Goal: Task Accomplishment & Management: Use online tool/utility

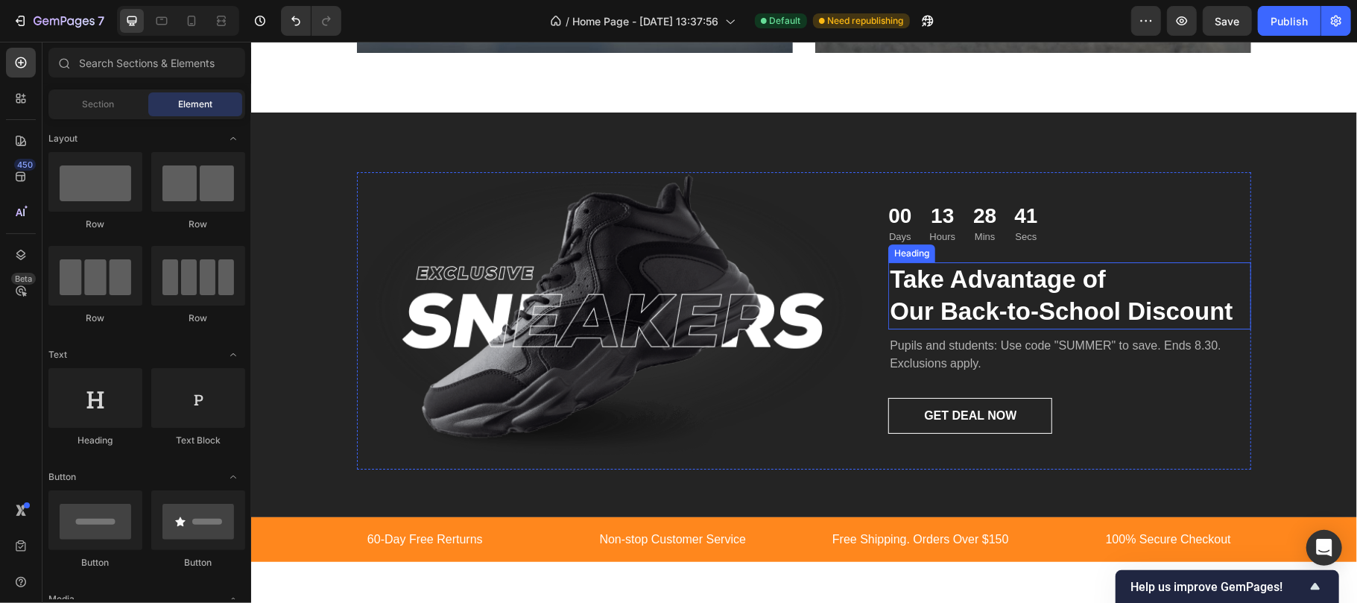
scroll to position [3601, 0]
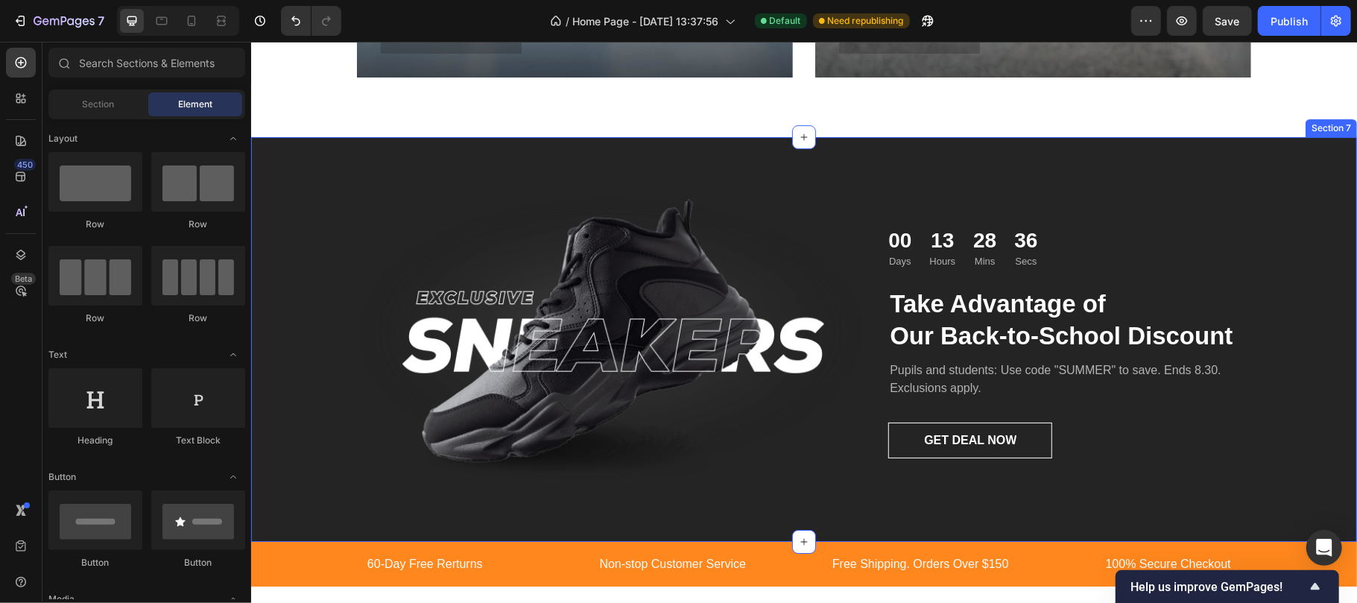
click at [836, 157] on div "Image 00 Days 13 Hours 28 Mins 36 Secs Countdown Timer Take Advantage of Our Ba…" at bounding box center [803, 338] width 1106 height 405
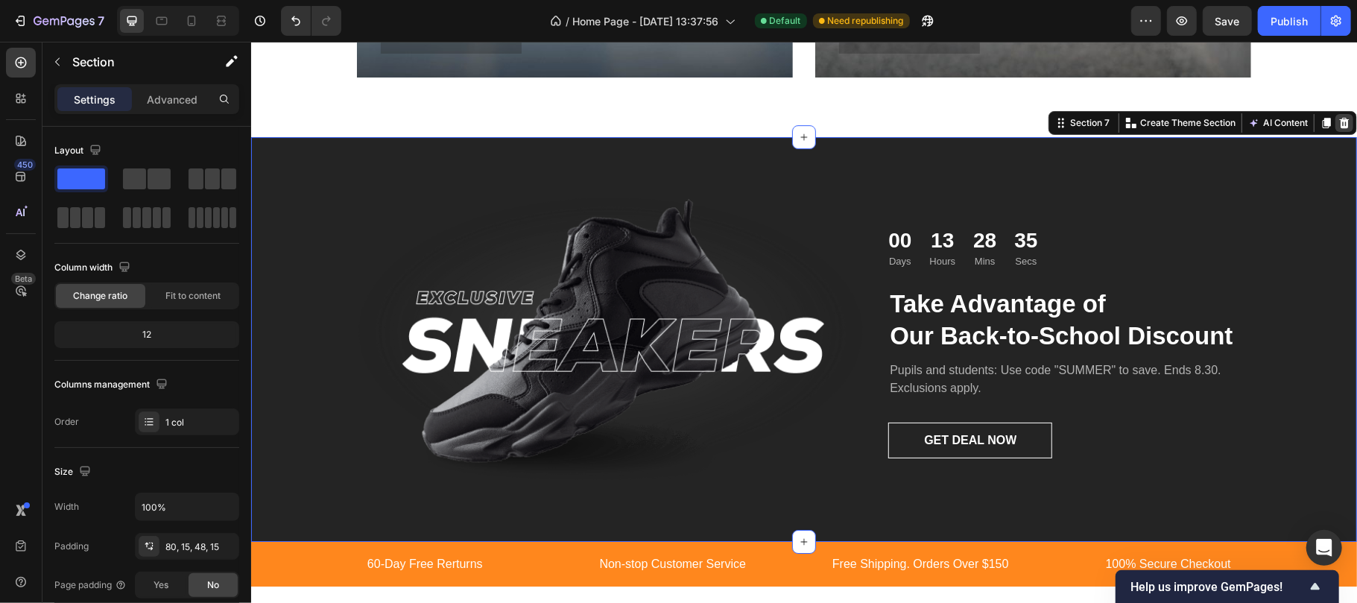
click at [1337, 116] on icon at bounding box center [1343, 122] width 12 height 12
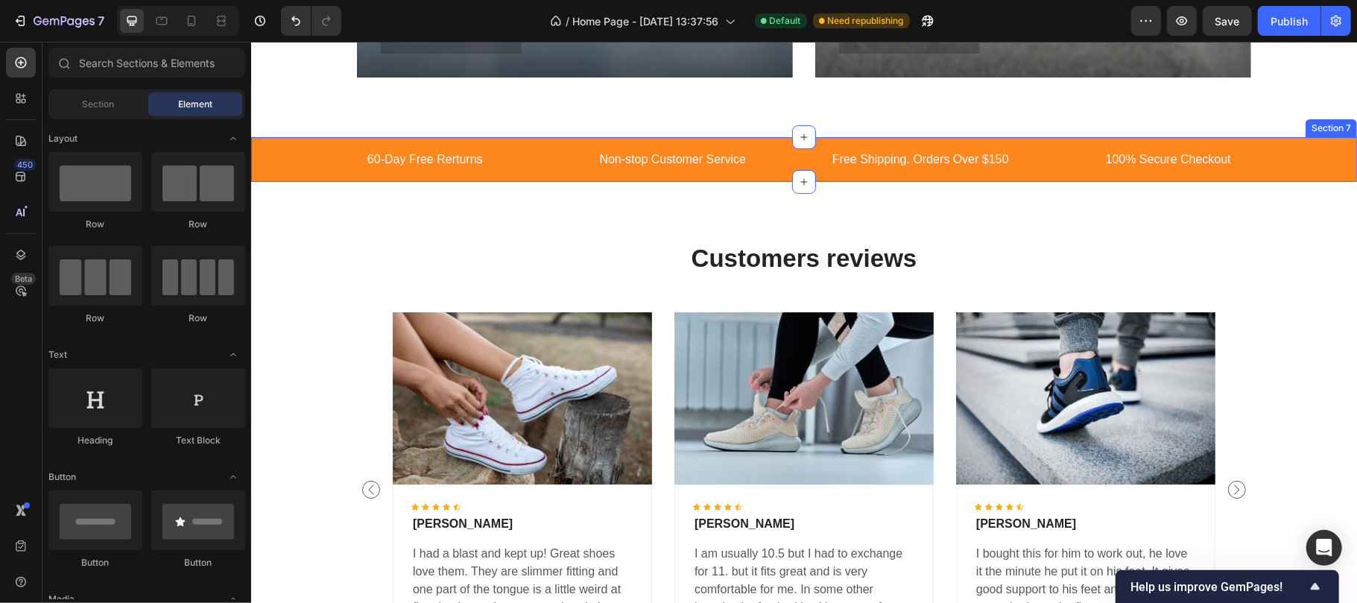
click at [1276, 203] on div "Customers reviews Heading Image Icon Icon Icon Icon Icon Icon List [PERSON_NAME…" at bounding box center [803, 447] width 1106 height 532
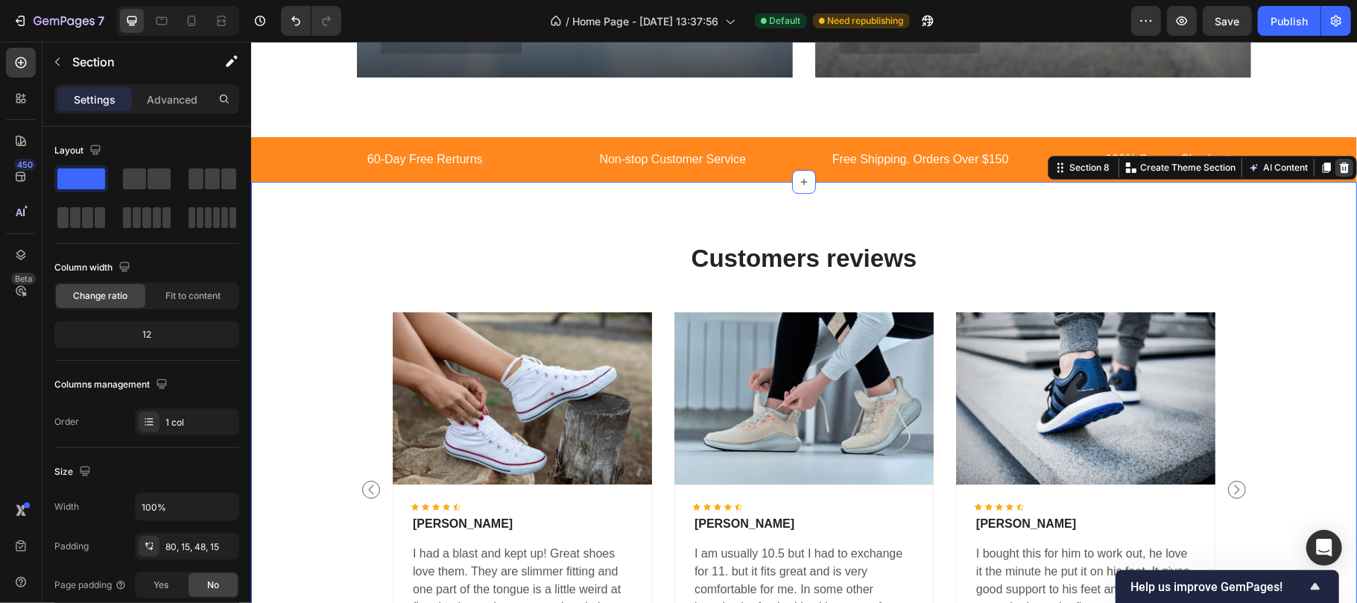
click at [1339, 172] on icon at bounding box center [1344, 167] width 10 height 10
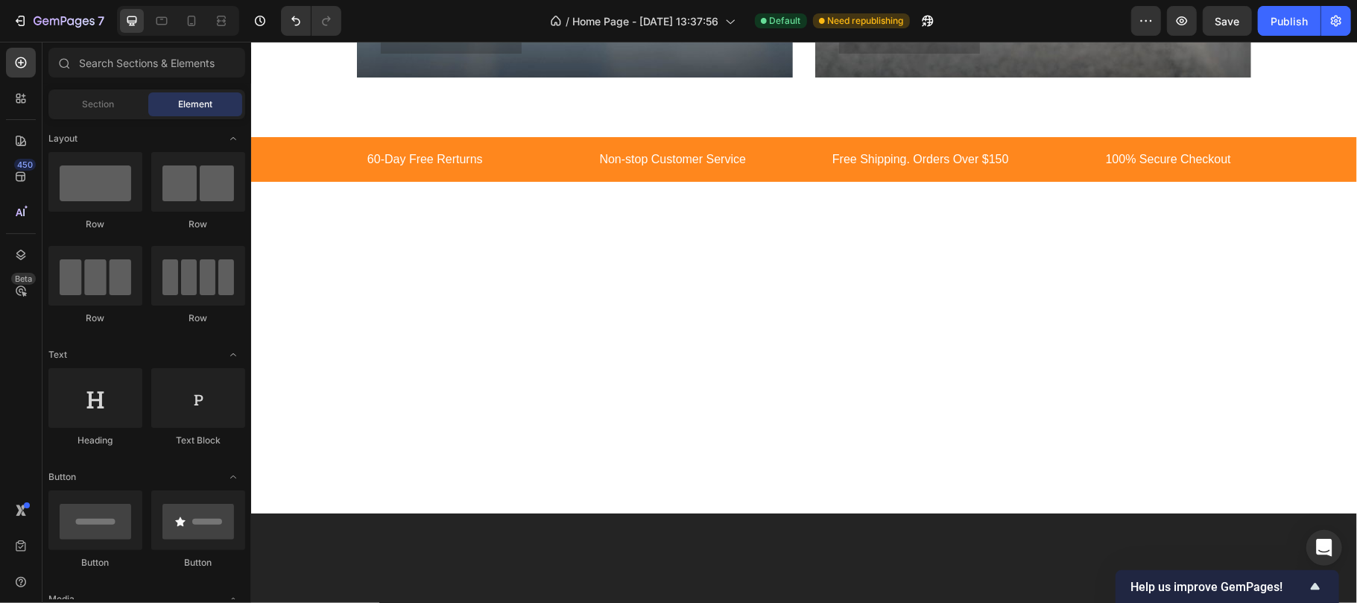
click at [1238, 245] on div at bounding box center [803, 237] width 1106 height 113
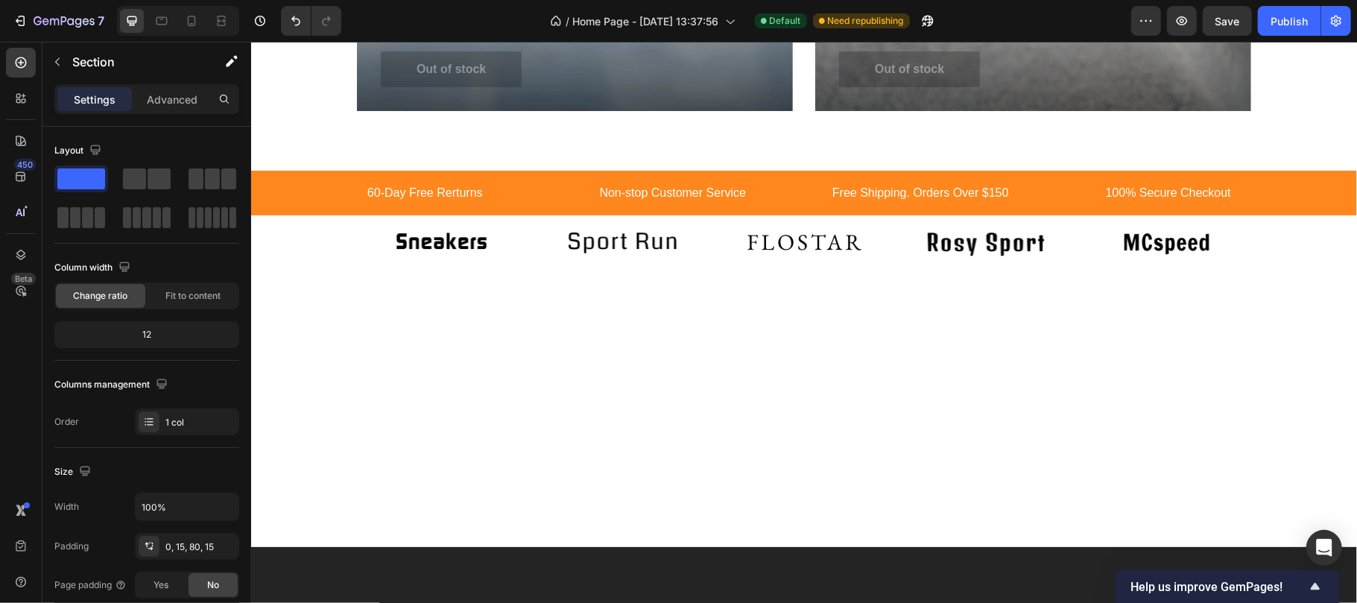
scroll to position [3535, 0]
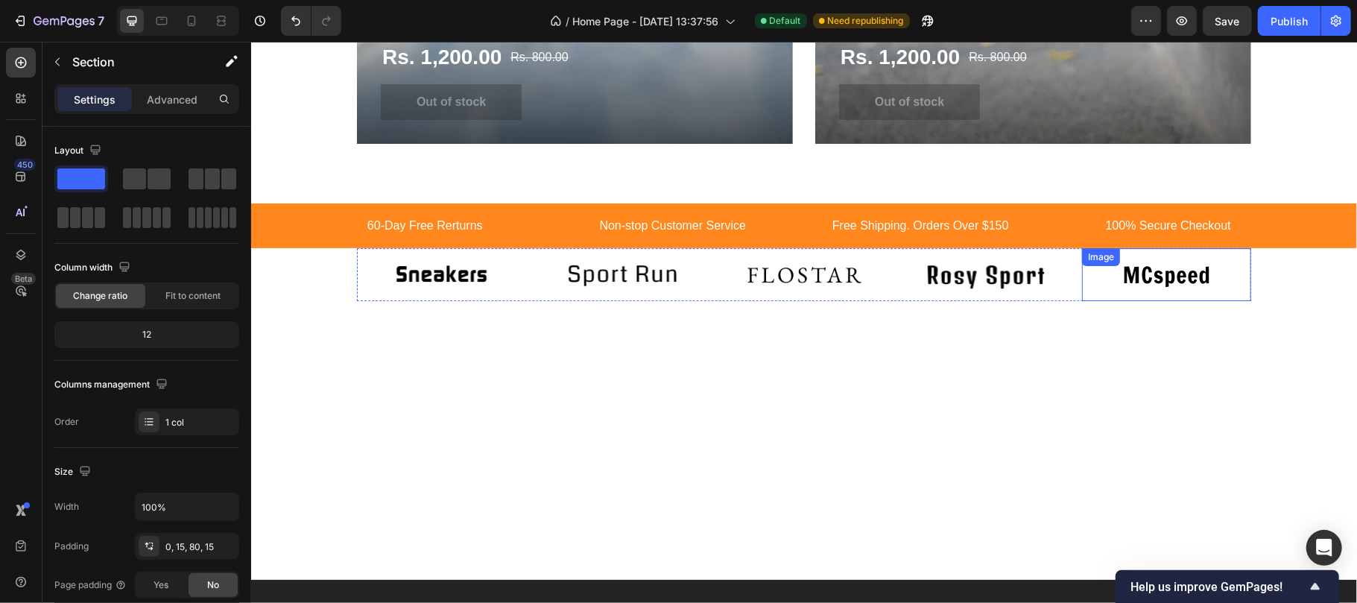
click at [1212, 283] on img at bounding box center [1165, 273] width 169 height 53
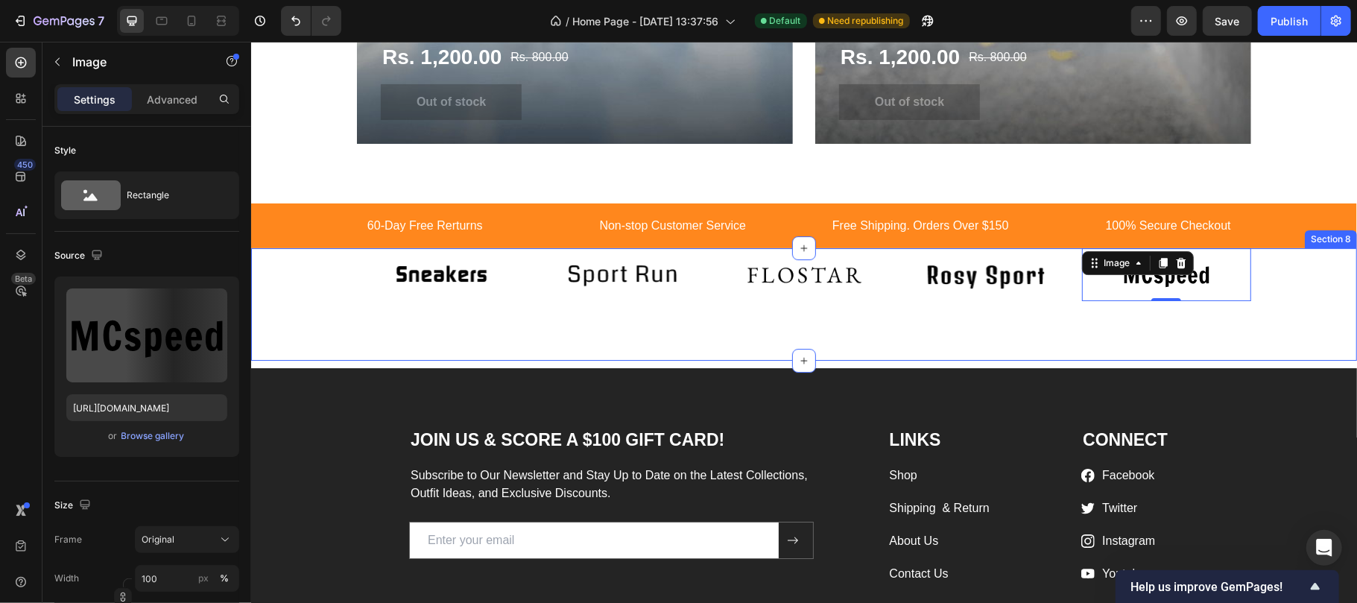
click at [1240, 329] on div "Image Image Image Image Image 0 Carousel Row Section 8" at bounding box center [803, 303] width 1106 height 113
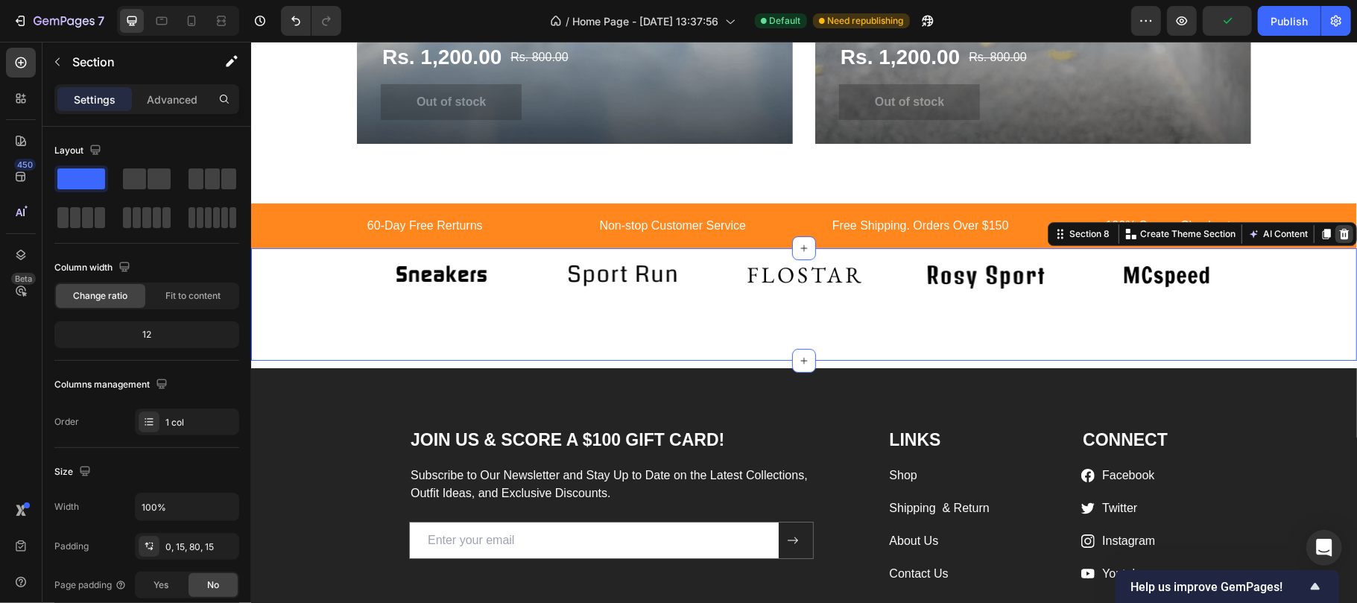
click at [1337, 232] on icon at bounding box center [1343, 233] width 12 height 12
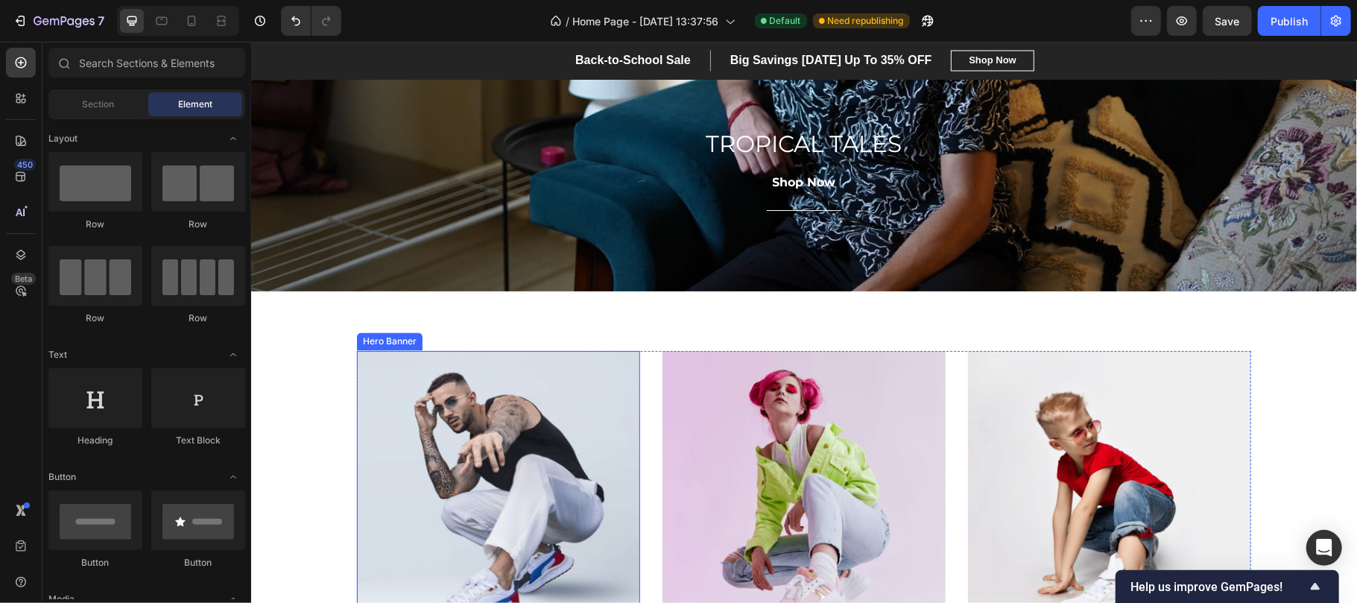
scroll to position [2077, 0]
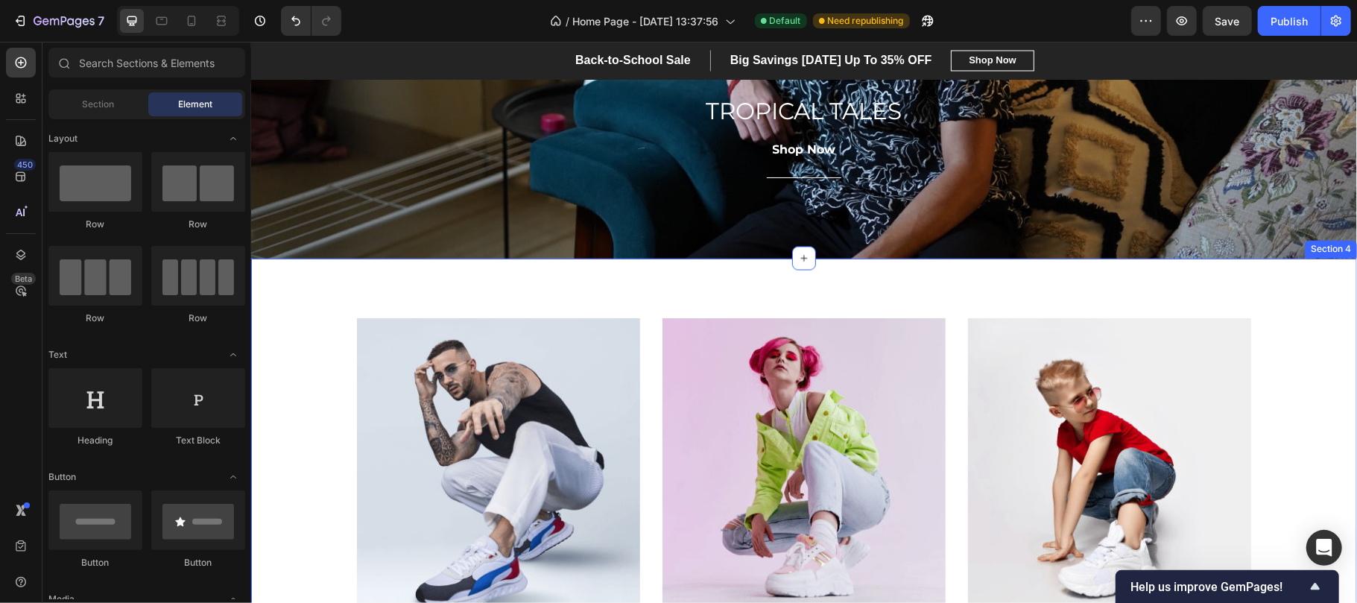
click at [508, 273] on div "MEN’S Text block Row Row Hero Banner WOMEN’S Text block Row Row Hero Banner KID…" at bounding box center [803, 490] width 1106 height 464
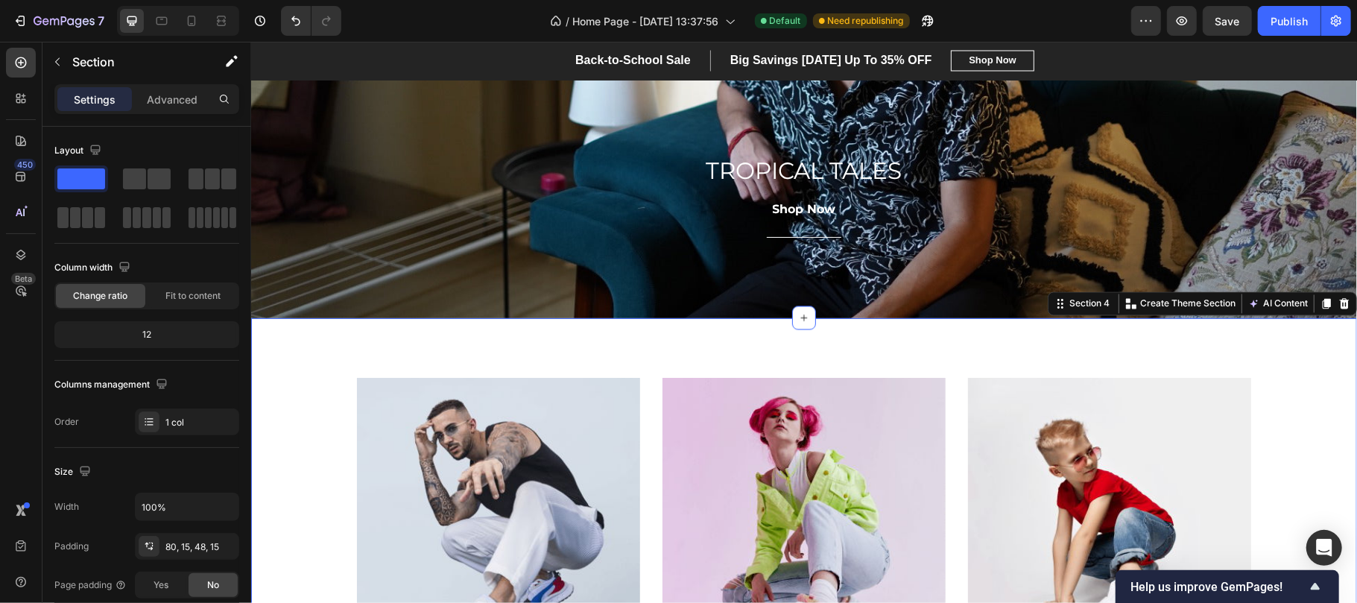
scroll to position [1978, 0]
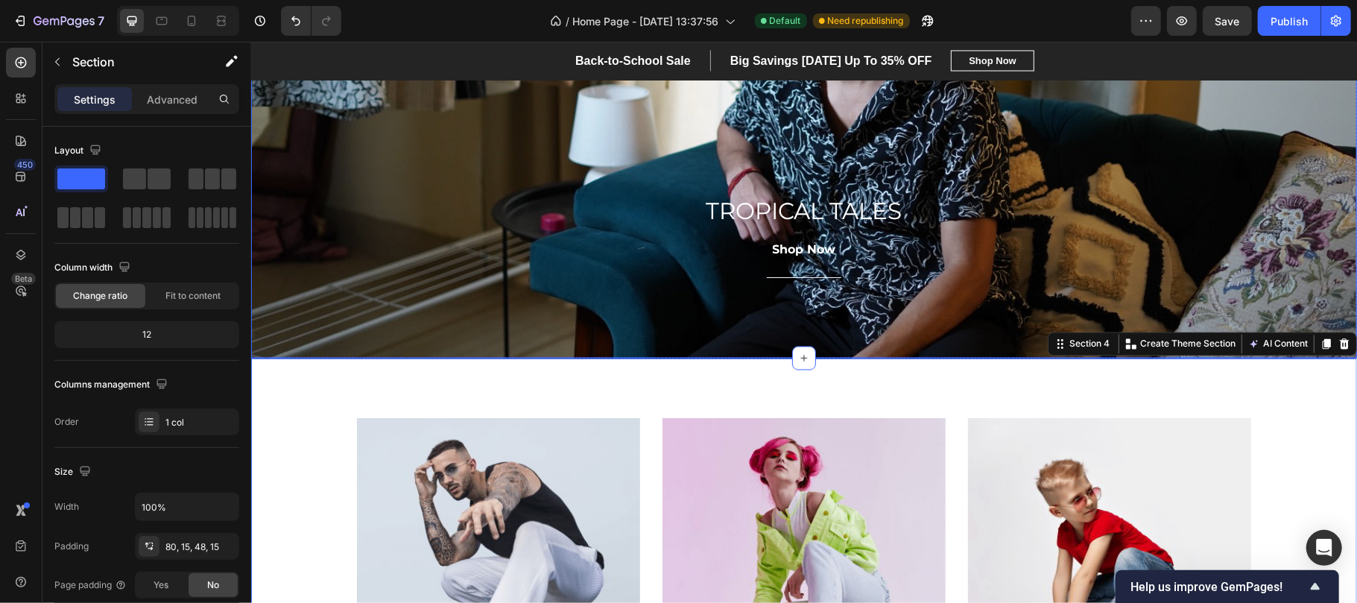
click at [314, 320] on div "Overlay" at bounding box center [803, 97] width 1106 height 522
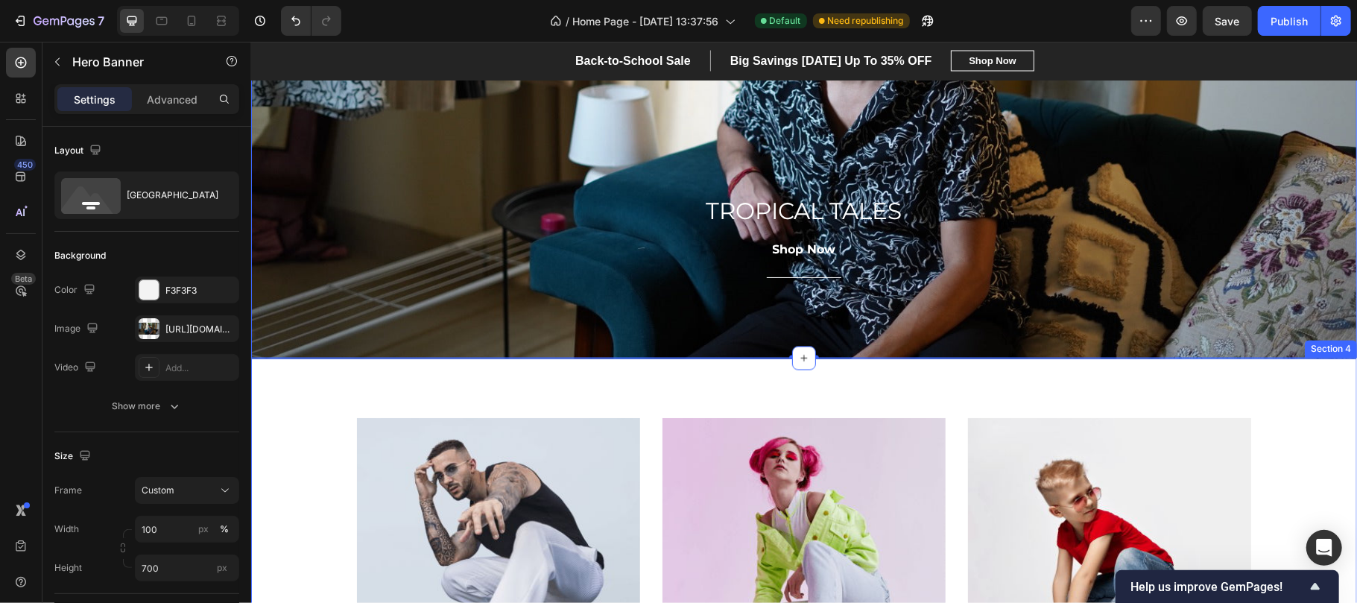
click at [484, 379] on div "MEN’S Text block Row Row Hero Banner WOMEN’S Text block Row Row Hero Banner KID…" at bounding box center [803, 590] width 1106 height 464
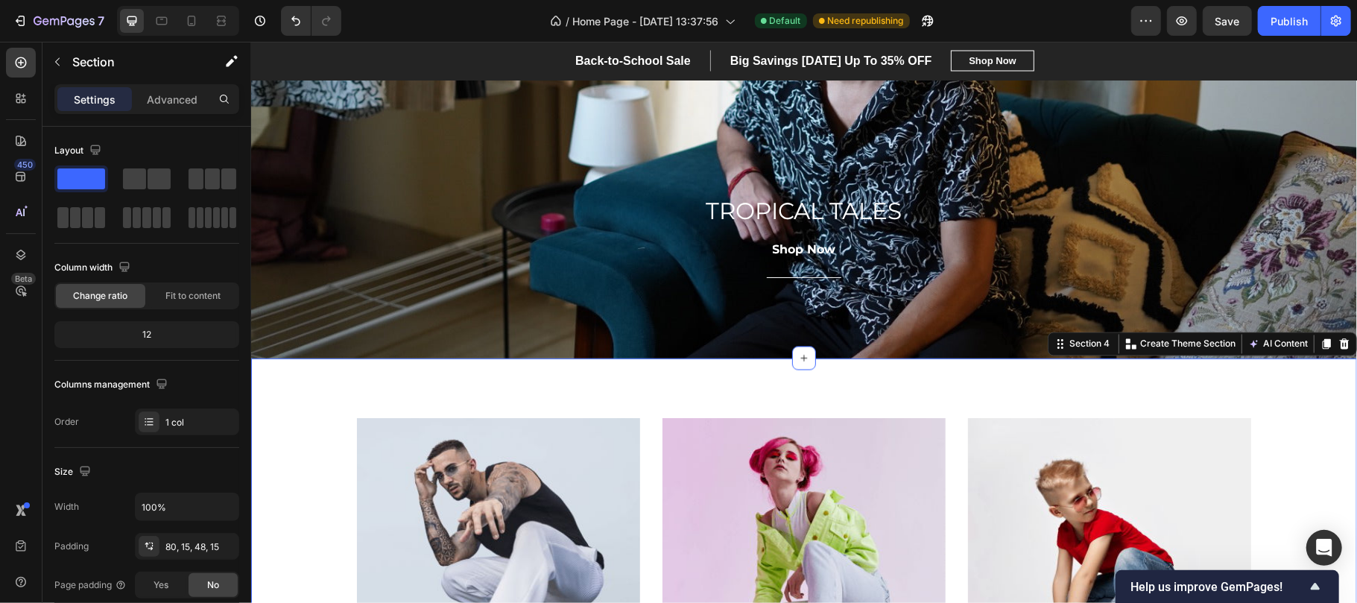
click at [373, 399] on div "MEN’S Text block Row Row Hero Banner WOMEN’S Text block Row Row Hero Banner KID…" at bounding box center [803, 590] width 1106 height 464
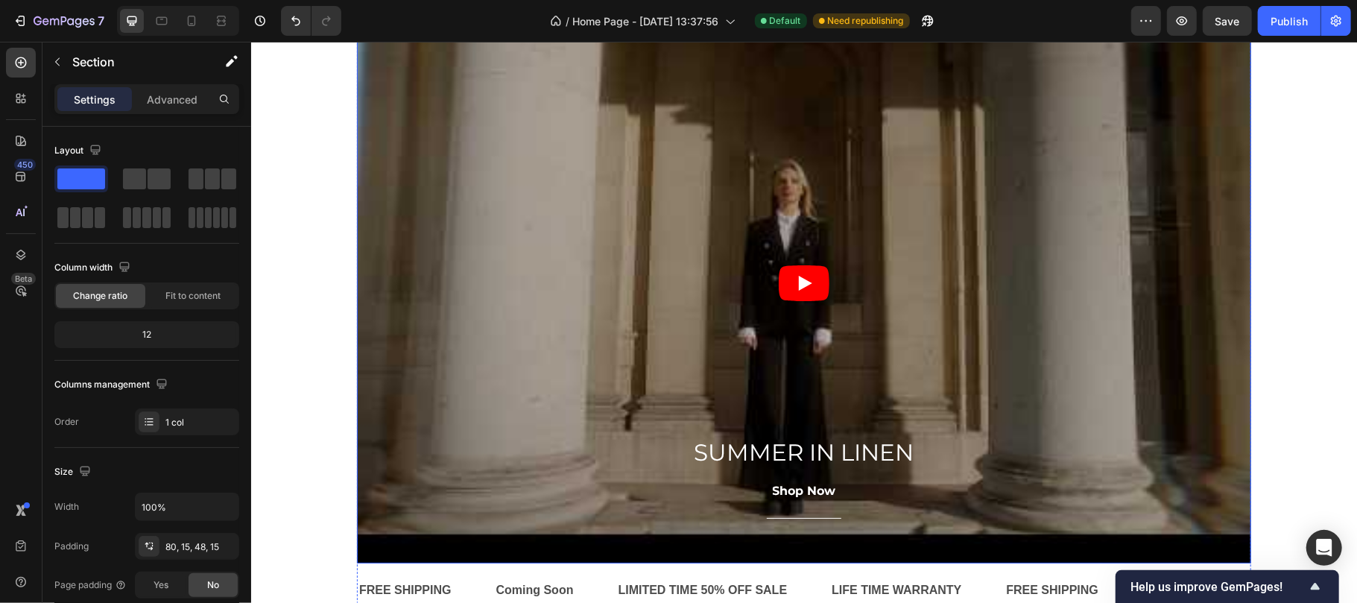
scroll to position [231, 0]
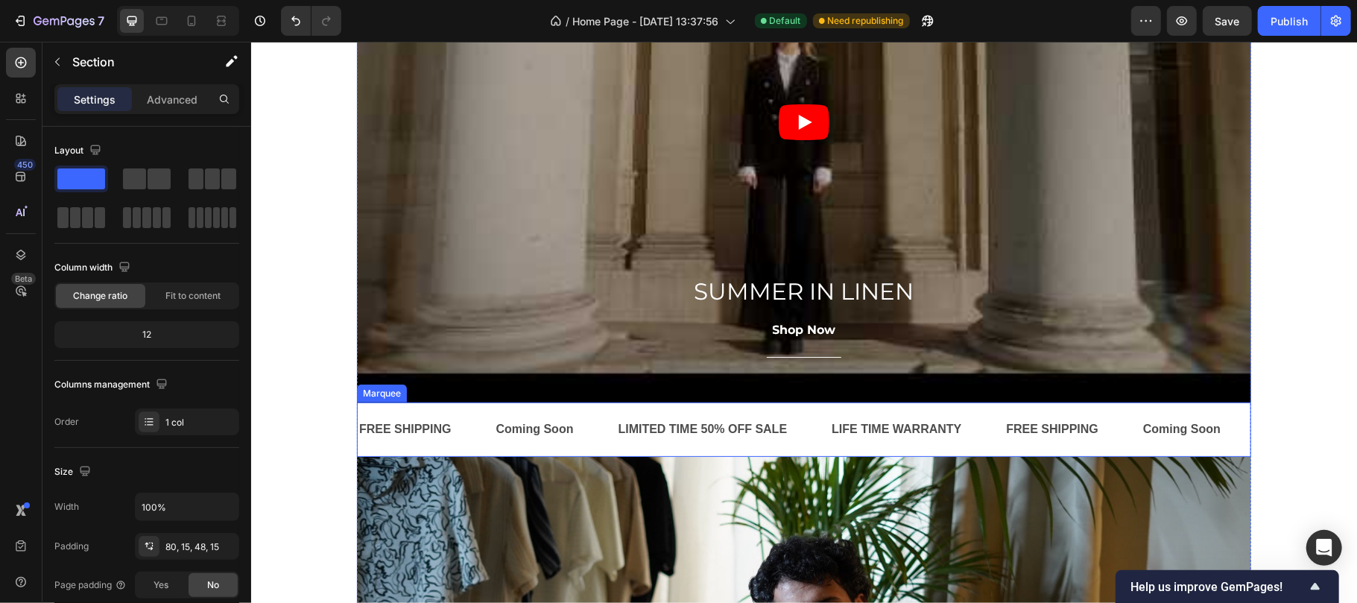
click at [424, 405] on div "FREE SHIPPING Text Coming Soon Text LIMITED TIME 50% OFF SALE Text LIFE TIME WA…" at bounding box center [803, 429] width 894 height 54
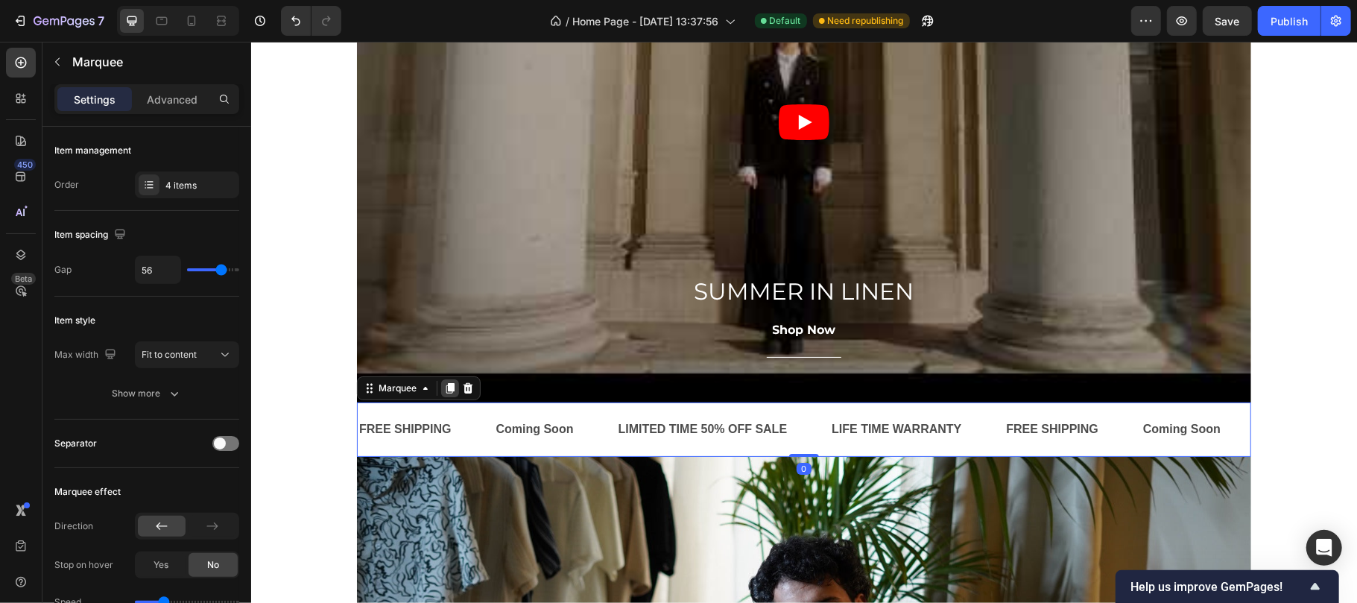
click at [446, 390] on icon at bounding box center [450, 387] width 8 height 10
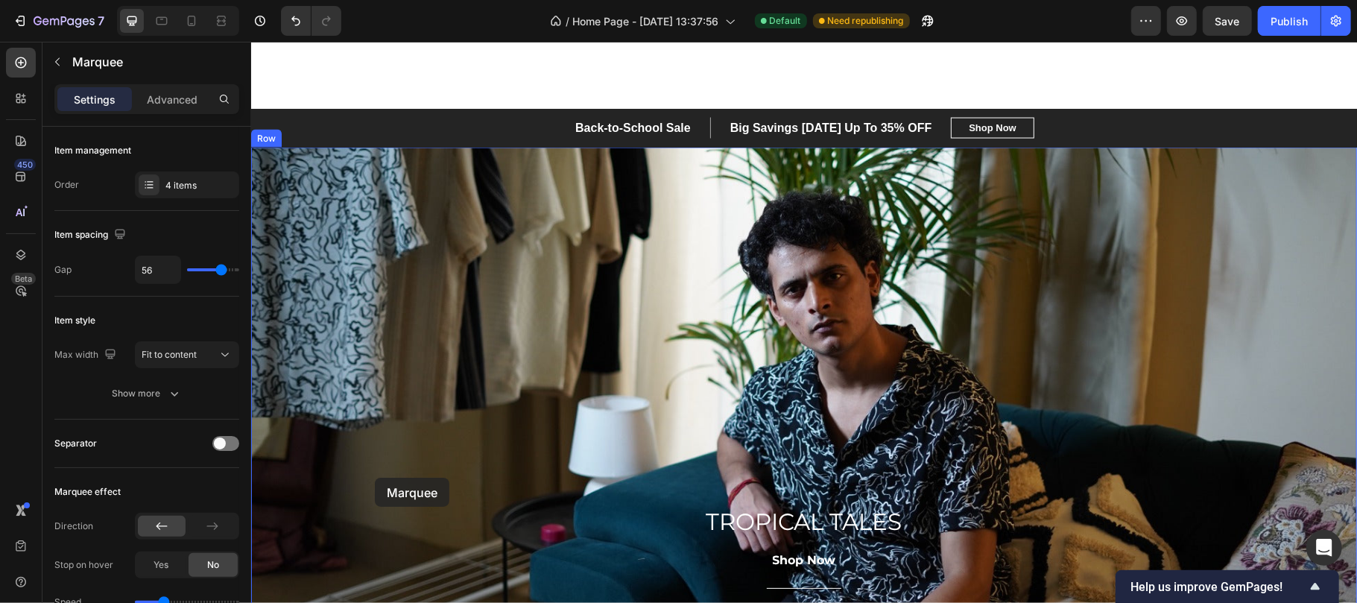
scroll to position [1920, 0]
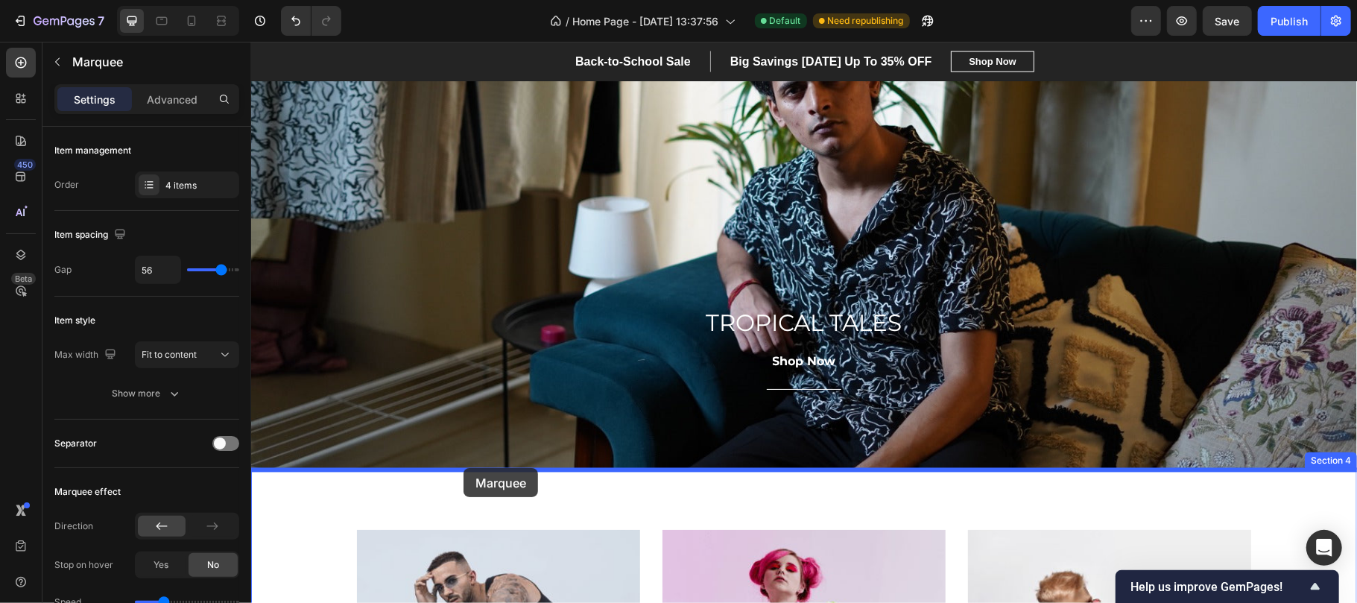
drag, startPoint x: 362, startPoint y: 448, endPoint x: 460, endPoint y: 469, distance: 99.8
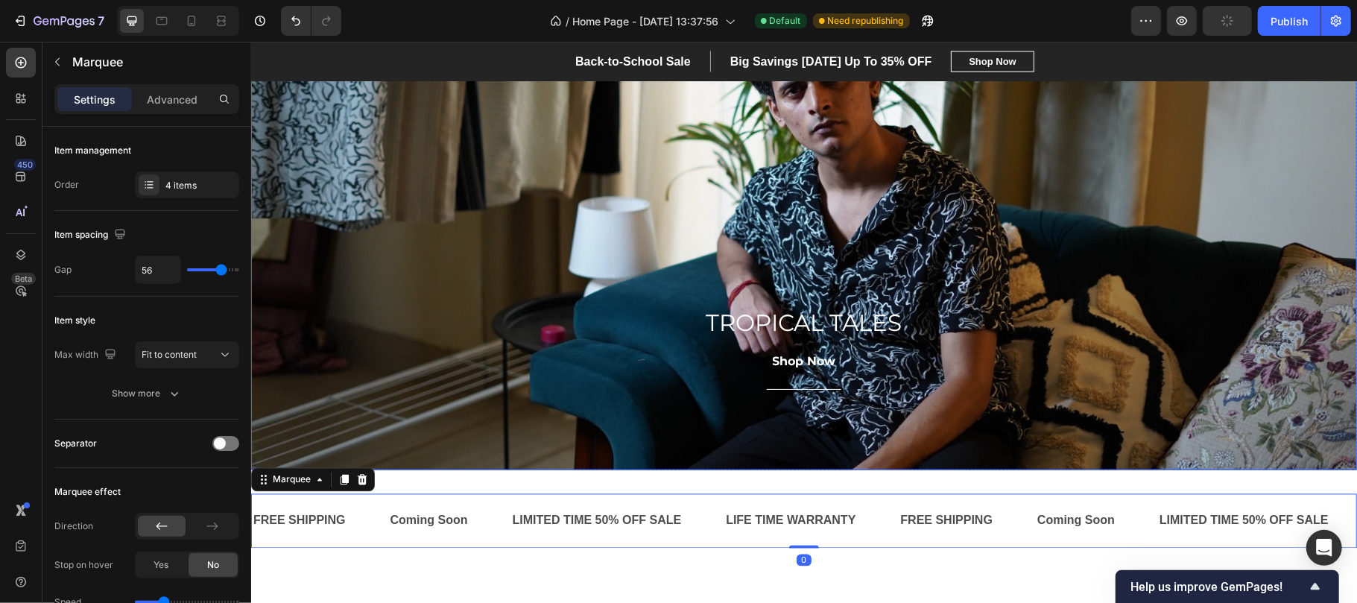
scroll to position [1986, 0]
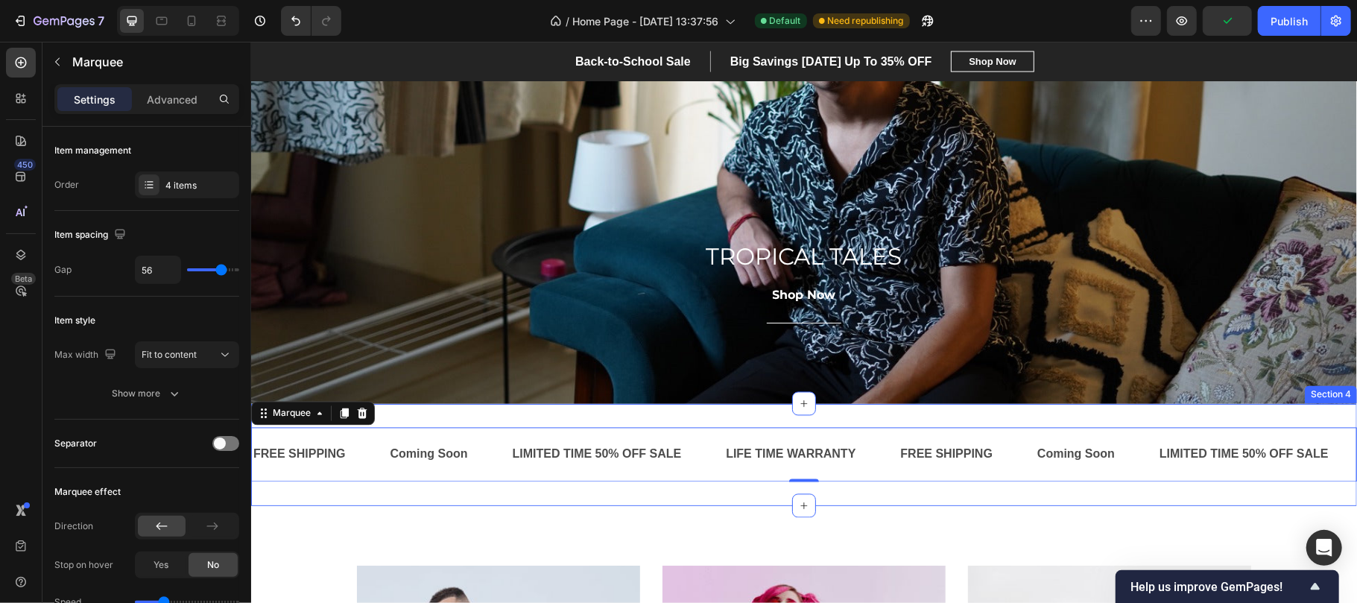
click at [541, 408] on div "FREE SHIPPING Text Coming Soon Text LIMITED TIME 50% OFF SALE Text LIFE TIME WA…" at bounding box center [803, 454] width 1106 height 102
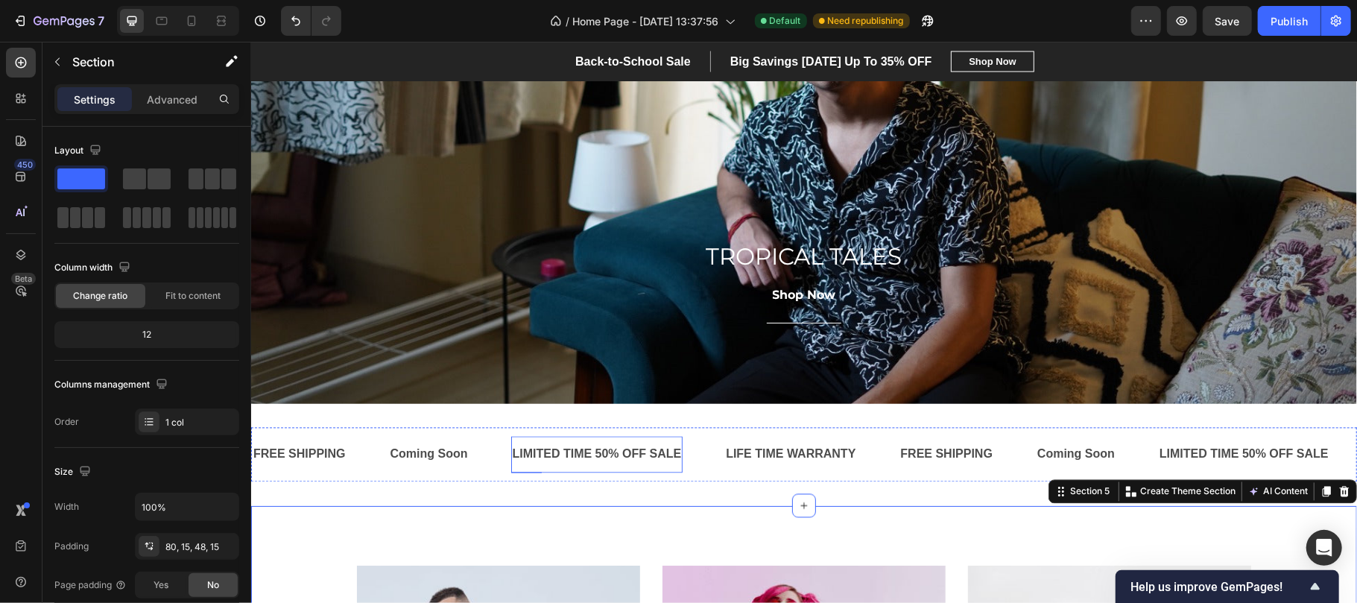
click at [668, 468] on div "LIMITED TIME 50% OFF SALE Text" at bounding box center [596, 454] width 172 height 37
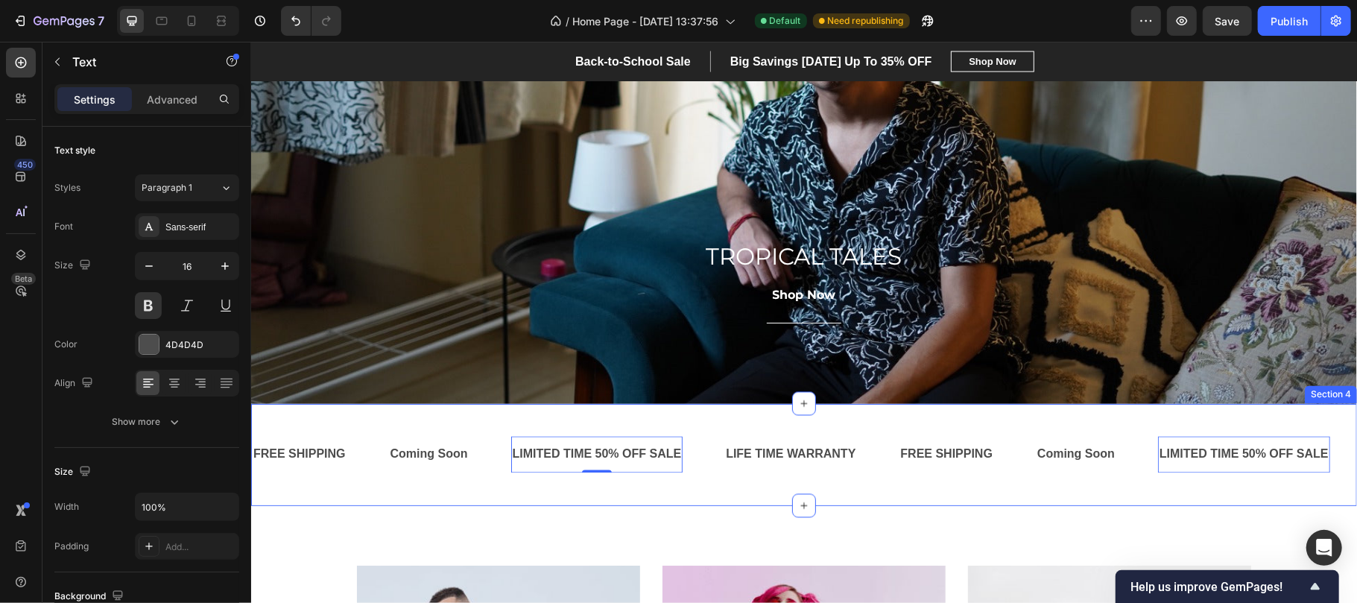
click at [675, 411] on div "FREE SHIPPING Text Coming Soon Text LIMITED TIME 50% OFF SALE Text 0 LIFE TIME …" at bounding box center [803, 454] width 1106 height 102
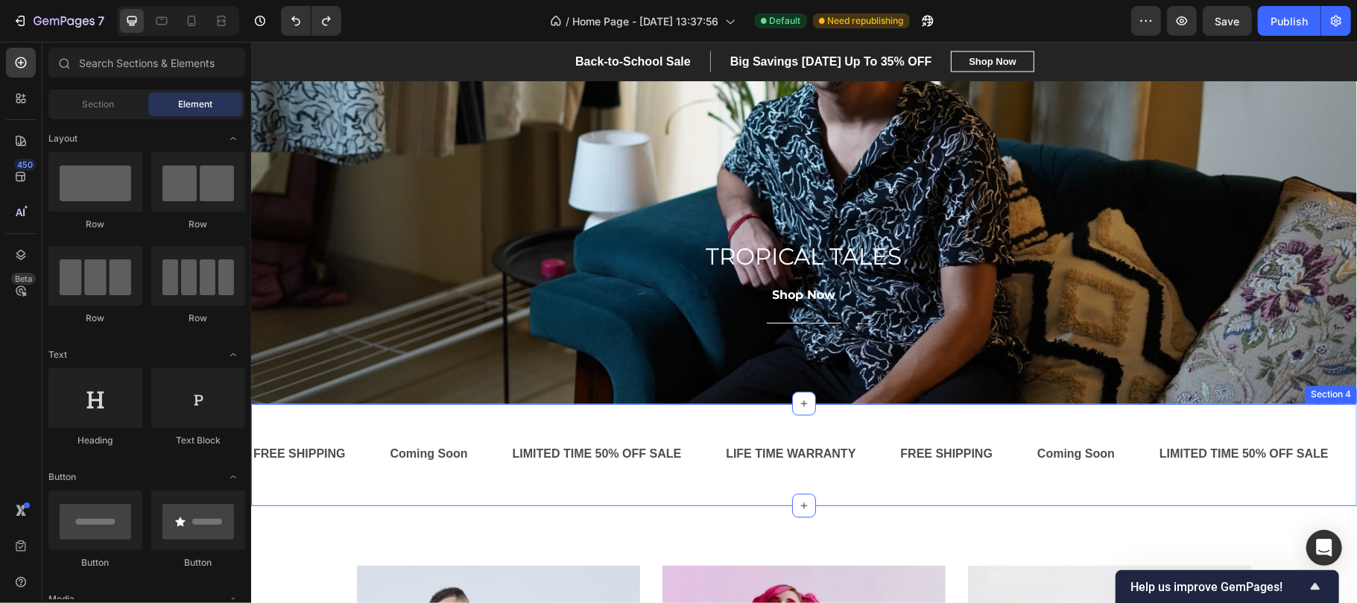
click at [693, 489] on div "FREE SHIPPING Text Coming Soon Text LIMITED TIME 50% OFF SALE Text LIFE TIME WA…" at bounding box center [803, 454] width 1106 height 102
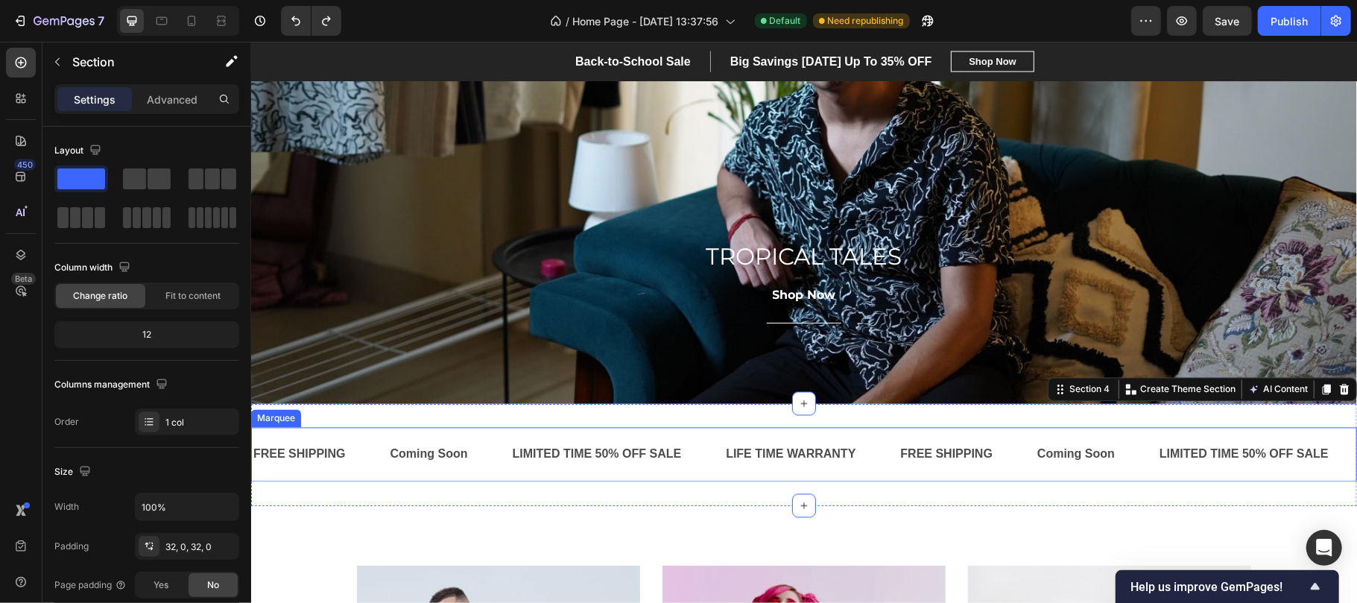
click at [708, 449] on div "LIMITED TIME 50% OFF SALE Text" at bounding box center [617, 454] width 214 height 37
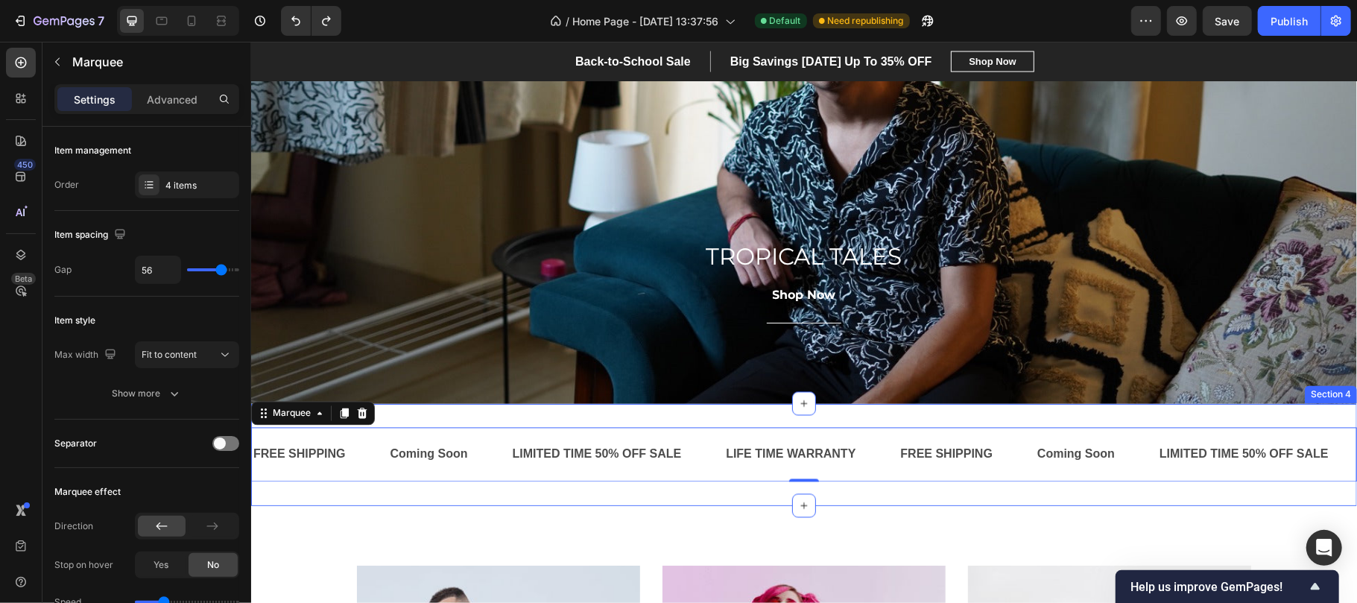
click at [715, 417] on div "FREE SHIPPING Text Coming Soon Text LIMITED TIME 50% OFF SALE Text LIFE TIME WA…" at bounding box center [803, 454] width 1106 height 102
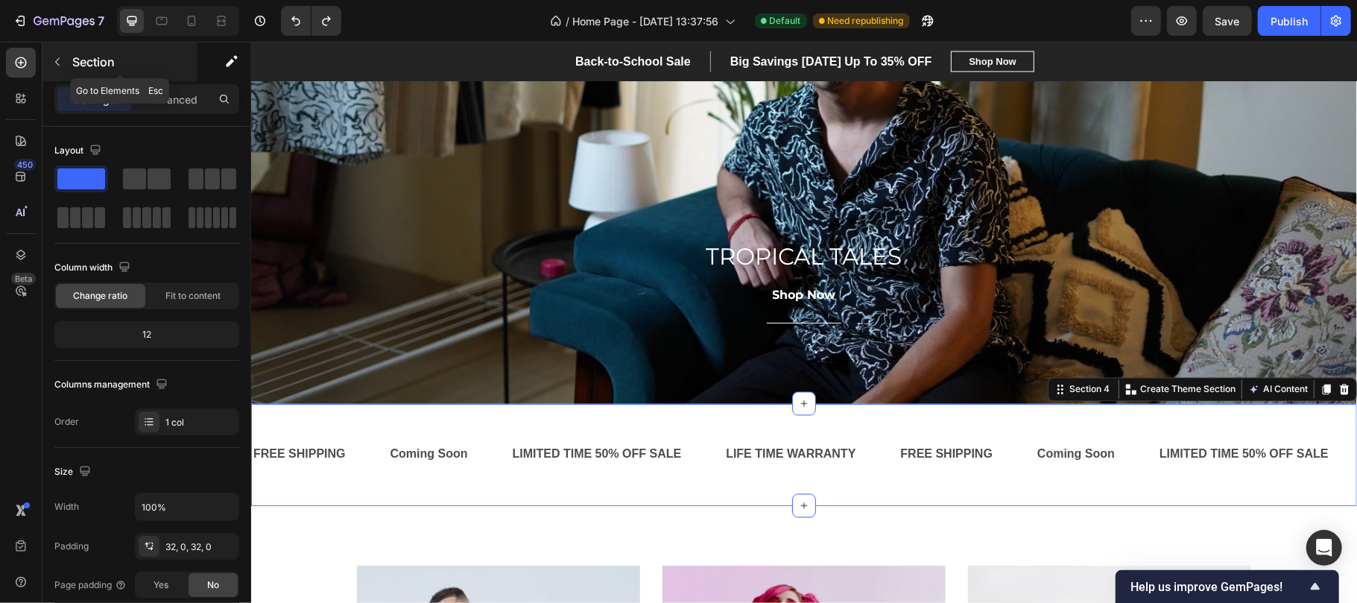
click at [63, 54] on button "button" at bounding box center [57, 62] width 24 height 24
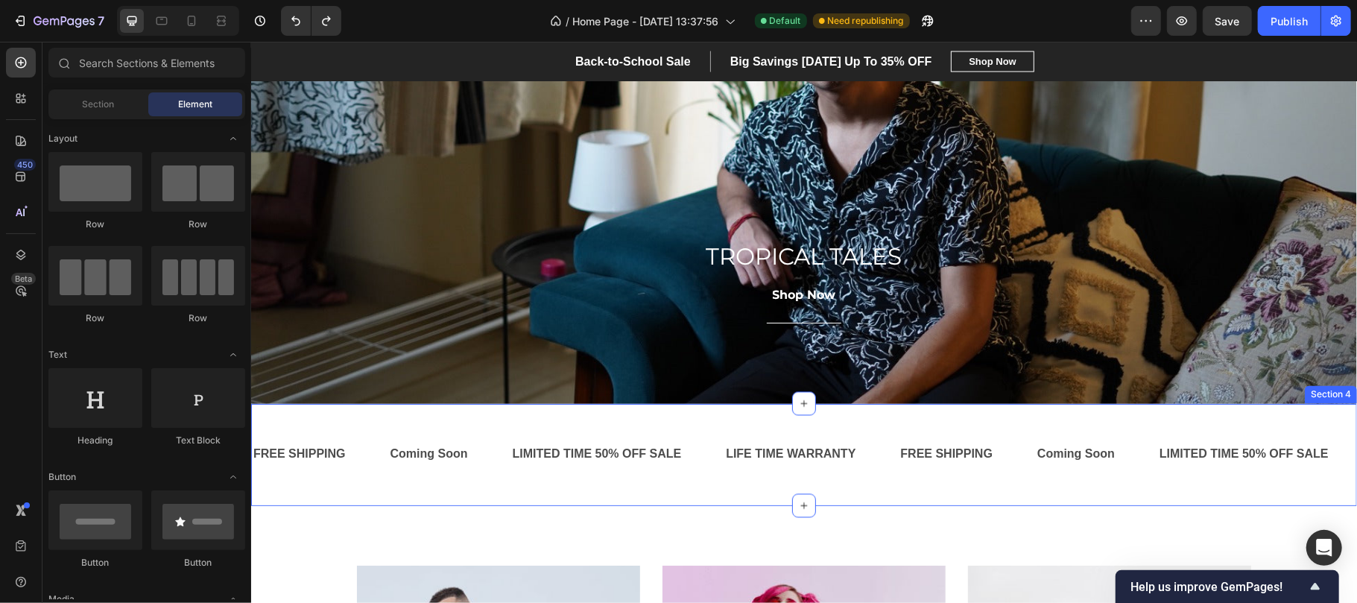
click at [483, 462] on div "Coming Soon Text" at bounding box center [449, 454] width 122 height 37
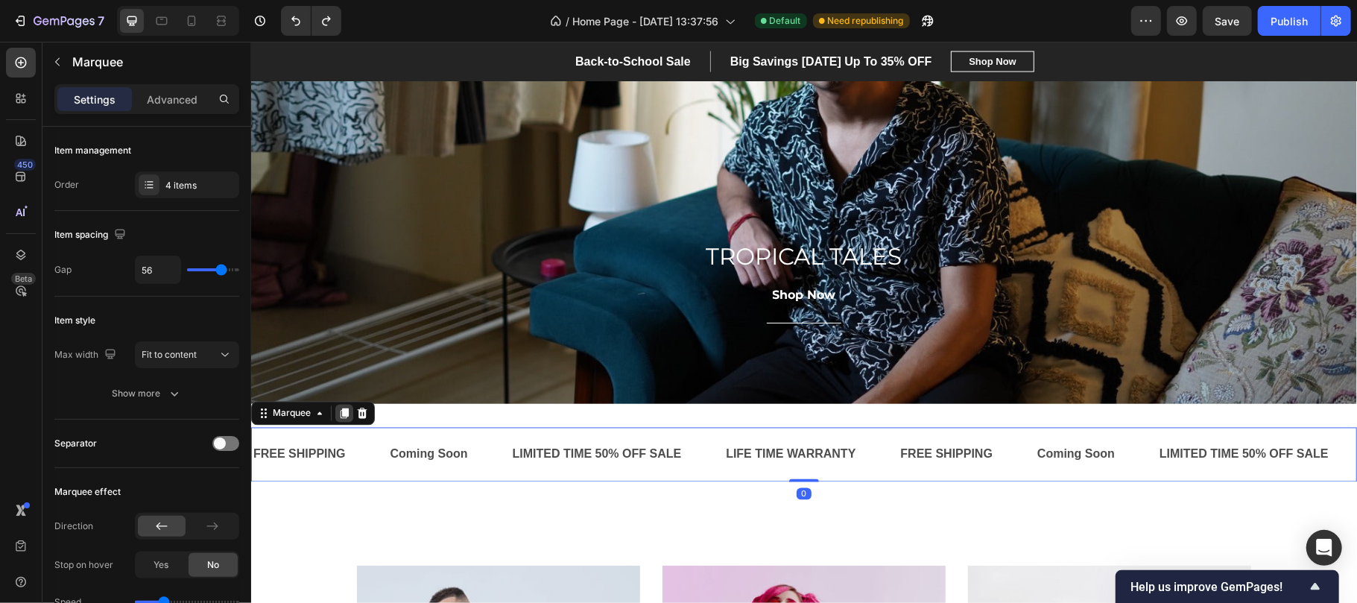
click at [341, 411] on icon at bounding box center [344, 413] width 12 height 12
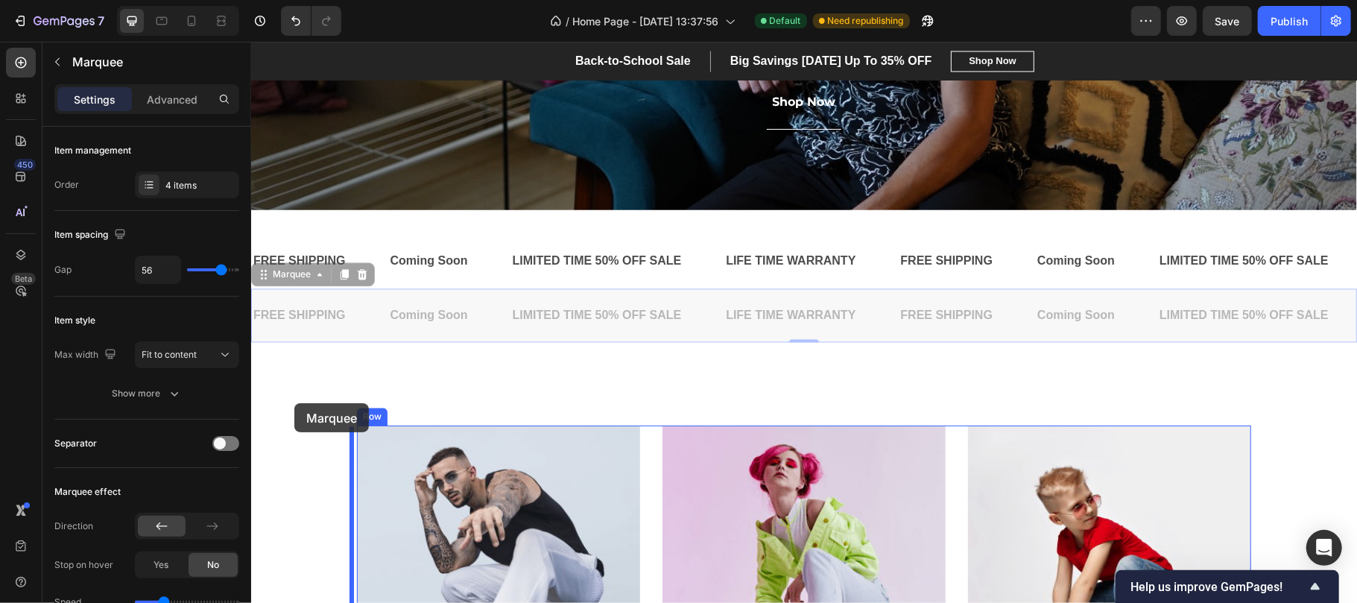
scroll to position [2236, 0]
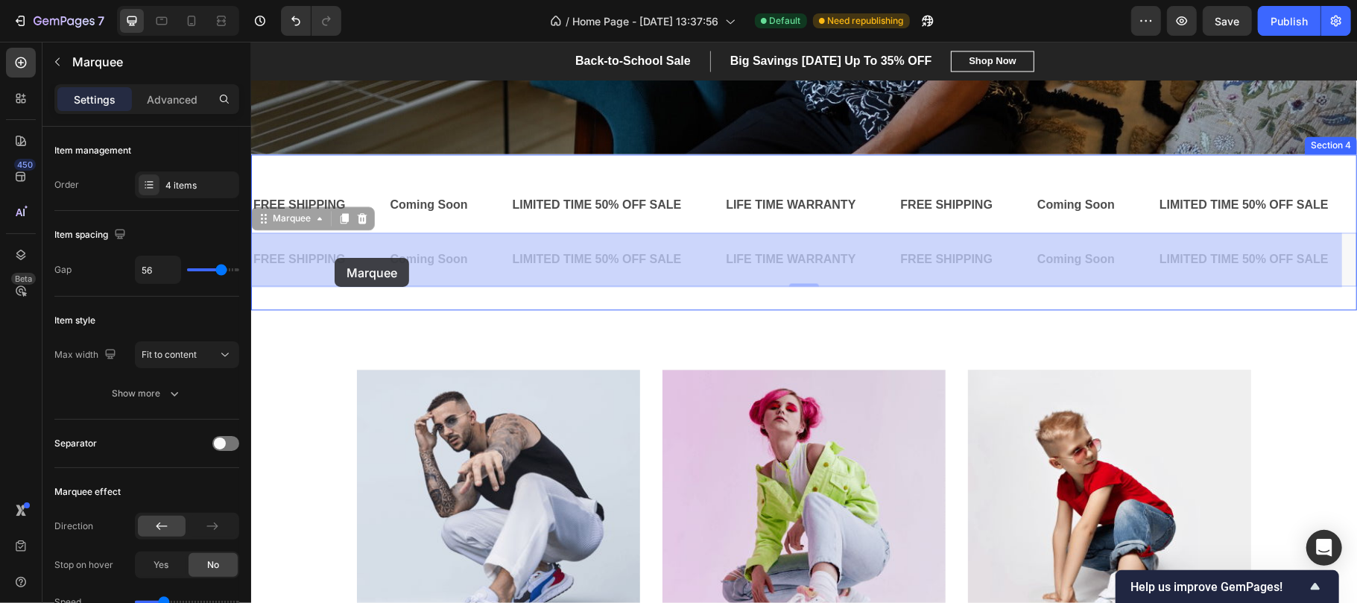
drag, startPoint x: 263, startPoint y: 441, endPoint x: 334, endPoint y: 257, distance: 197.2
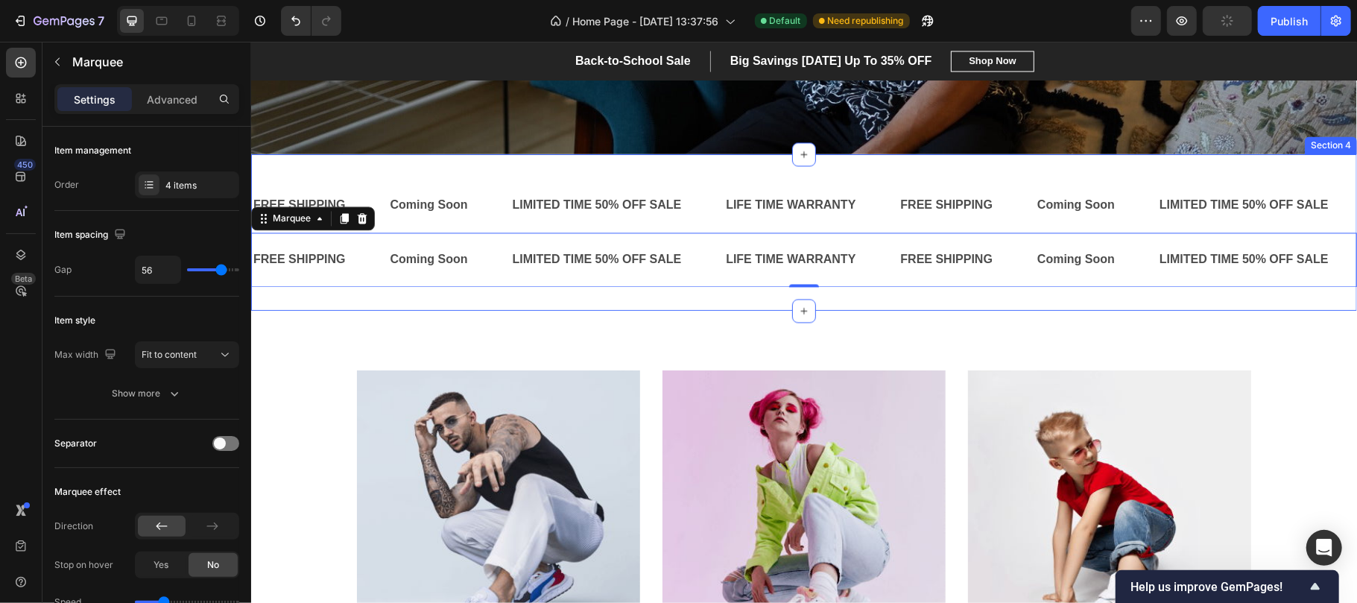
click at [627, 300] on div "FREE SHIPPING Text Coming Soon Text LIMITED TIME 50% OFF SALE Text LIFE TIME WA…" at bounding box center [803, 231] width 1106 height 156
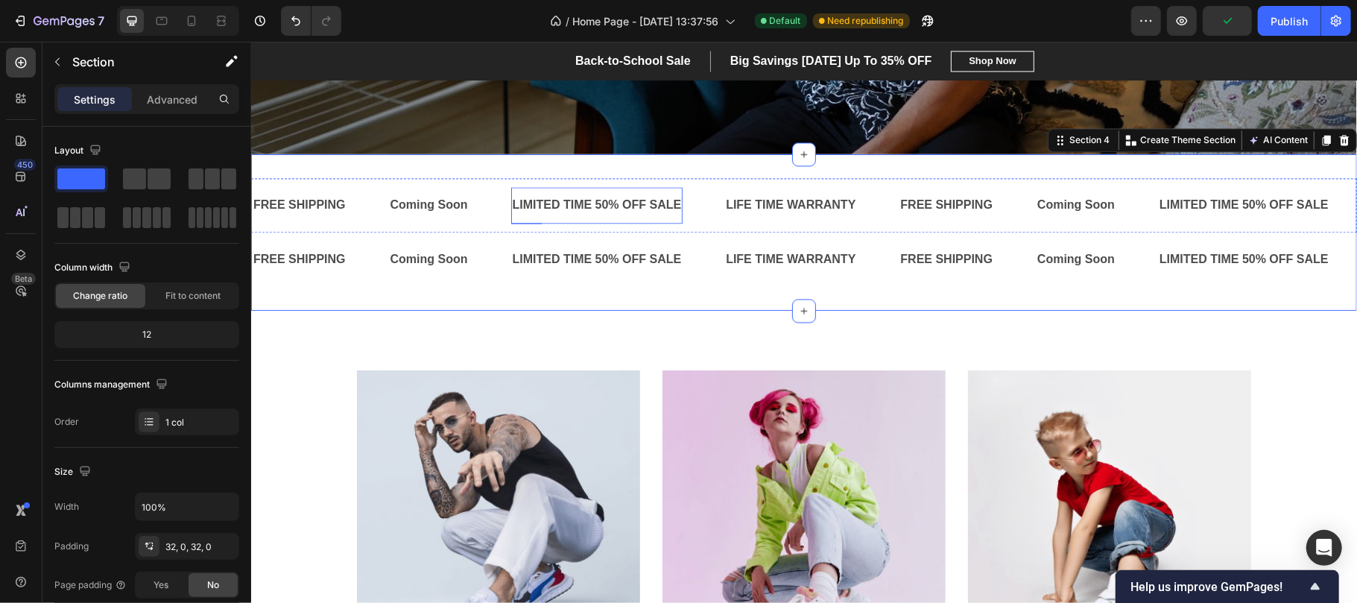
click at [656, 193] on div "LIMITED TIME 50% OFF SALE" at bounding box center [596, 204] width 172 height 25
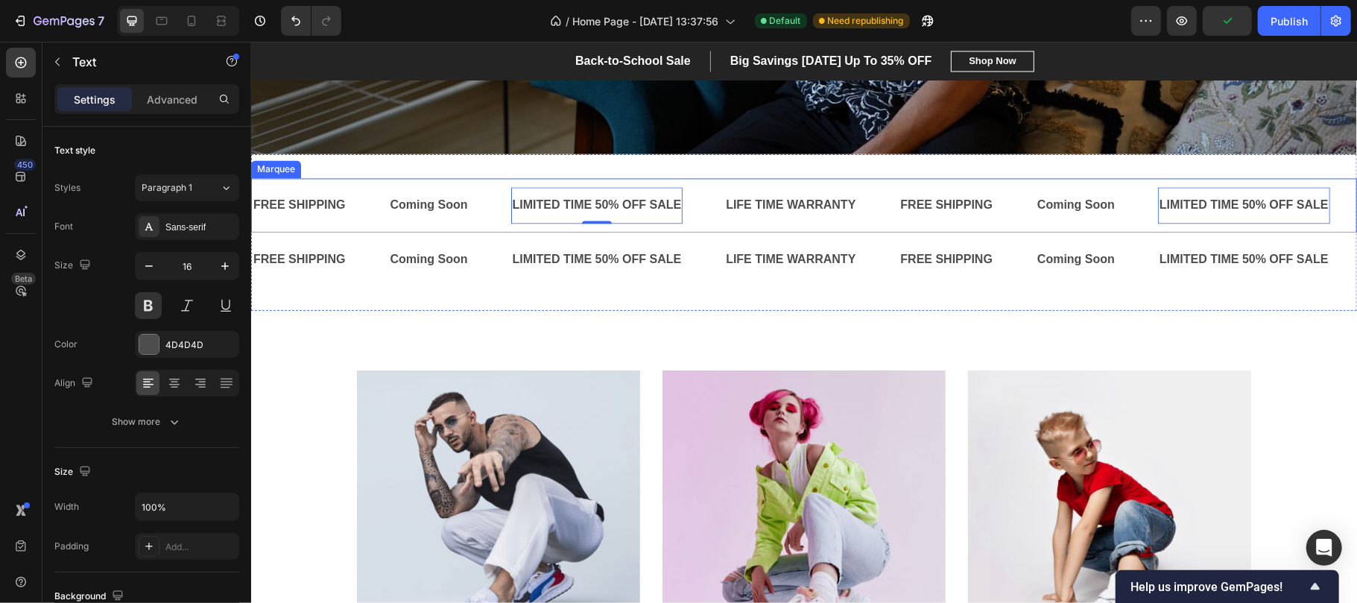
click at [714, 180] on div "FREE SHIPPING Text Coming Soon Text LIMITED TIME 50% OFF SALE Text 0 LIFE TIME …" at bounding box center [803, 204] width 1106 height 54
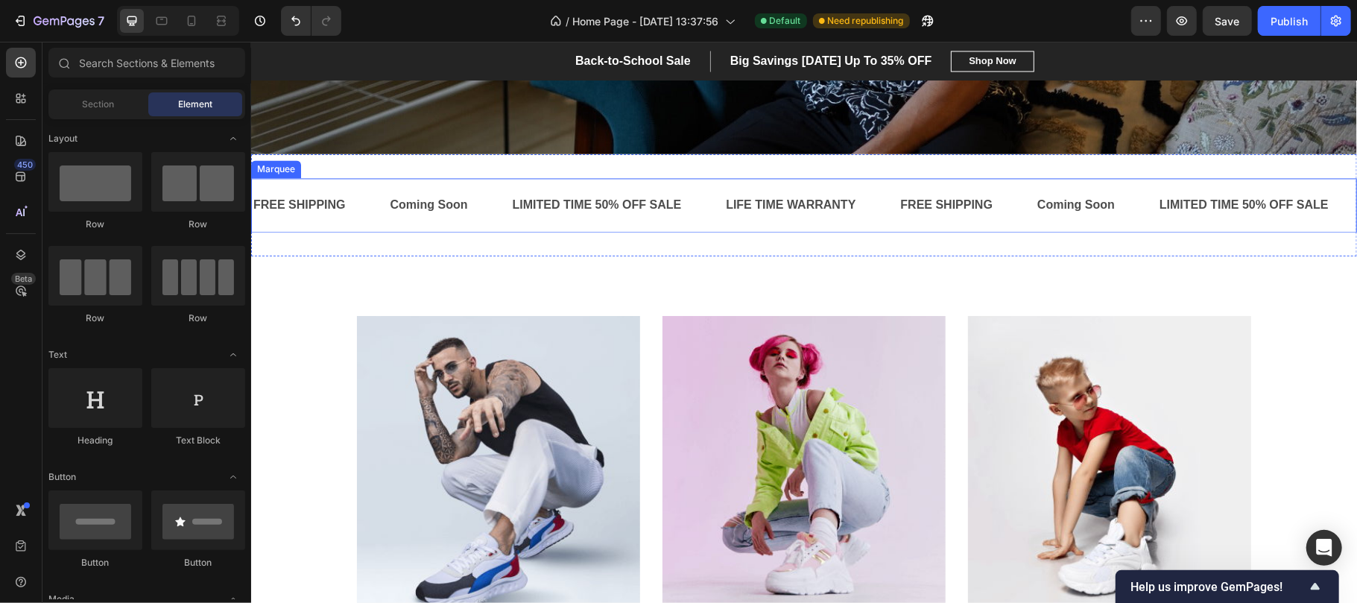
click at [705, 224] on div "FREE SHIPPING Text Coming Soon Text LIMITED TIME 50% OFF SALE Text LIFE TIME WA…" at bounding box center [803, 204] width 1106 height 54
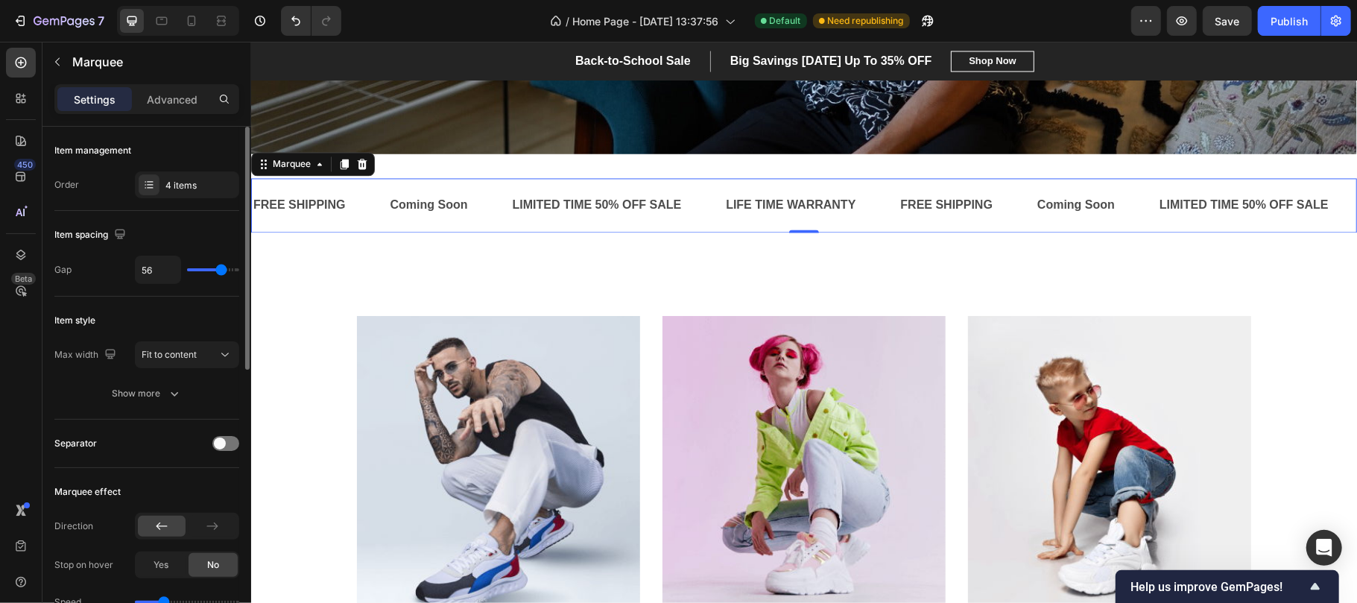
type input "57"
type input "49"
type input "37"
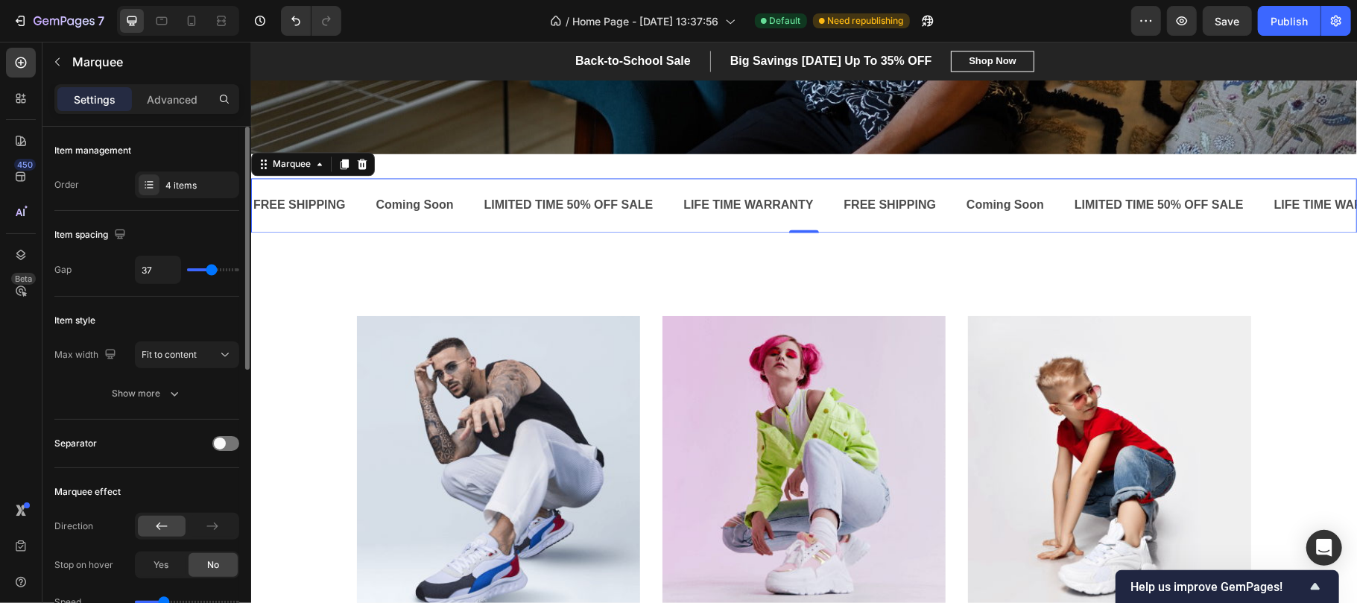
drag, startPoint x: 225, startPoint y: 271, endPoint x: 209, endPoint y: 271, distance: 16.4
type input "31"
click at [209, 271] on input "range" at bounding box center [213, 269] width 52 height 3
type input "69"
drag, startPoint x: 210, startPoint y: 272, endPoint x: 227, endPoint y: 272, distance: 17.1
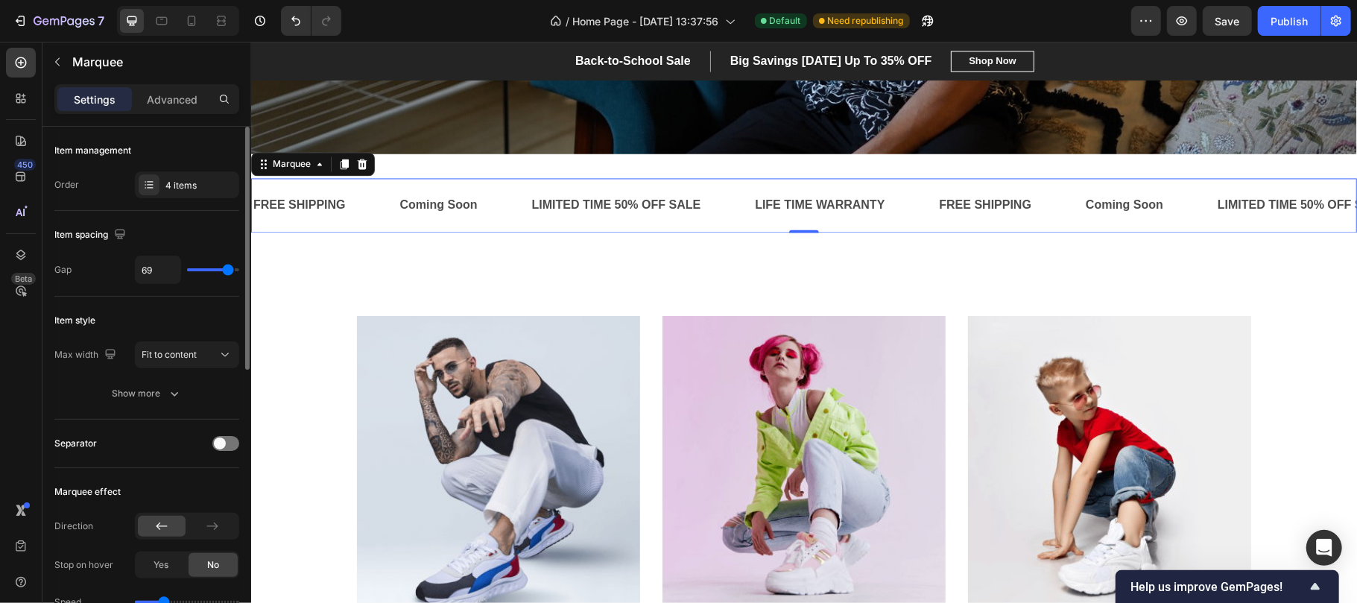
type input "69"
click at [227, 271] on input "range" at bounding box center [213, 269] width 52 height 3
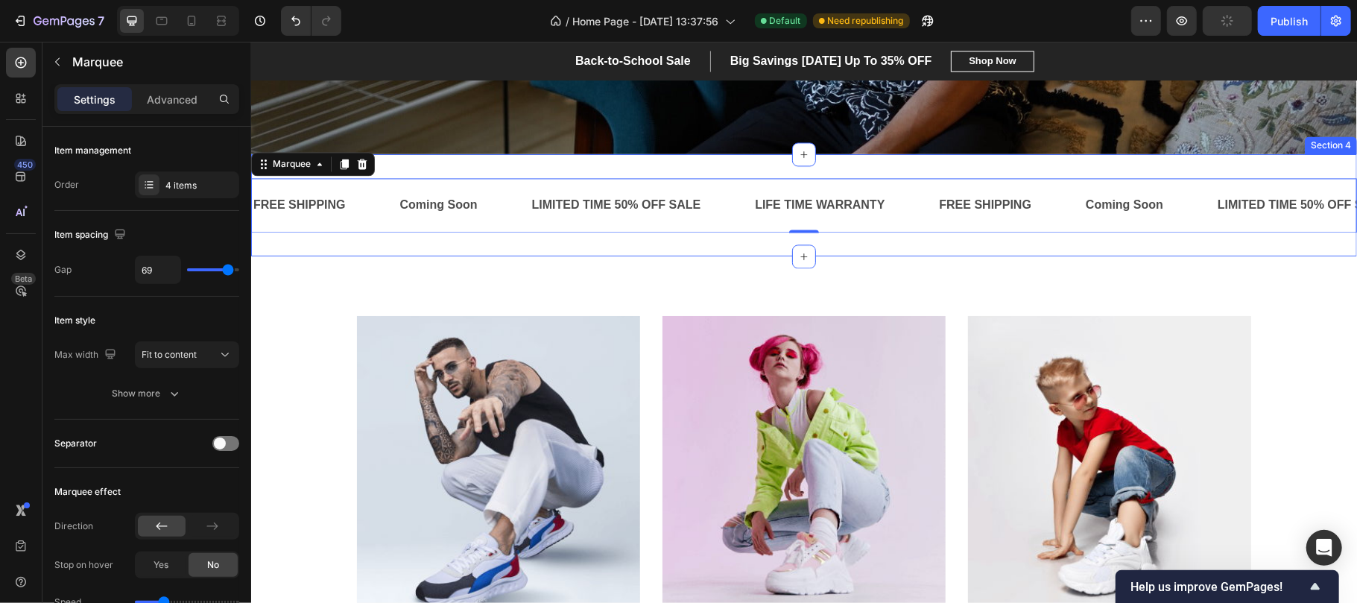
click at [559, 167] on div "FREE SHIPPING Text Coming Soon Text LIMITED TIME 50% OFF SALE Text LIFE TIME WA…" at bounding box center [803, 204] width 1106 height 102
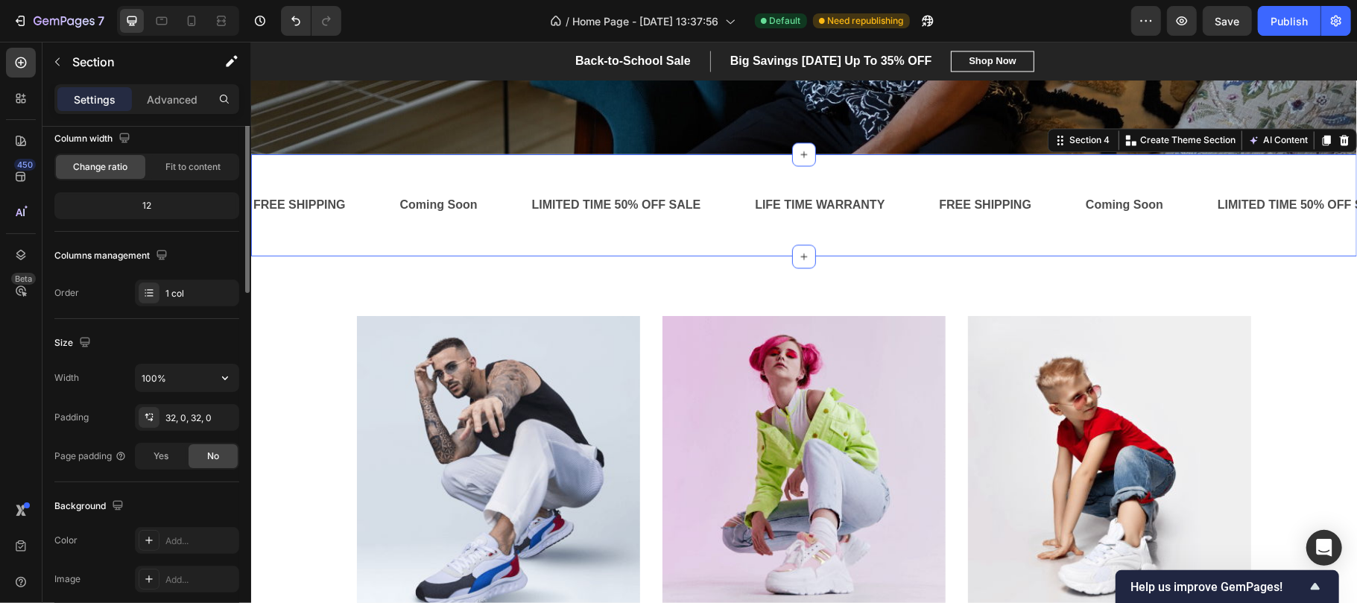
scroll to position [0, 0]
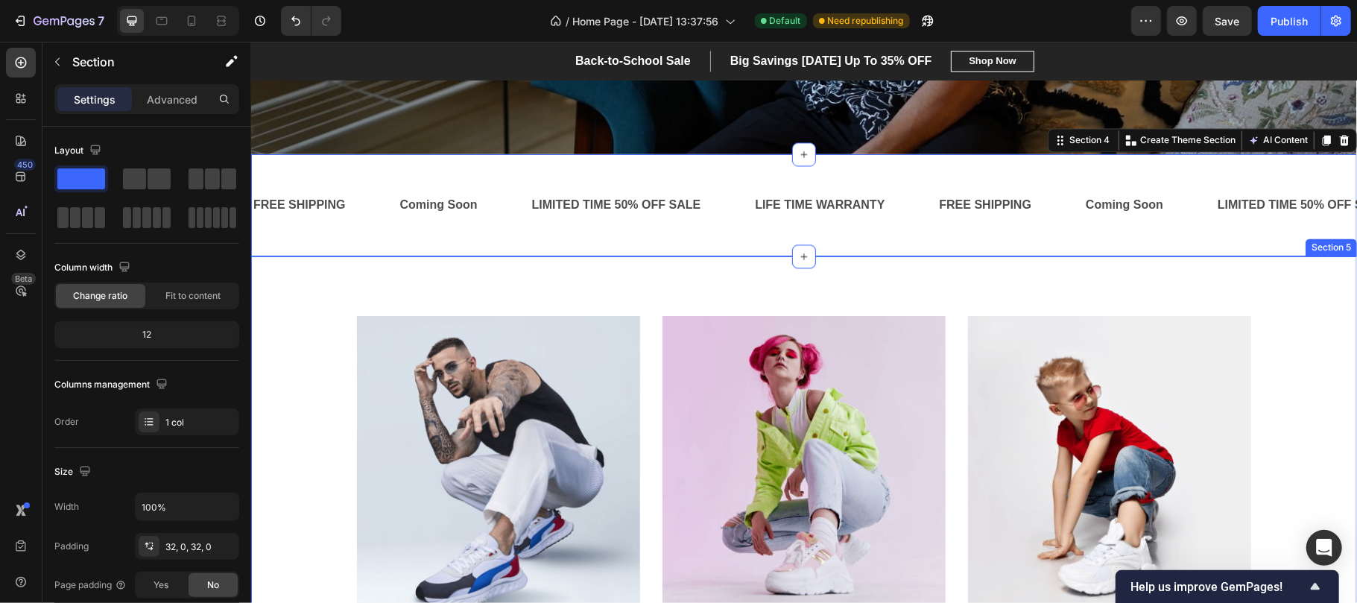
click at [647, 266] on div "MEN’S Text block Row Row Hero Banner WOMEN’S Text block Row Row Hero Banner KID…" at bounding box center [803, 488] width 1106 height 464
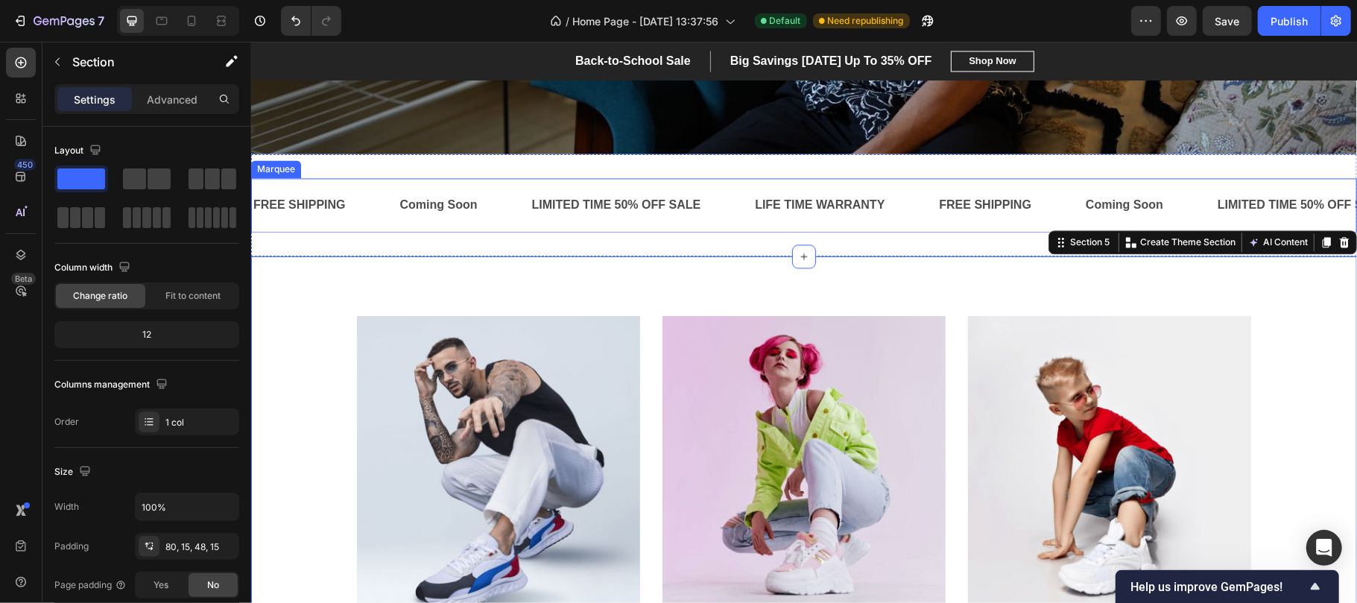
click at [835, 227] on div "FREE SHIPPING Text Coming Soon Text LIMITED TIME 50% OFF SALE Text LIFE TIME WA…" at bounding box center [803, 204] width 1106 height 54
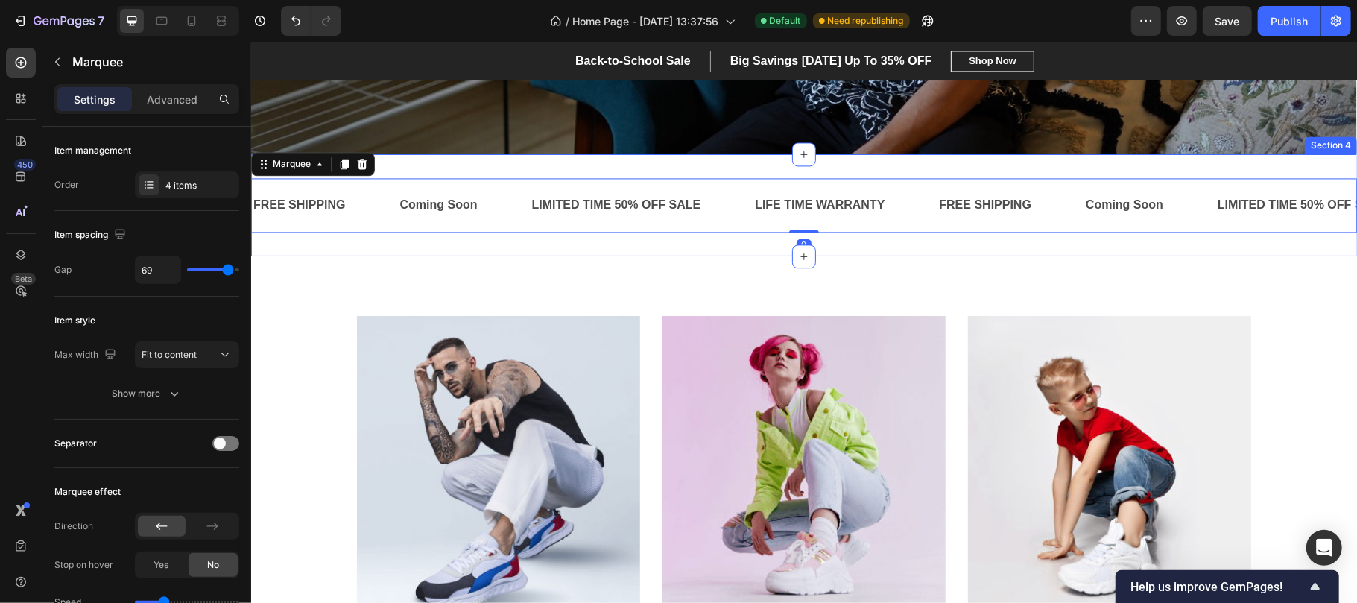
click at [850, 244] on div "FREE SHIPPING Text Coming Soon Text LIMITED TIME 50% OFF SALE Text LIFE TIME WA…" at bounding box center [803, 204] width 1106 height 102
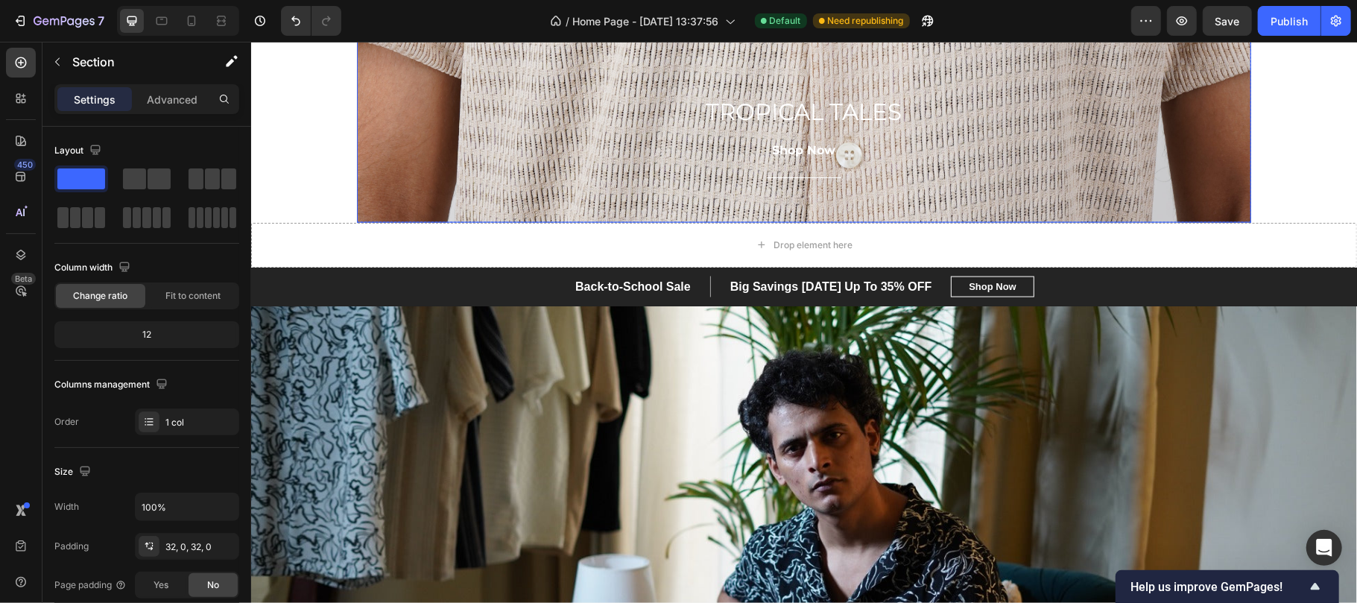
scroll to position [1541, 0]
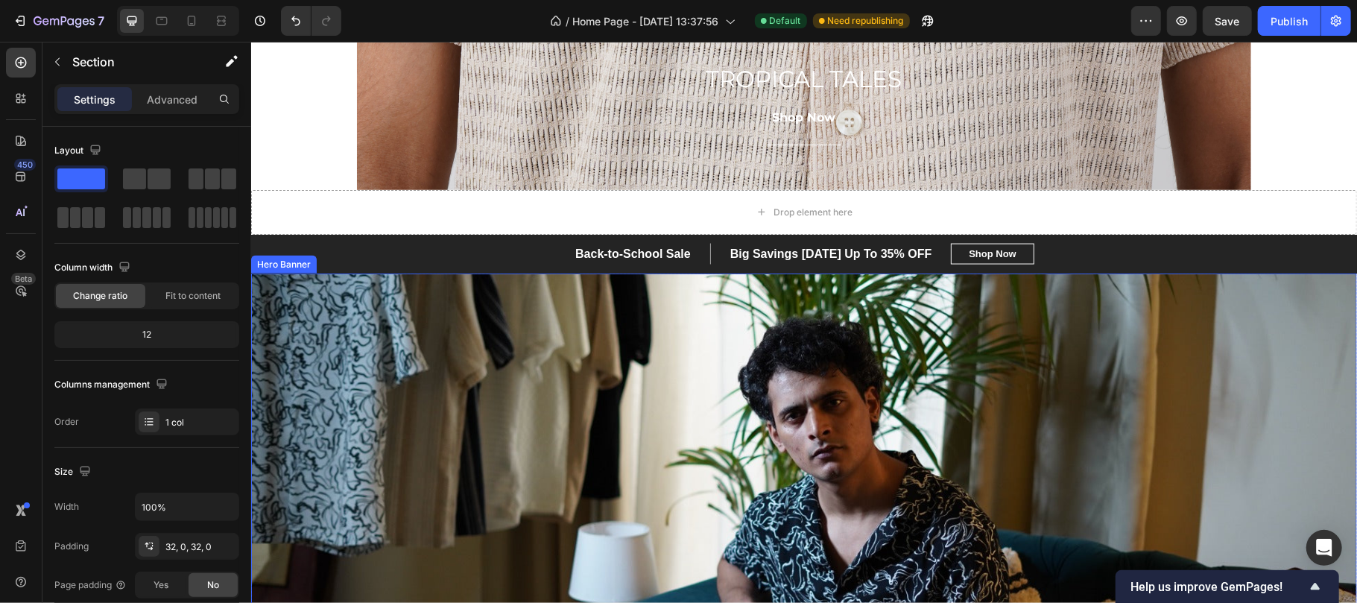
click at [490, 277] on div "Overlay" at bounding box center [803, 534] width 1106 height 522
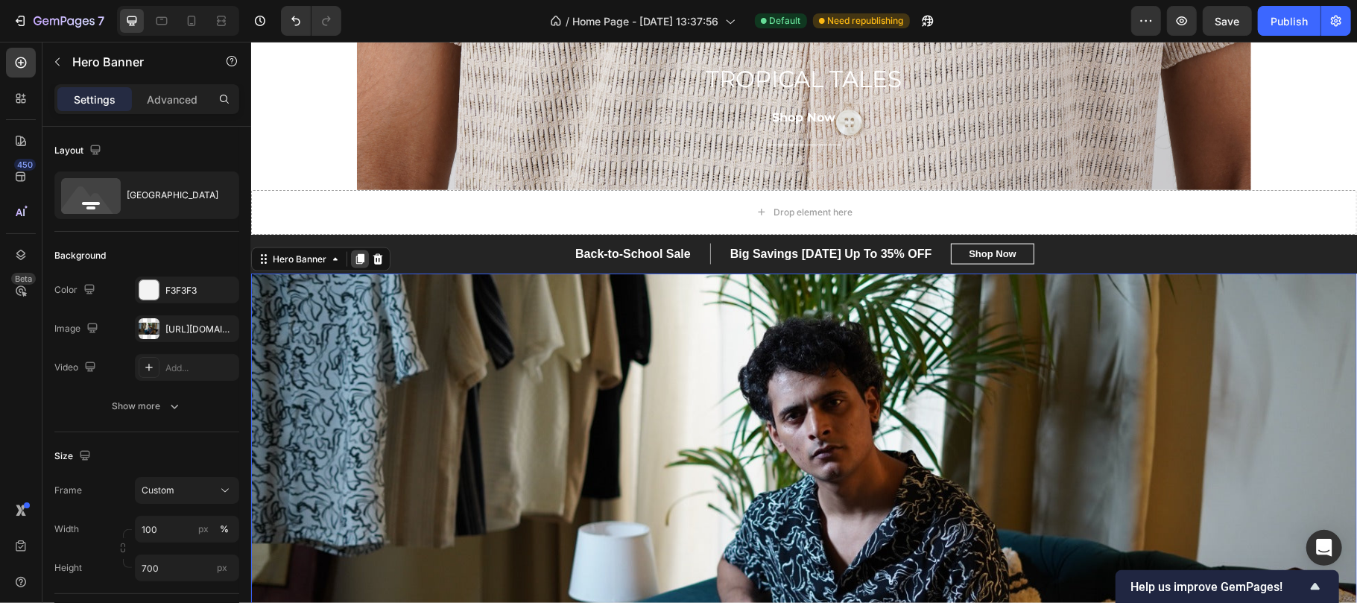
click at [356, 262] on icon at bounding box center [359, 259] width 12 height 12
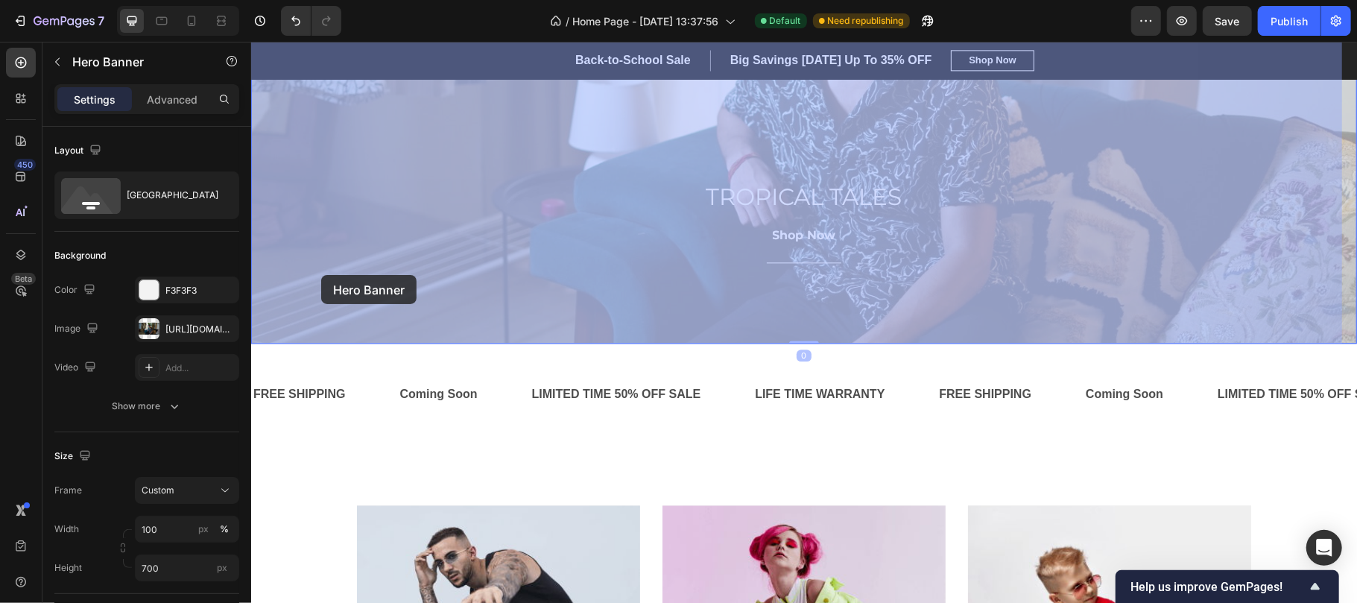
scroll to position [2574, 0]
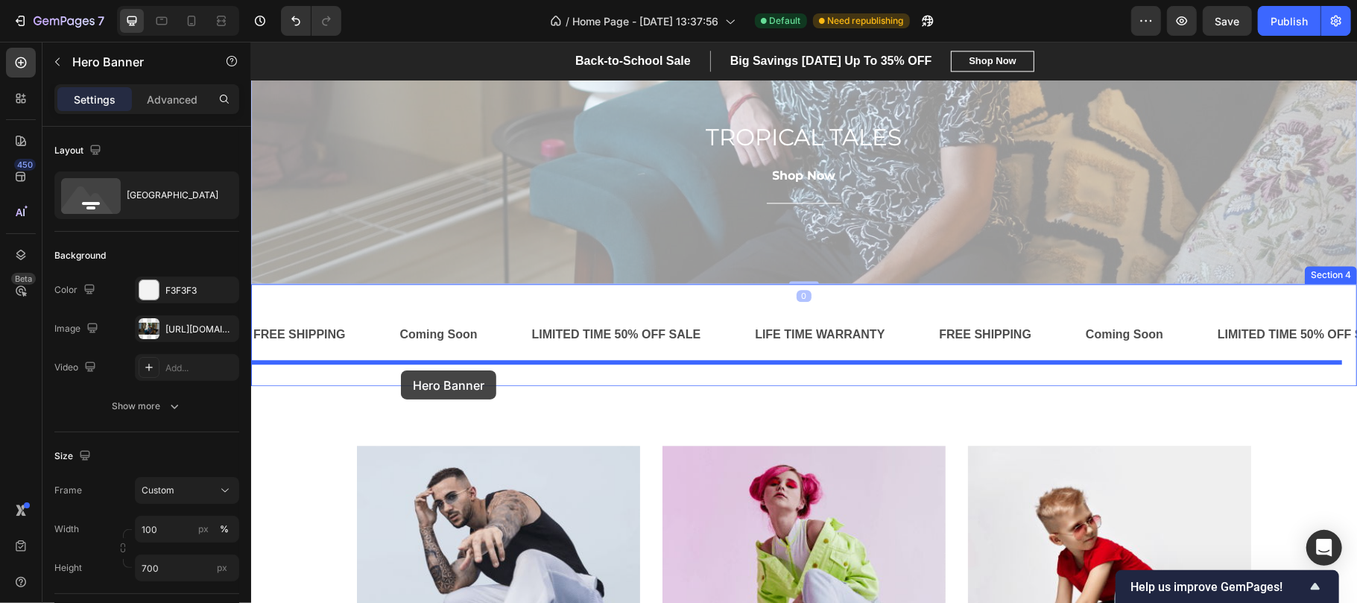
drag, startPoint x: 268, startPoint y: 78, endPoint x: 400, endPoint y: 370, distance: 319.8
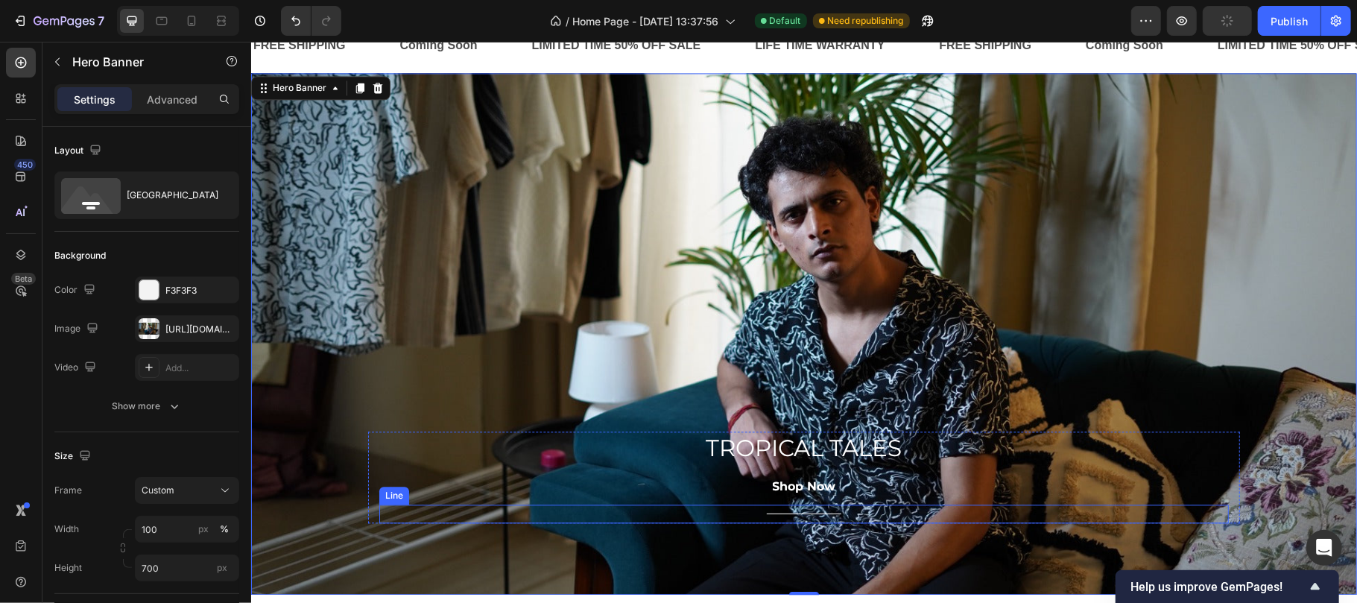
scroll to position [2308, 0]
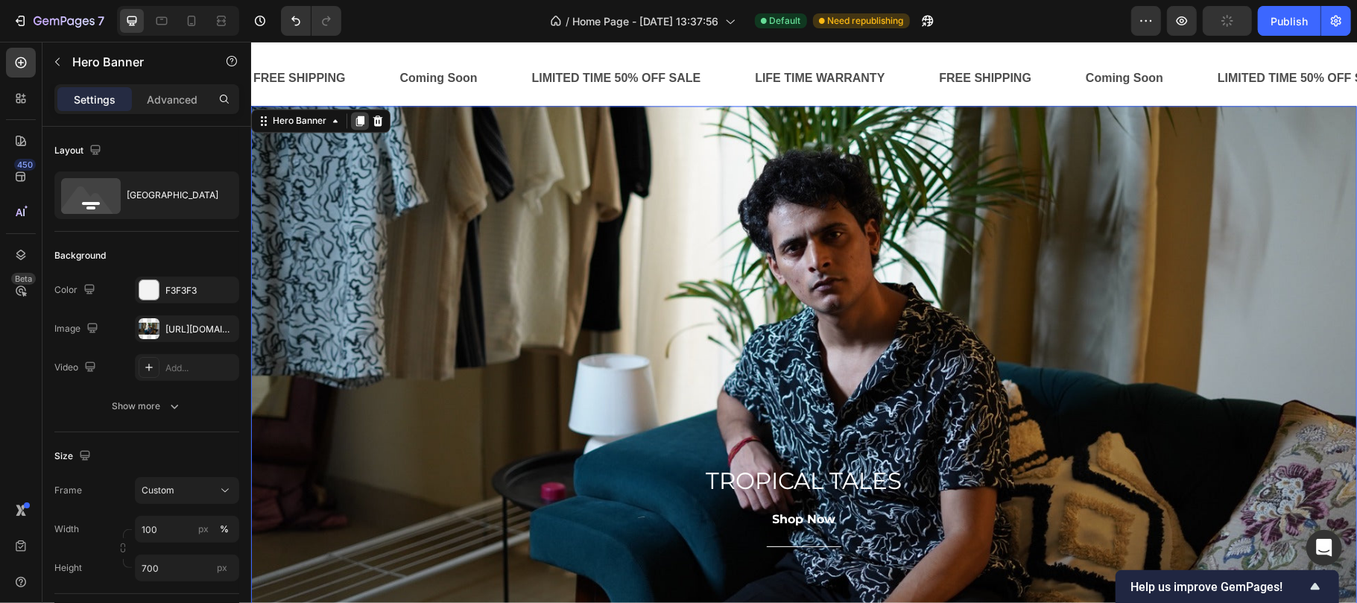
click at [361, 111] on div at bounding box center [359, 120] width 18 height 18
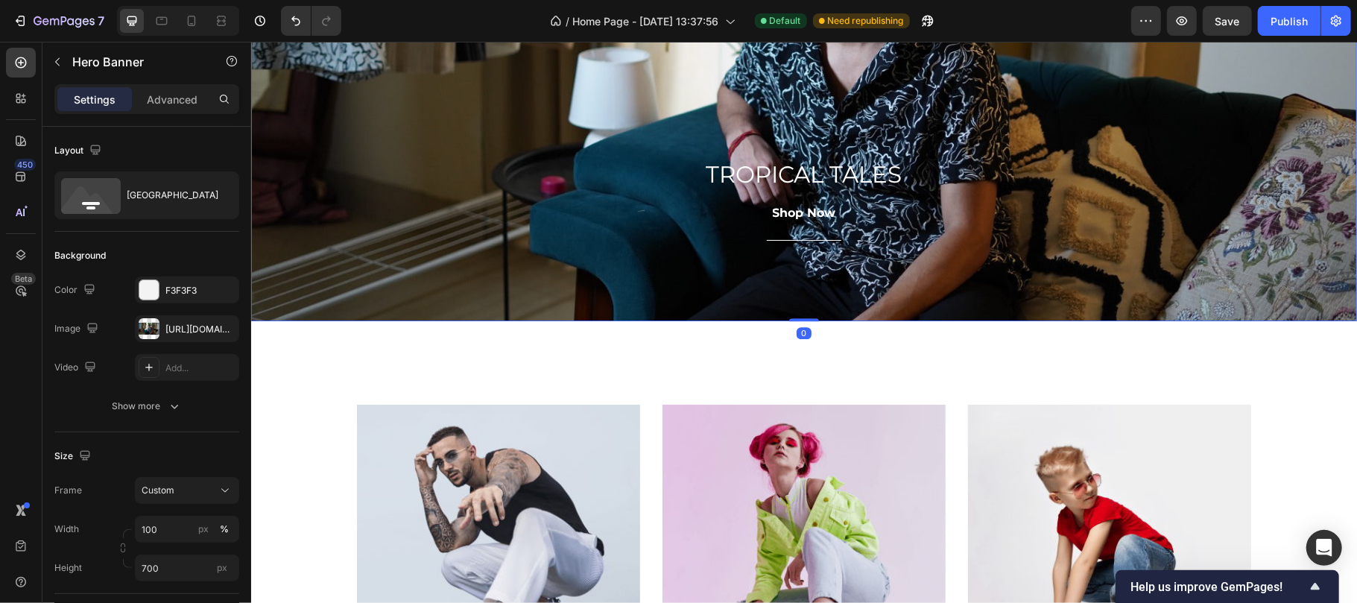
scroll to position [3306, 0]
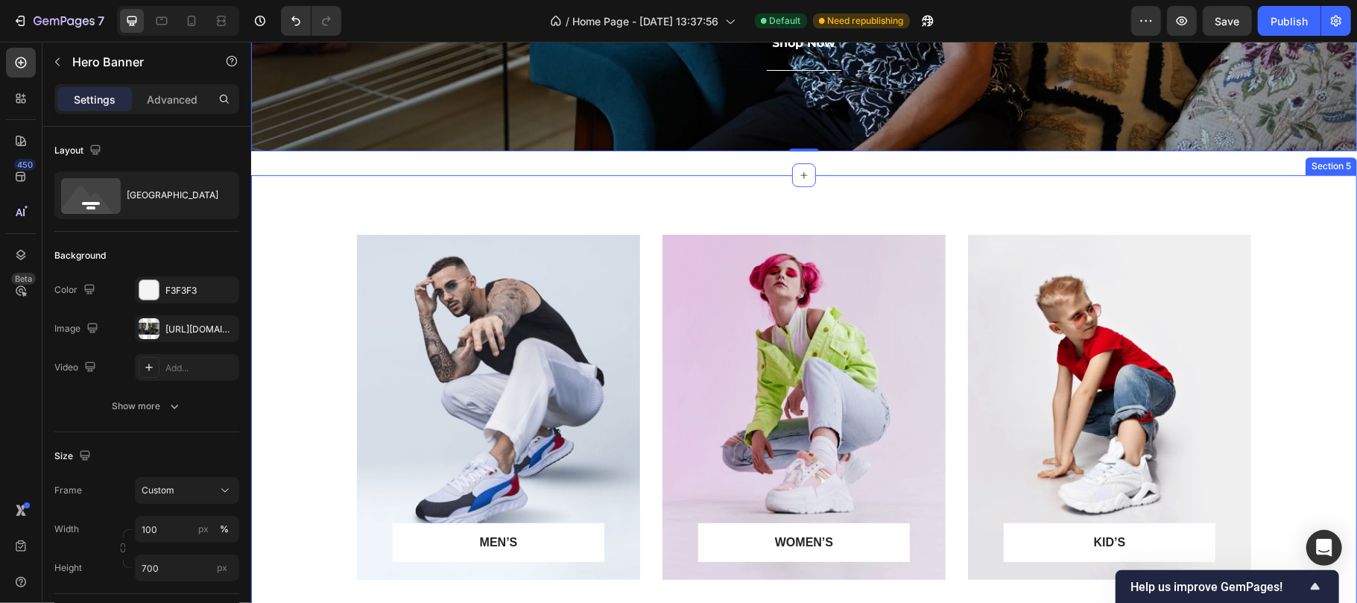
click at [659, 197] on div "MEN’S Text block Row Row Hero Banner WOMEN’S Text block Row Row Hero Banner KID…" at bounding box center [803, 406] width 1106 height 464
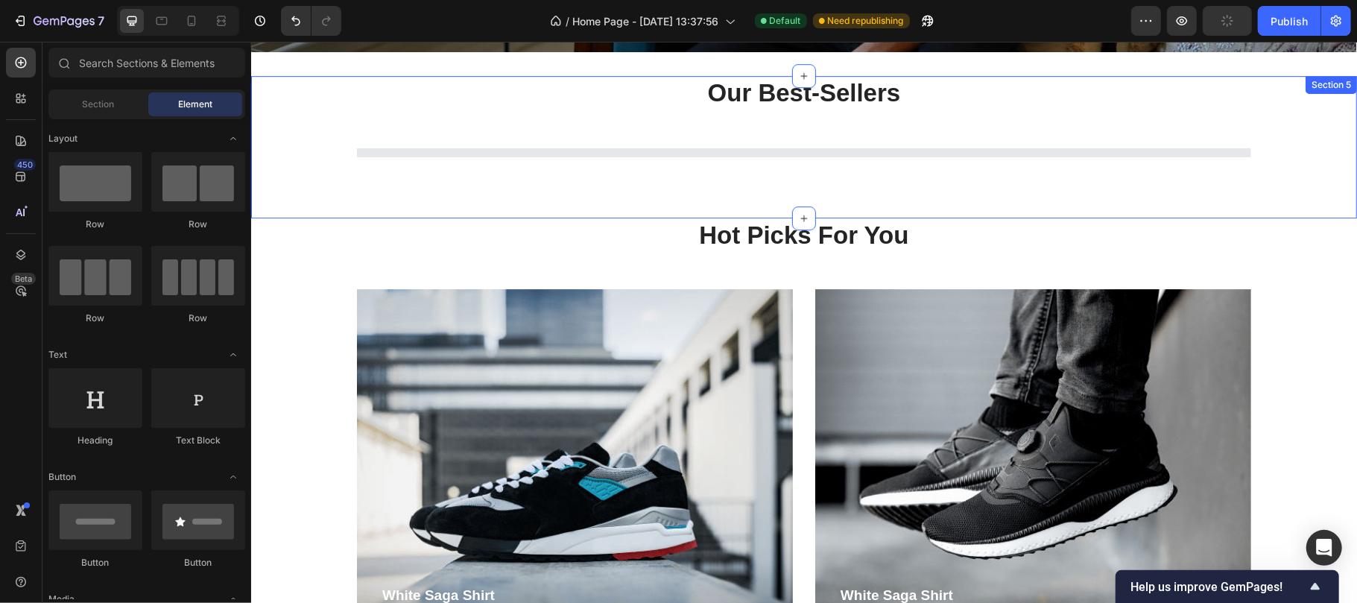
scroll to position [3339, 0]
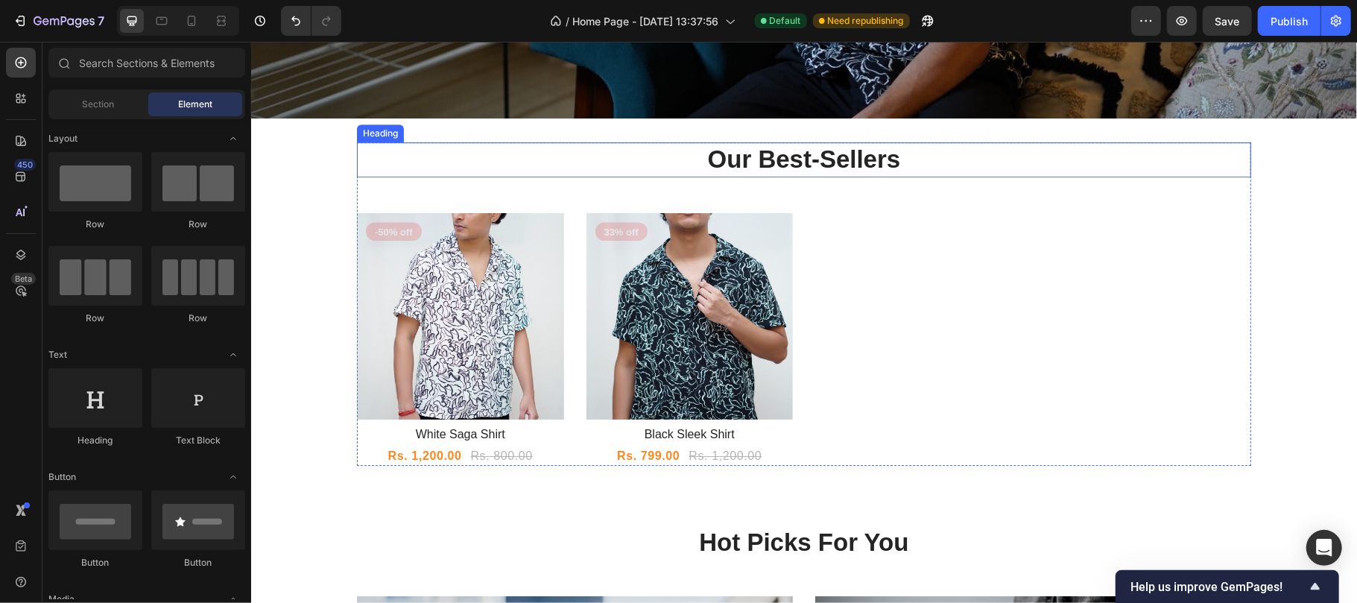
click at [984, 173] on p "Our Best-Sellers" at bounding box center [803, 159] width 891 height 32
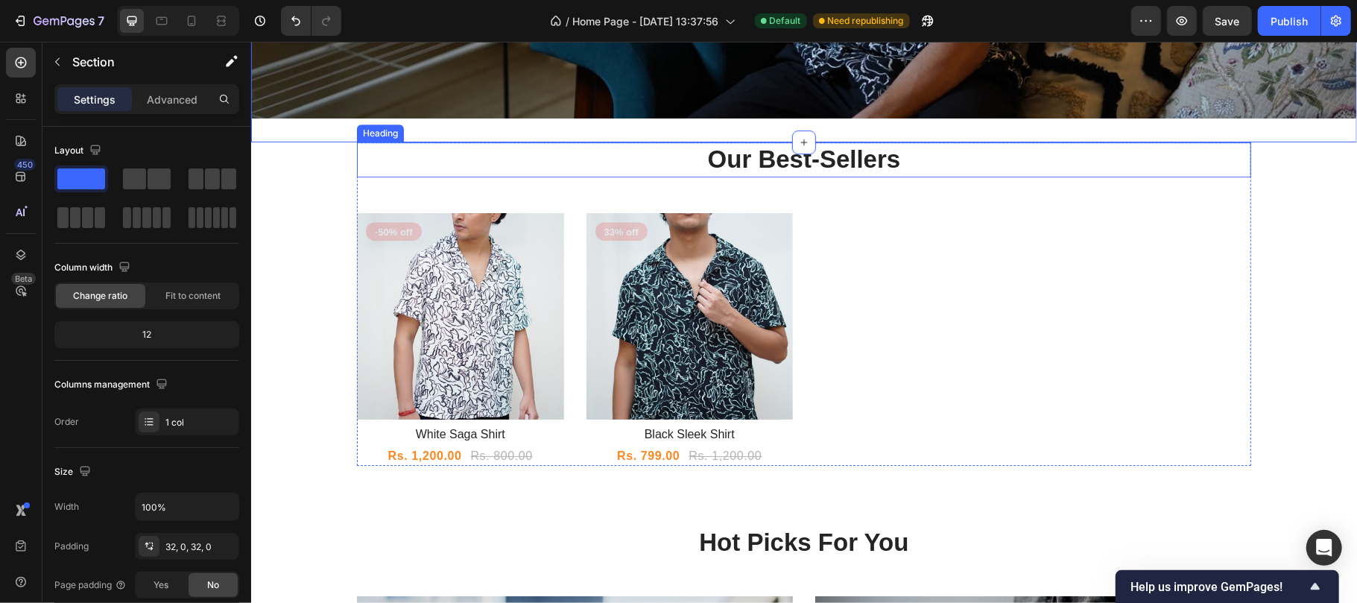
click at [985, 154] on p "Our Best-Sellers" at bounding box center [803, 159] width 891 height 32
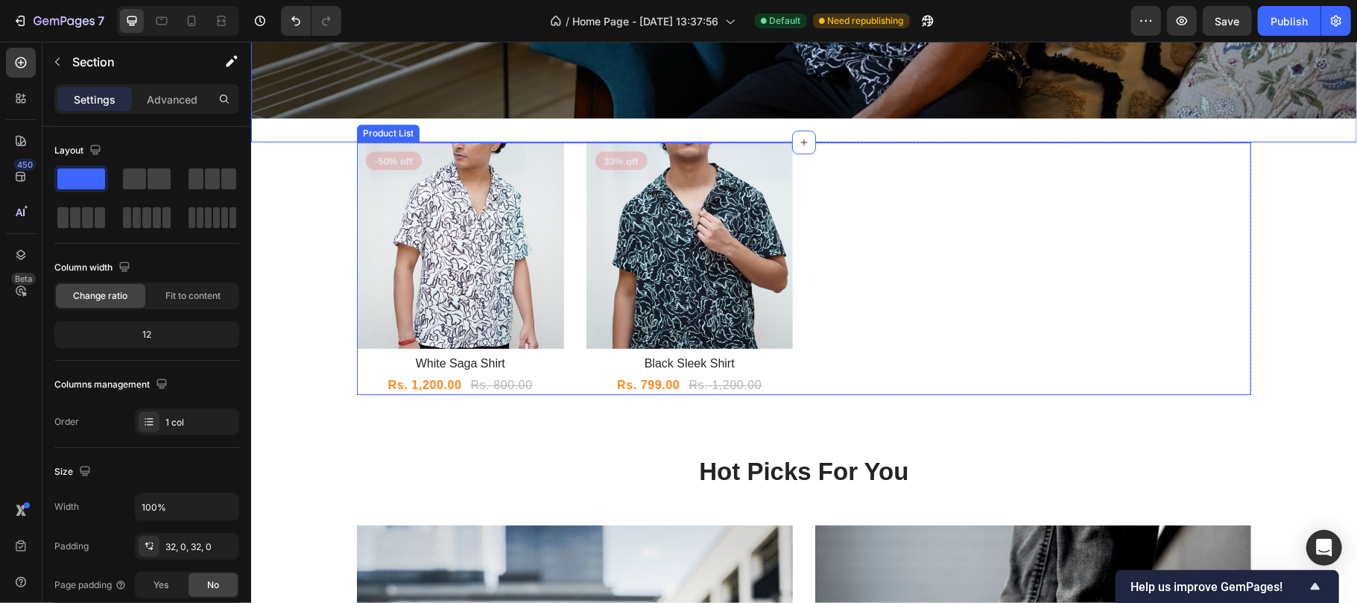
click at [870, 171] on div "Product Images -50% off Product Badge Row White Saga Shirt Product Title Rs. 1,…" at bounding box center [803, 268] width 894 height 253
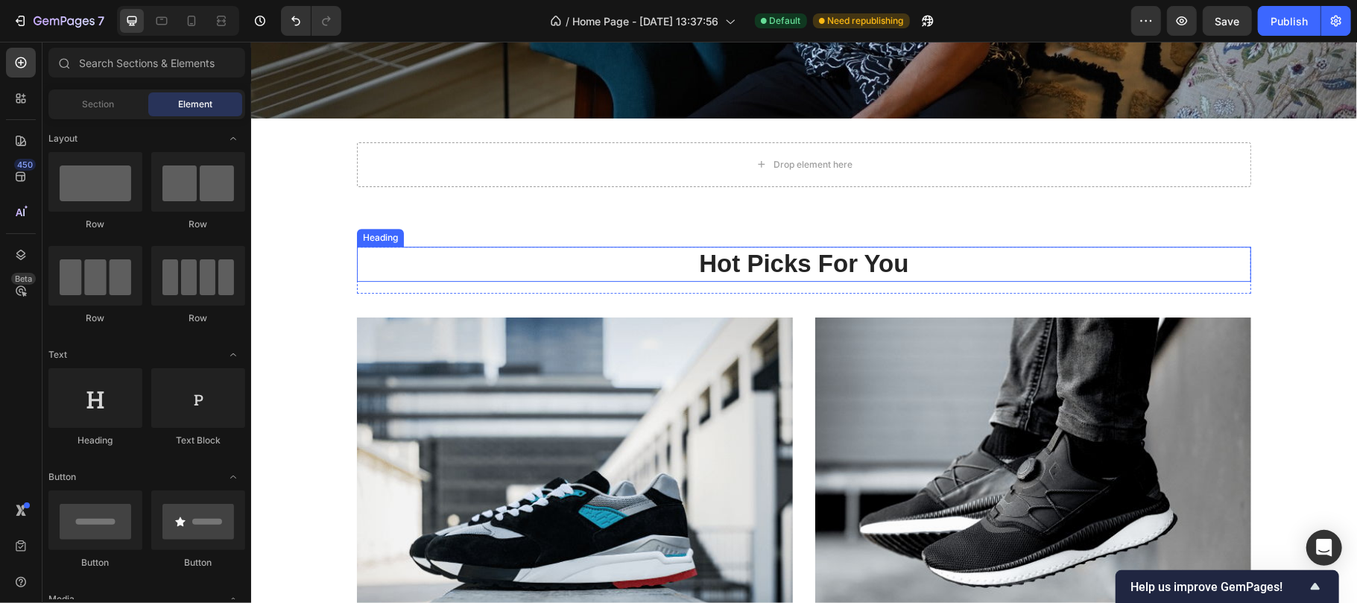
click at [964, 229] on div "Drop element here Row Section 5" at bounding box center [803, 194] width 1106 height 104
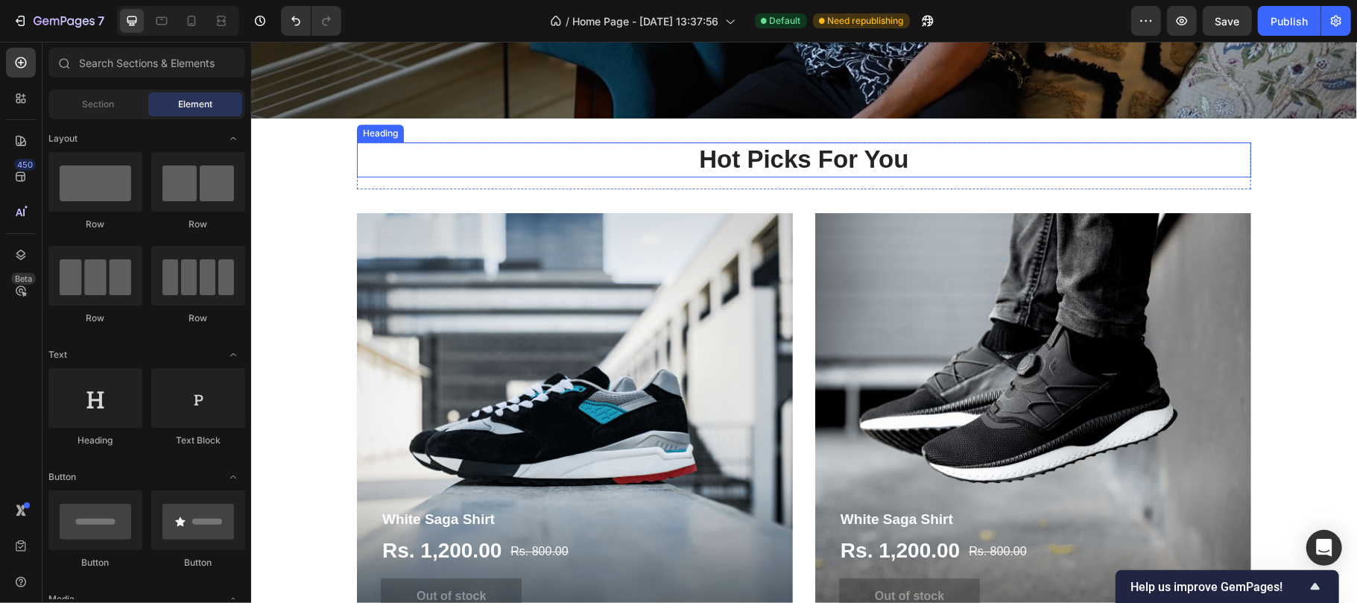
click at [943, 159] on p "Hot Picks For You" at bounding box center [803, 159] width 891 height 32
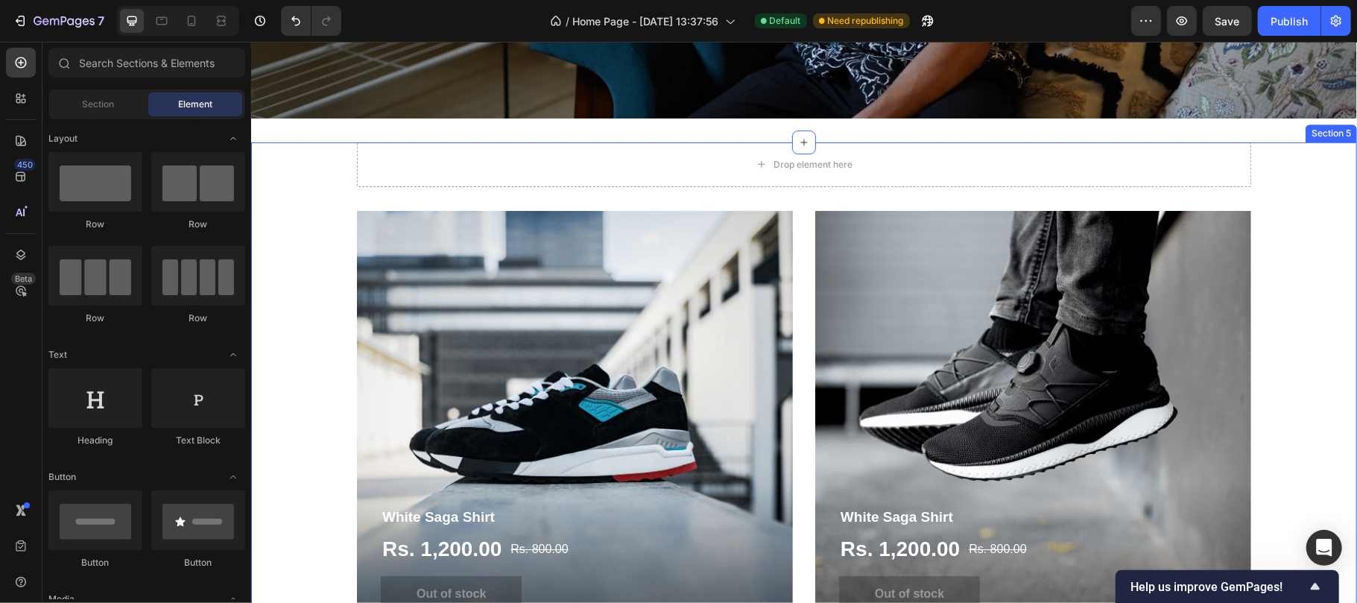
click at [942, 194] on div "Drop element here Row White Saga Shirt Product Title Rs. 1,200.00 Product Price…" at bounding box center [803, 400] width 1083 height 517
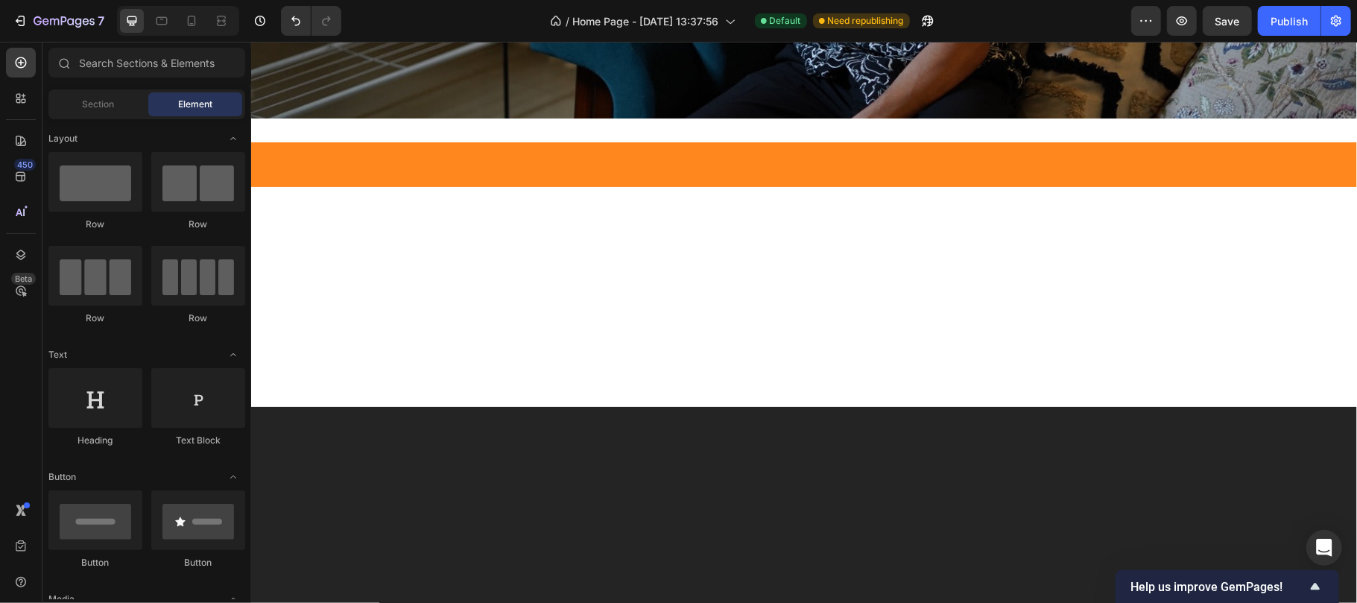
click at [922, 158] on div at bounding box center [803, 164] width 1106 height 45
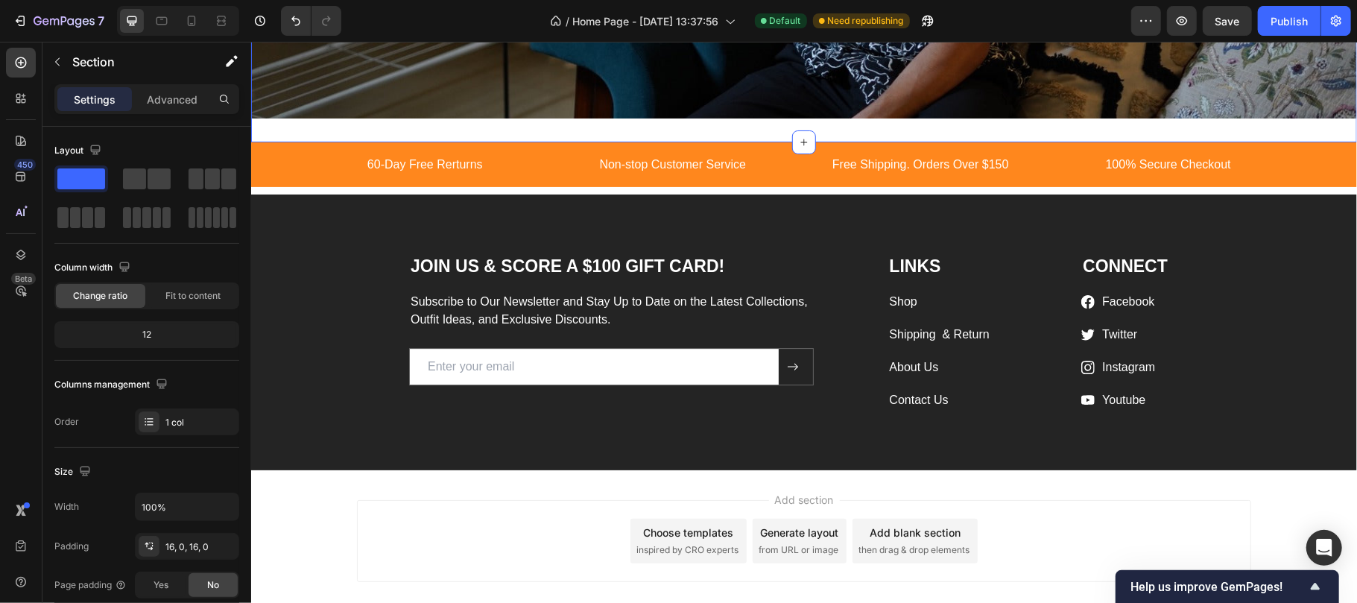
click at [750, 162] on p "Non-stop Customer Service" at bounding box center [672, 164] width 233 height 18
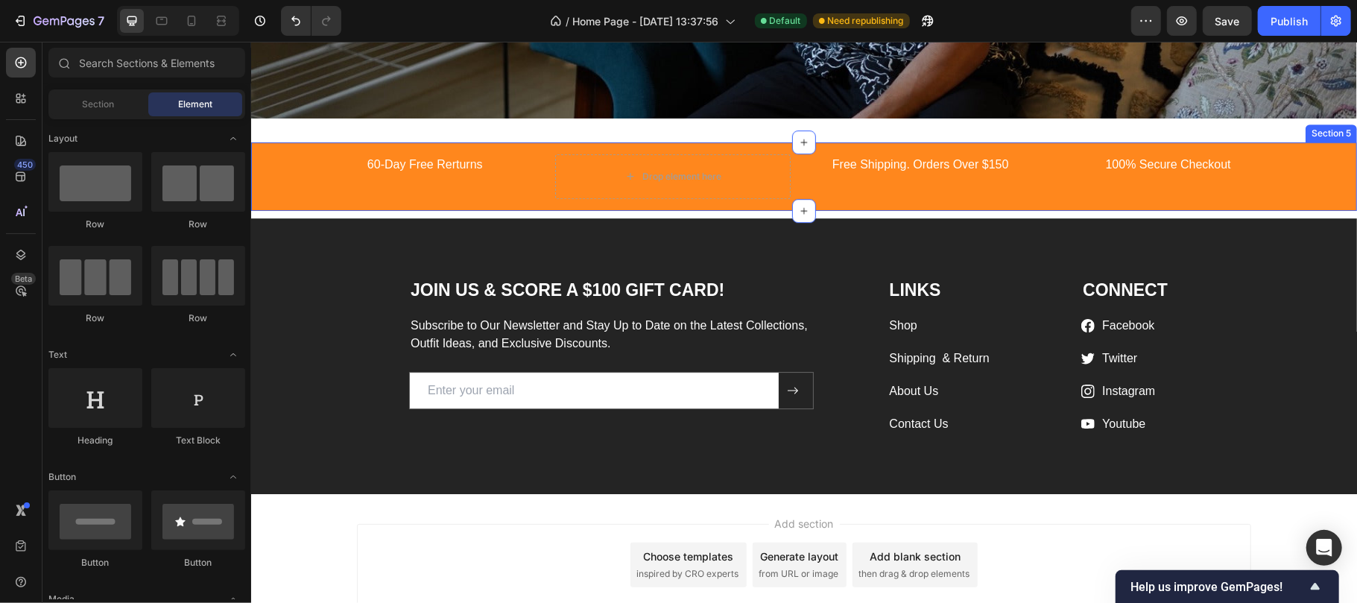
click at [772, 149] on div "60-Day Free Rerturns Text block Drop element here Free Shipping. Orders Over $1…" at bounding box center [803, 176] width 1106 height 69
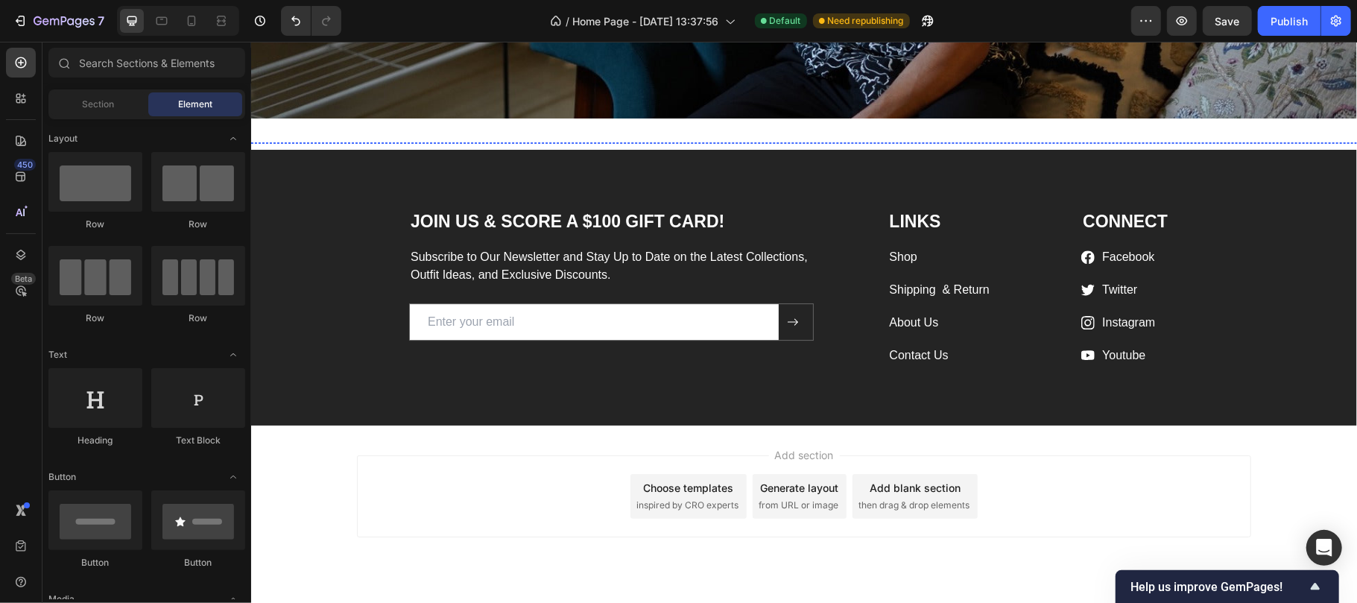
click at [767, 142] on img at bounding box center [796, 142] width 212 height 0
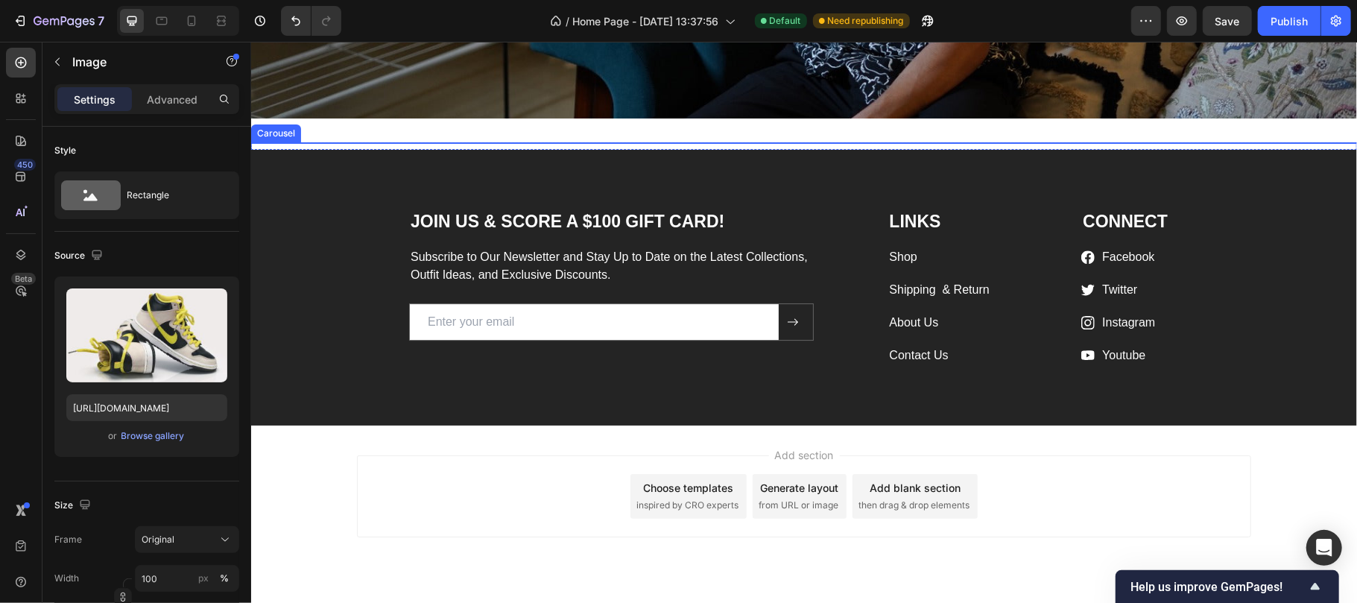
click at [686, 142] on div "Image Image Image 0 Image Image" at bounding box center [803, 142] width 1106 height 0
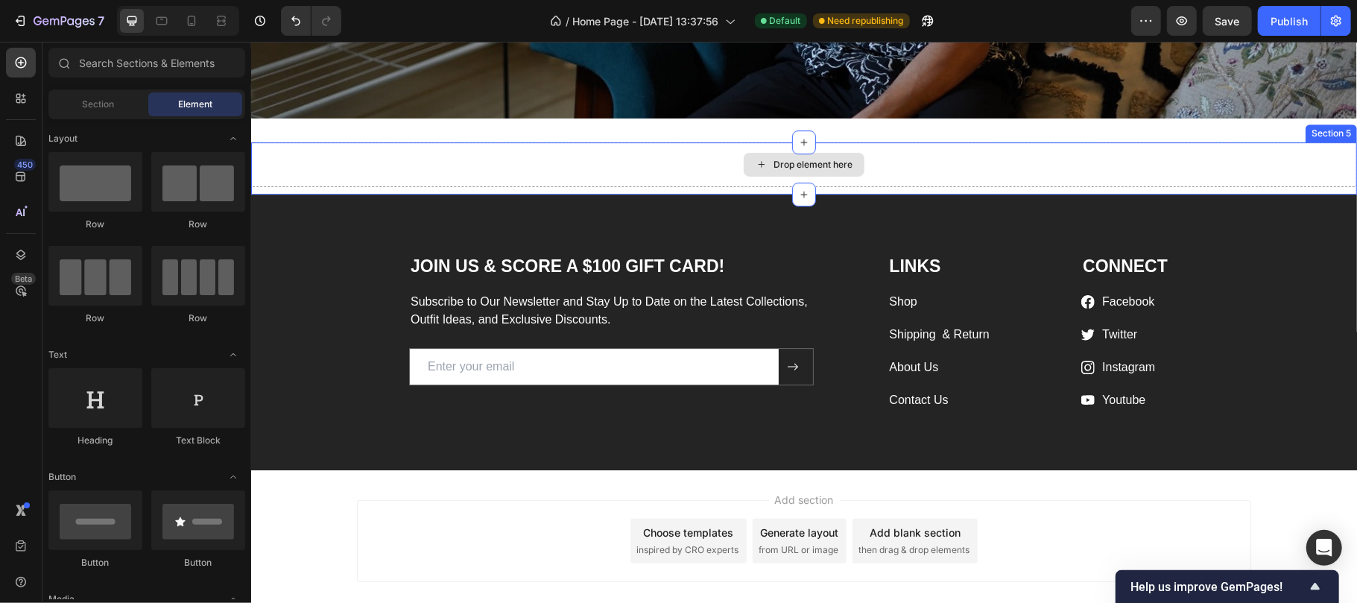
click at [668, 180] on div "Drop element here" at bounding box center [803, 164] width 1106 height 45
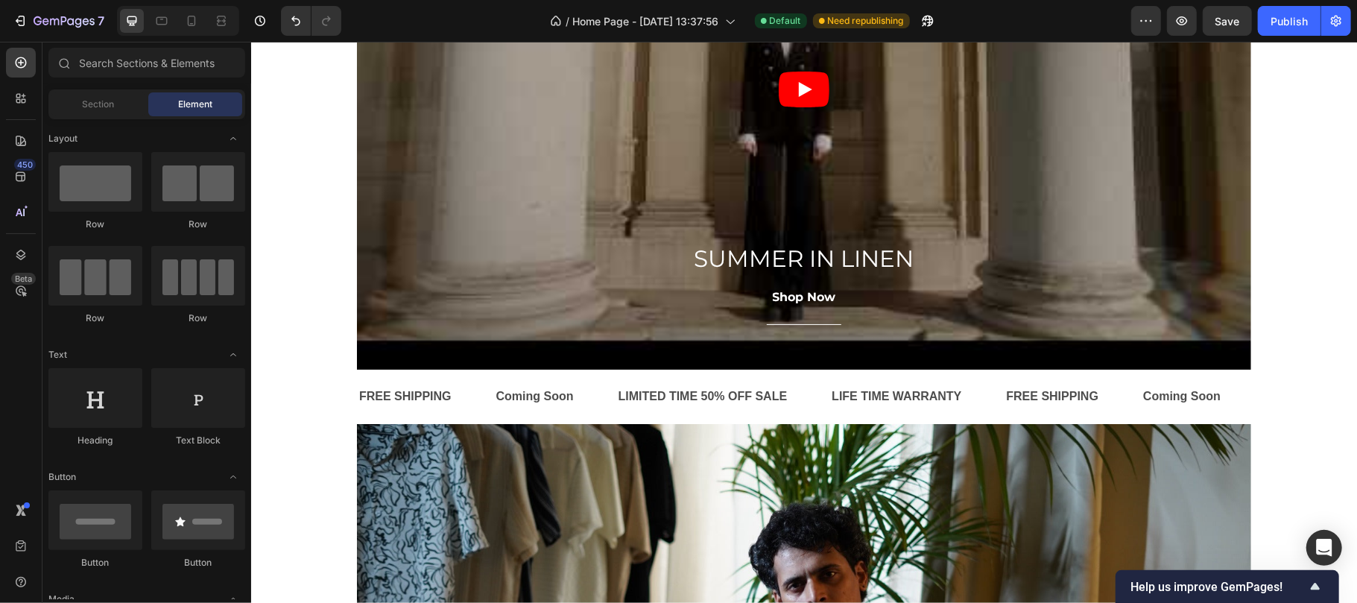
scroll to position [93, 0]
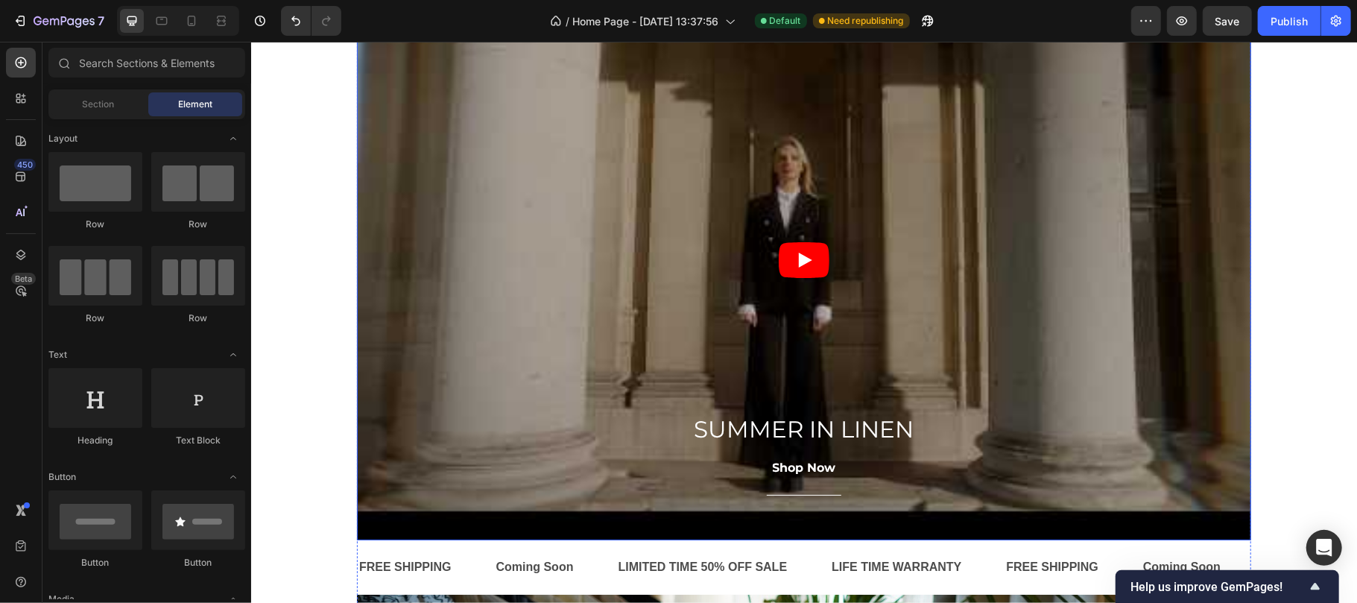
click at [462, 248] on div "Overlay" at bounding box center [803, 258] width 894 height 561
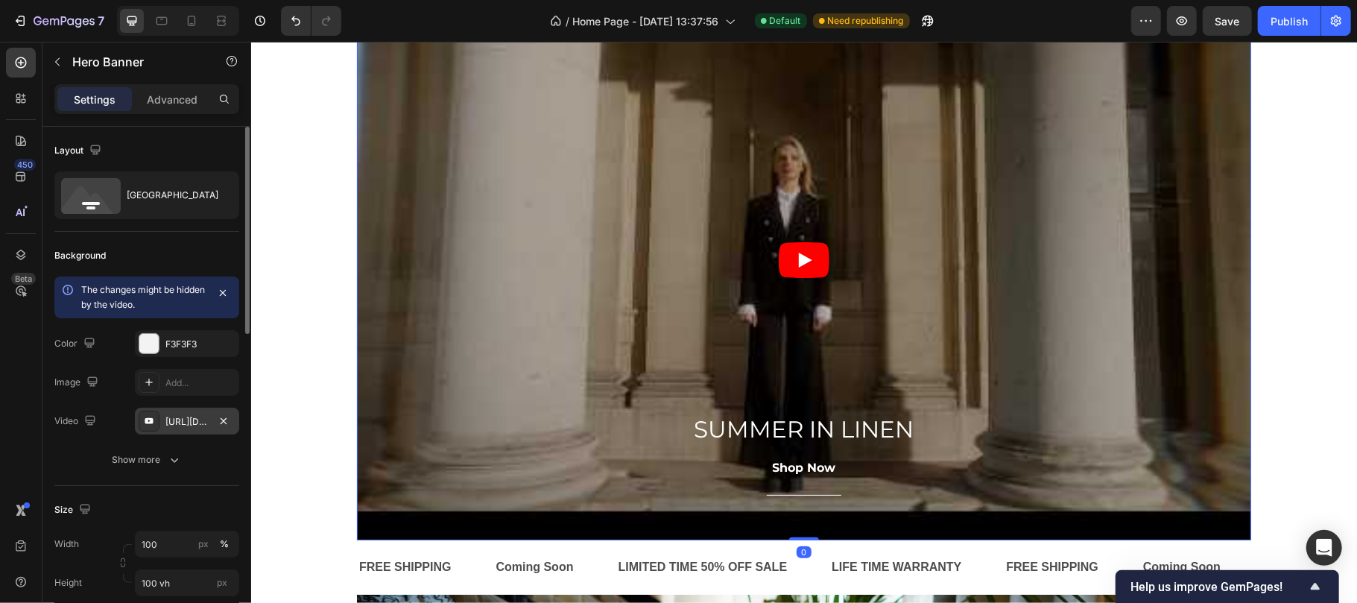
click at [207, 427] on div "[URL][DOMAIN_NAME]" at bounding box center [186, 421] width 43 height 13
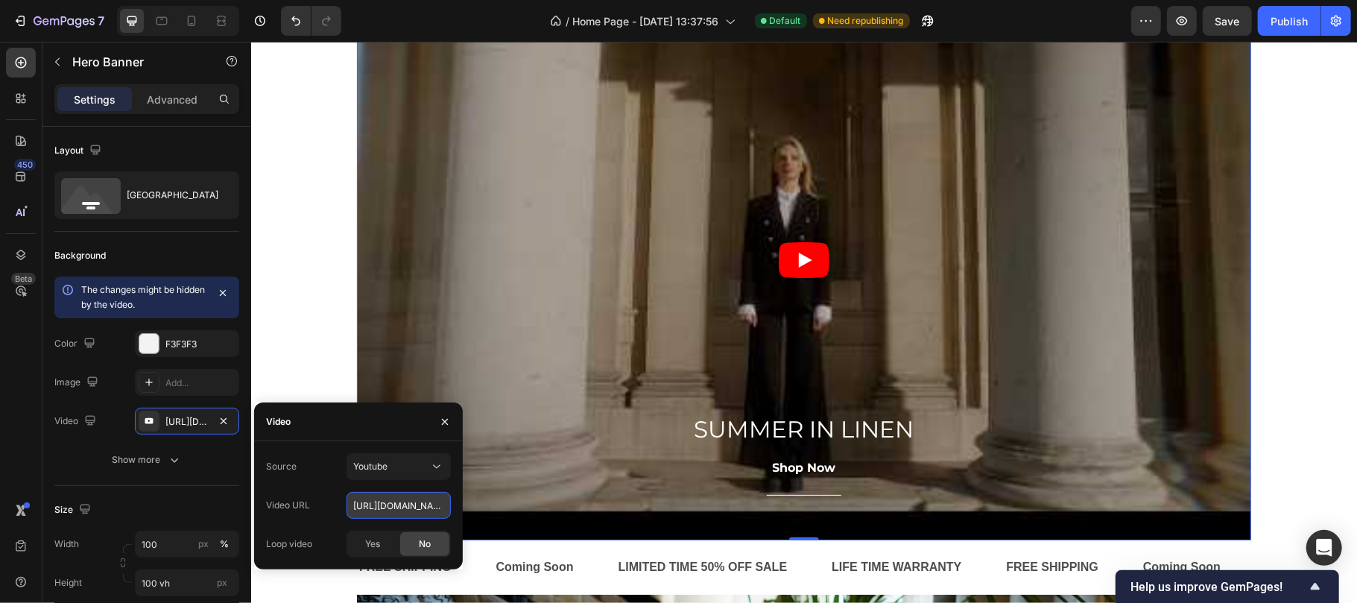
click at [358, 501] on input "[URL][DOMAIN_NAME]" at bounding box center [398, 505] width 104 height 27
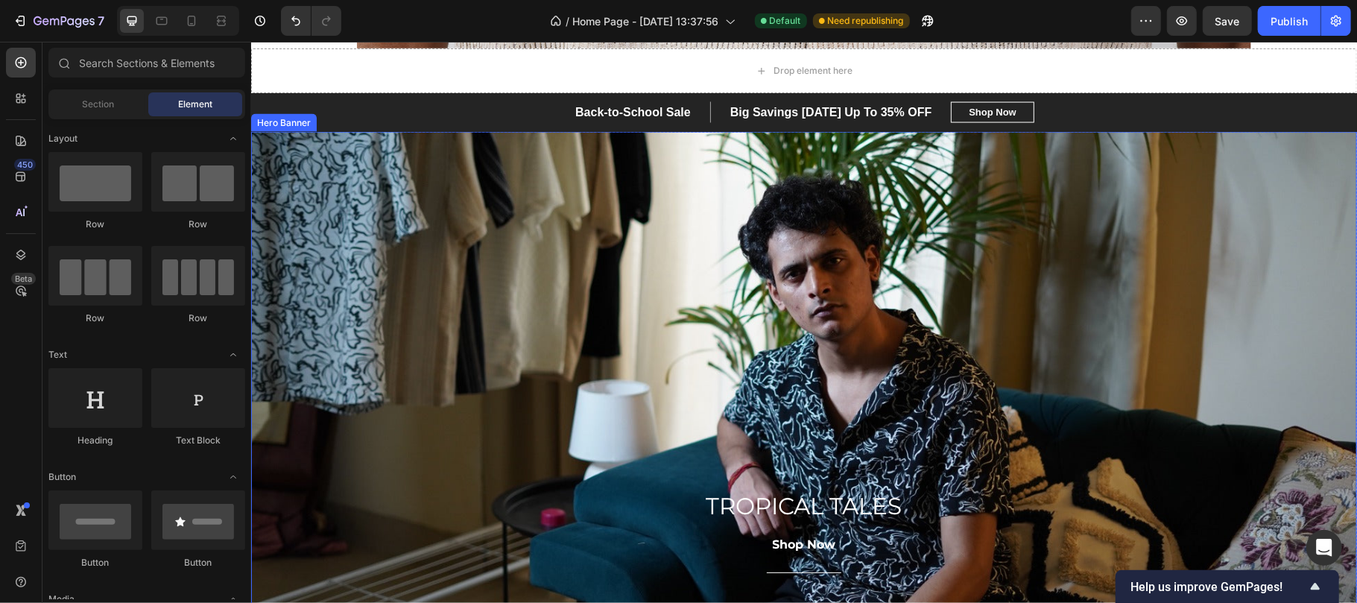
scroll to position [1715, 0]
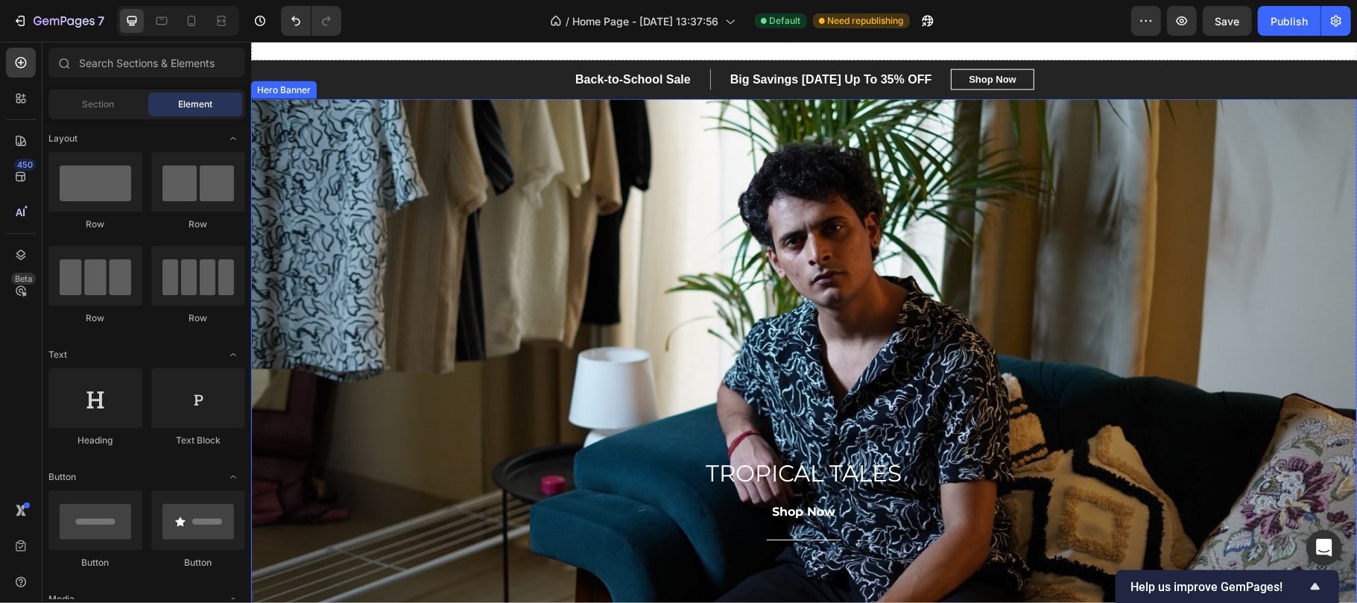
click at [421, 268] on div "Overlay" at bounding box center [803, 359] width 1106 height 522
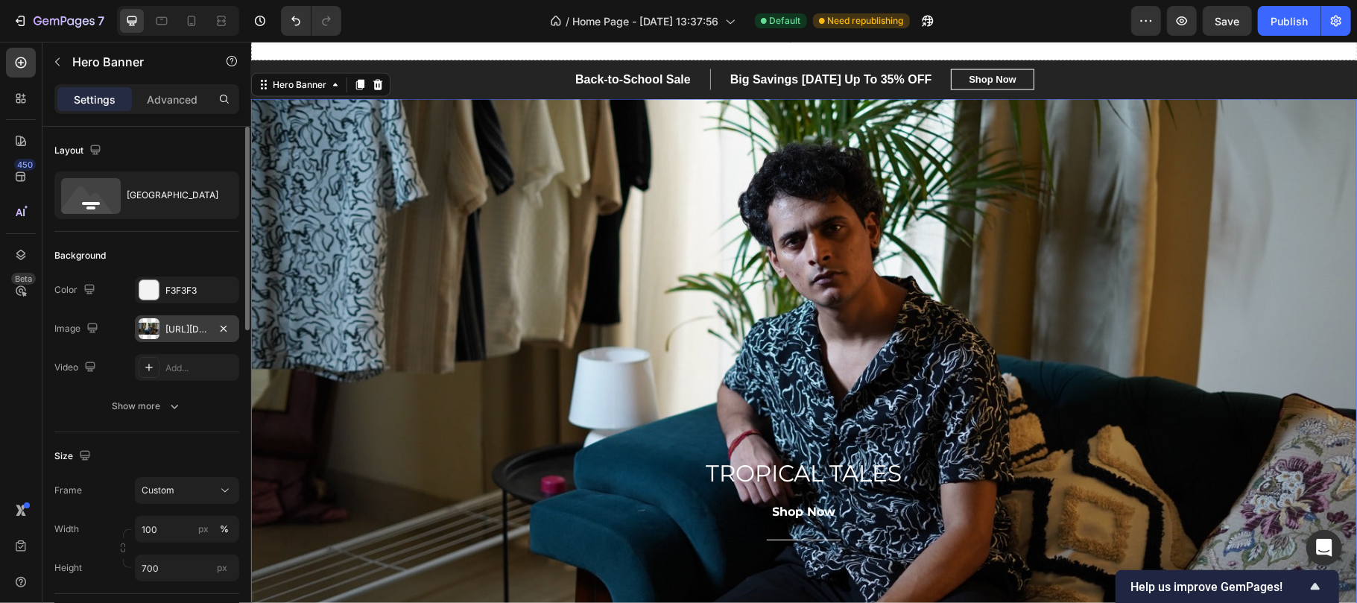
click at [171, 335] on div "[URL][DOMAIN_NAME]" at bounding box center [186, 329] width 43 height 13
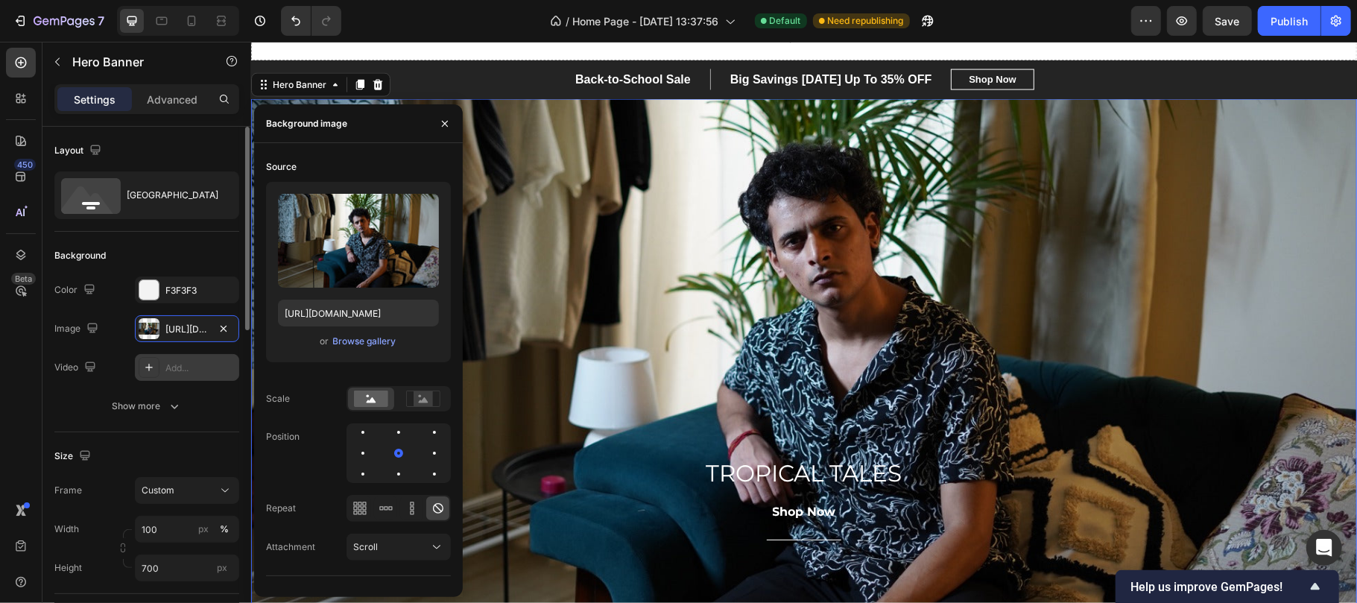
click at [177, 370] on div "Add..." at bounding box center [200, 367] width 70 height 13
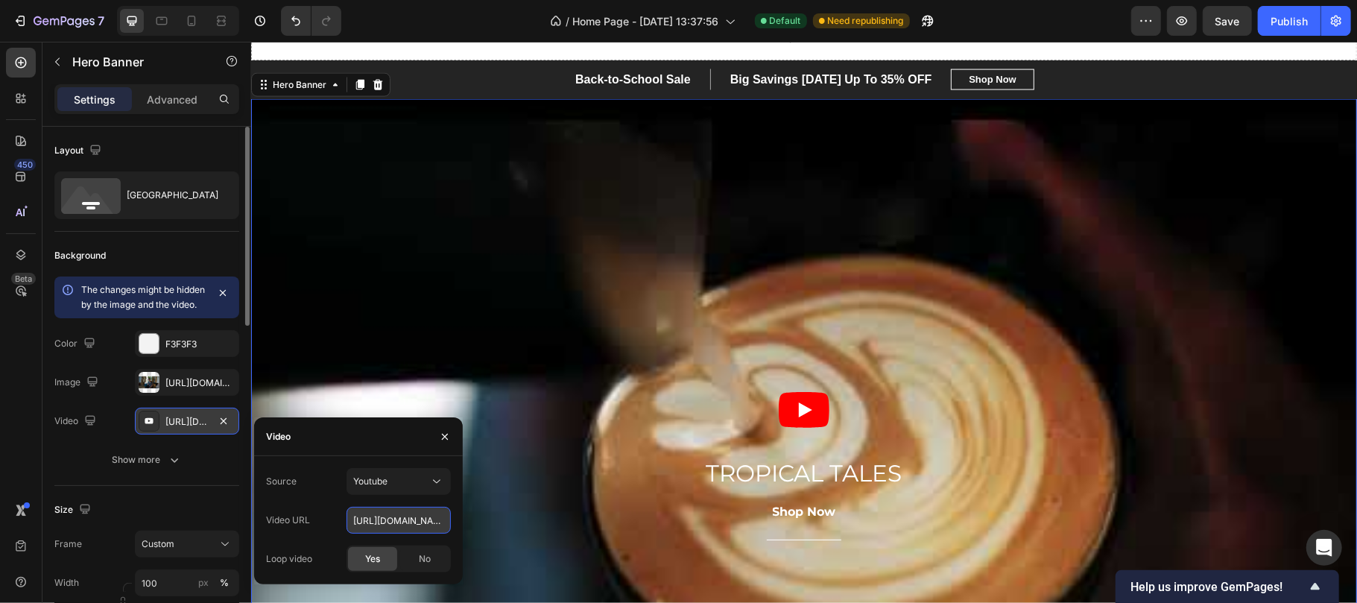
click at [392, 526] on input "[URL][DOMAIN_NAME]" at bounding box center [398, 520] width 104 height 27
click at [394, 526] on input "[URL][DOMAIN_NAME]" at bounding box center [398, 520] width 104 height 27
paste input "[DOMAIN_NAME][URL]"
type input "[URL][DOMAIN_NAME]"
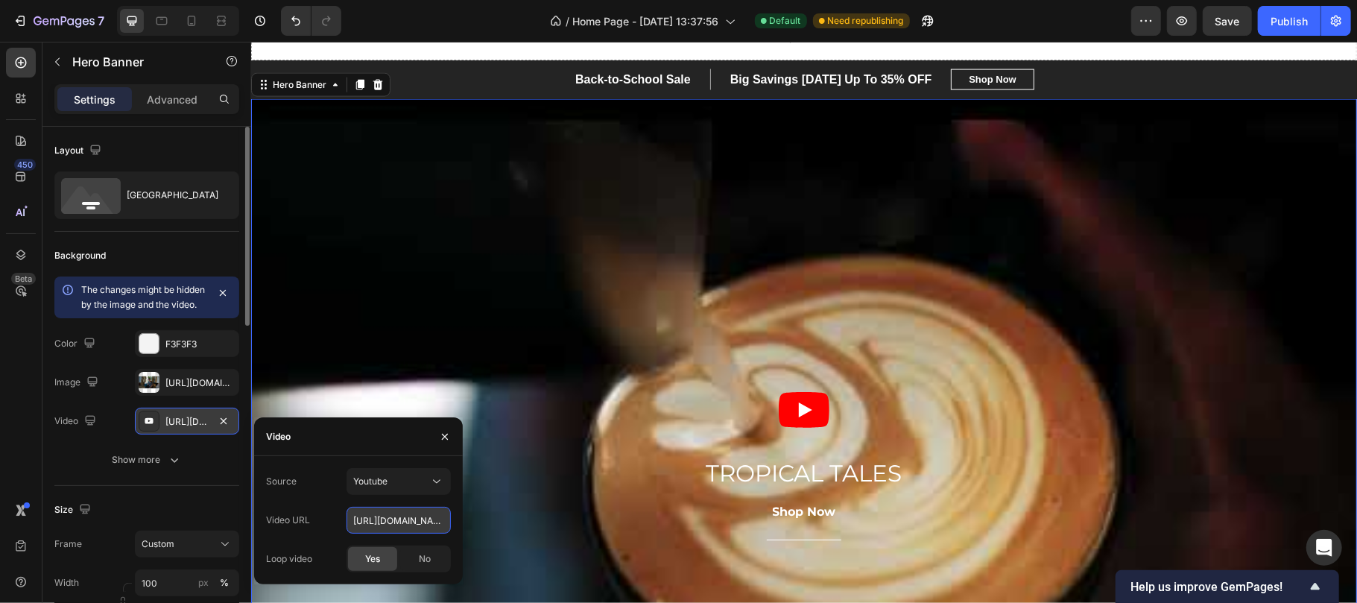
scroll to position [0, 115]
click at [395, 516] on input "[URL][DOMAIN_NAME]" at bounding box center [398, 520] width 104 height 27
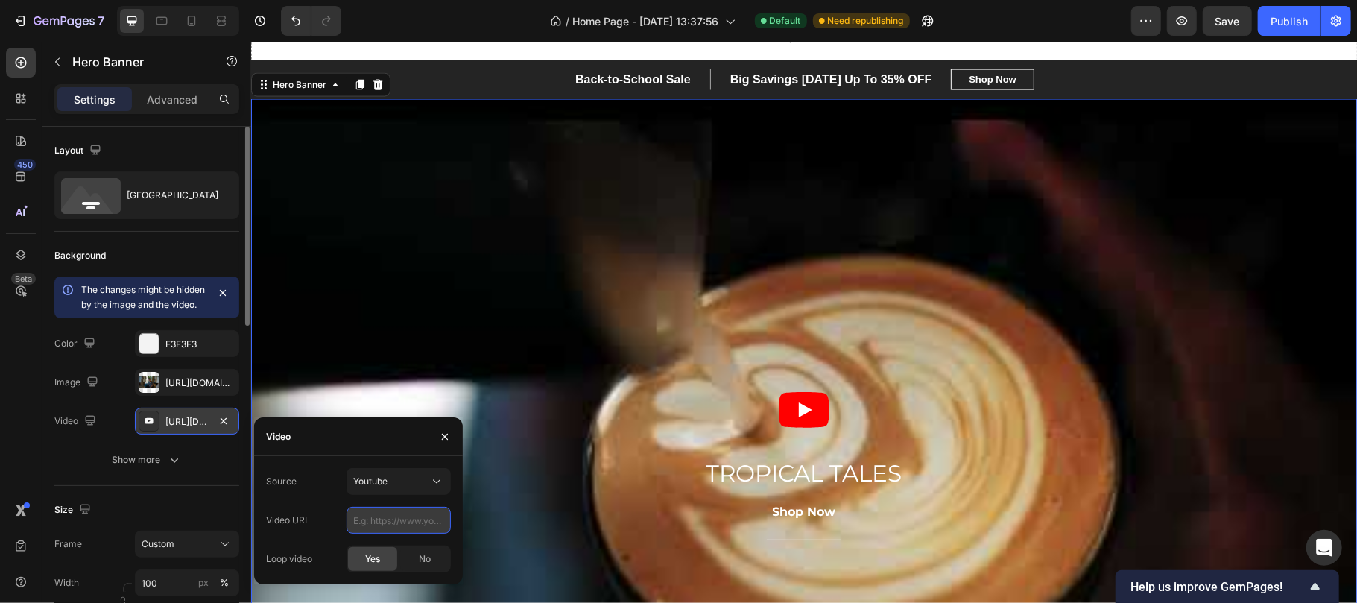
paste input "[URL][DOMAIN_NAME]"
type input "[URL][DOMAIN_NAME]"
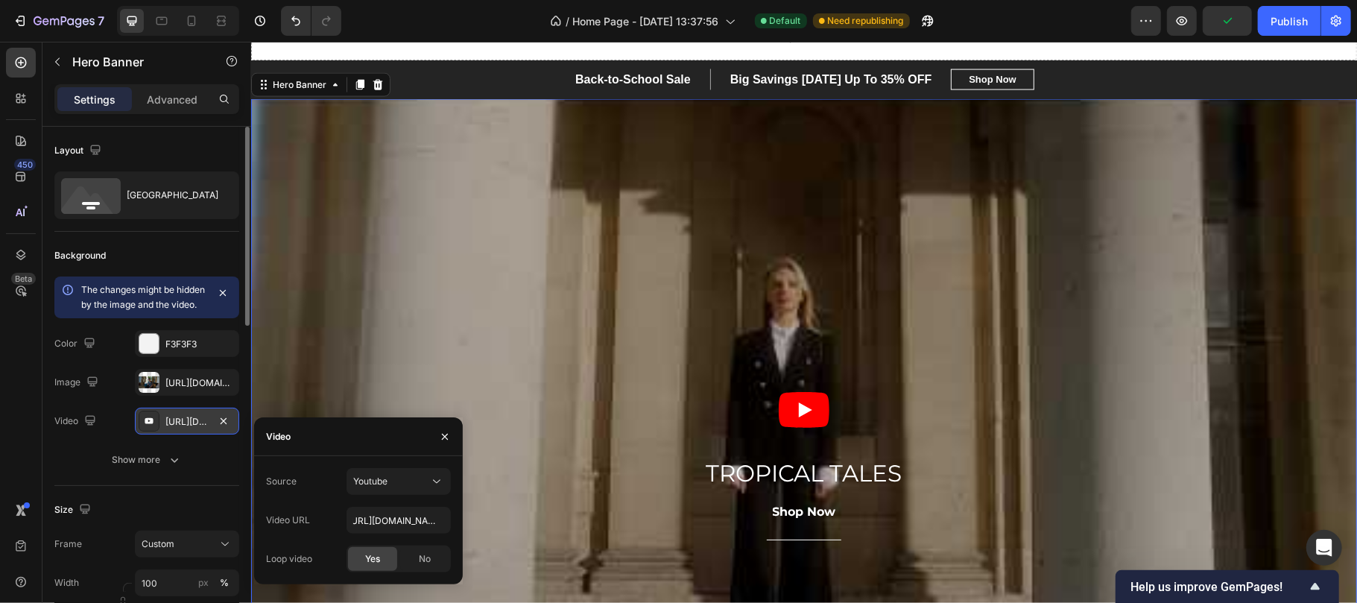
click at [469, 313] on div "Overlay" at bounding box center [803, 359] width 1106 height 522
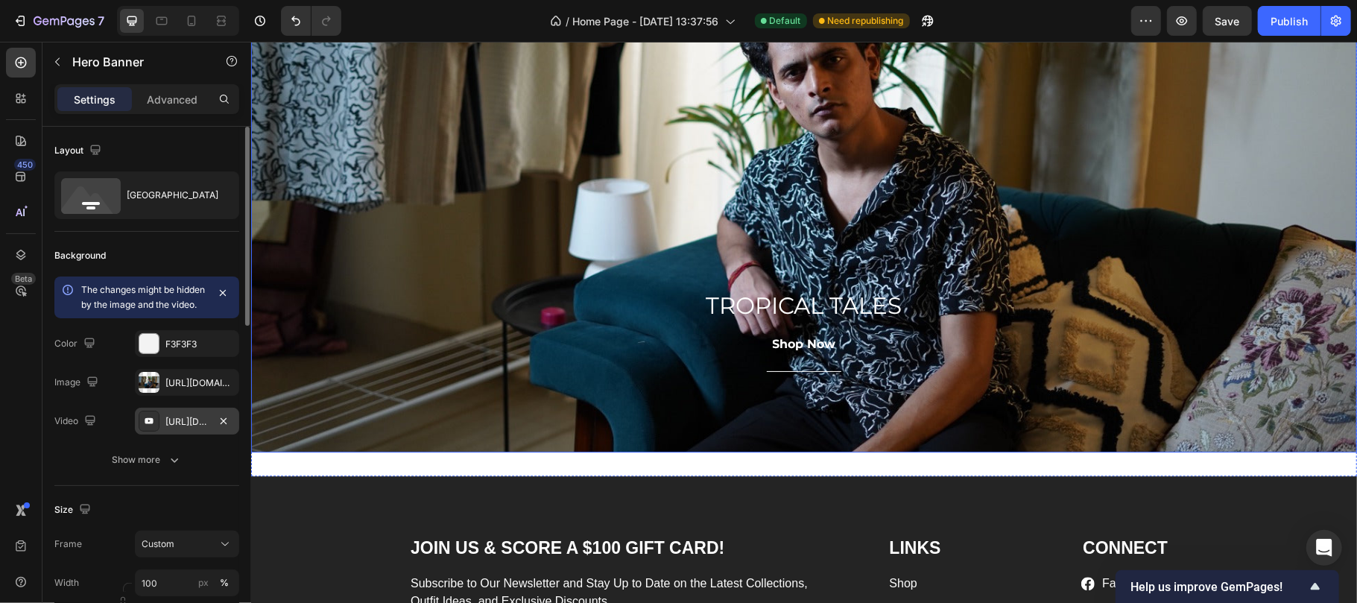
scroll to position [2875, 0]
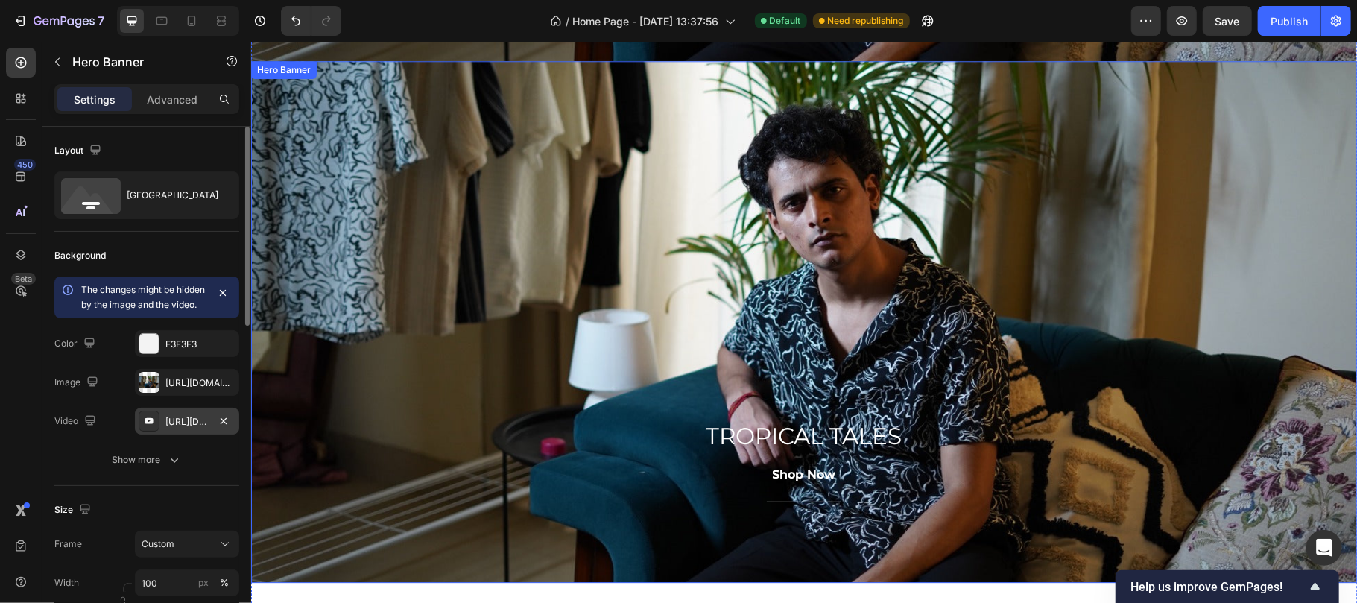
click at [349, 208] on div "Overlay" at bounding box center [803, 321] width 1106 height 522
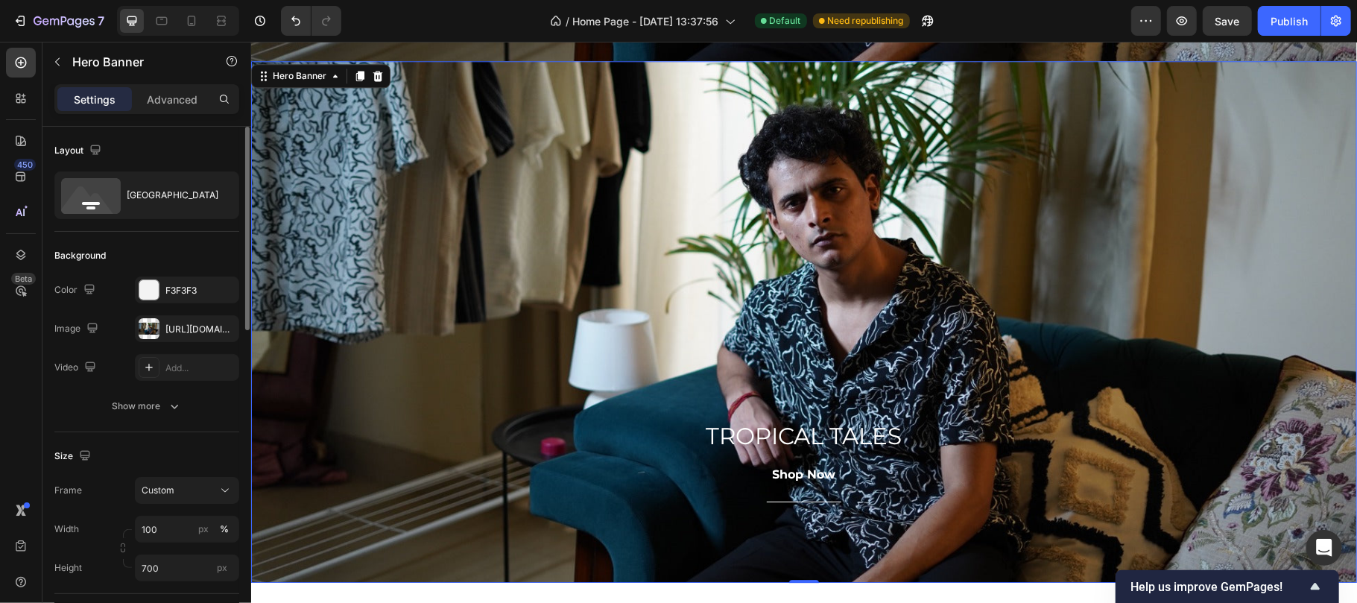
click at [678, 307] on div "Overlay" at bounding box center [803, 321] width 1106 height 522
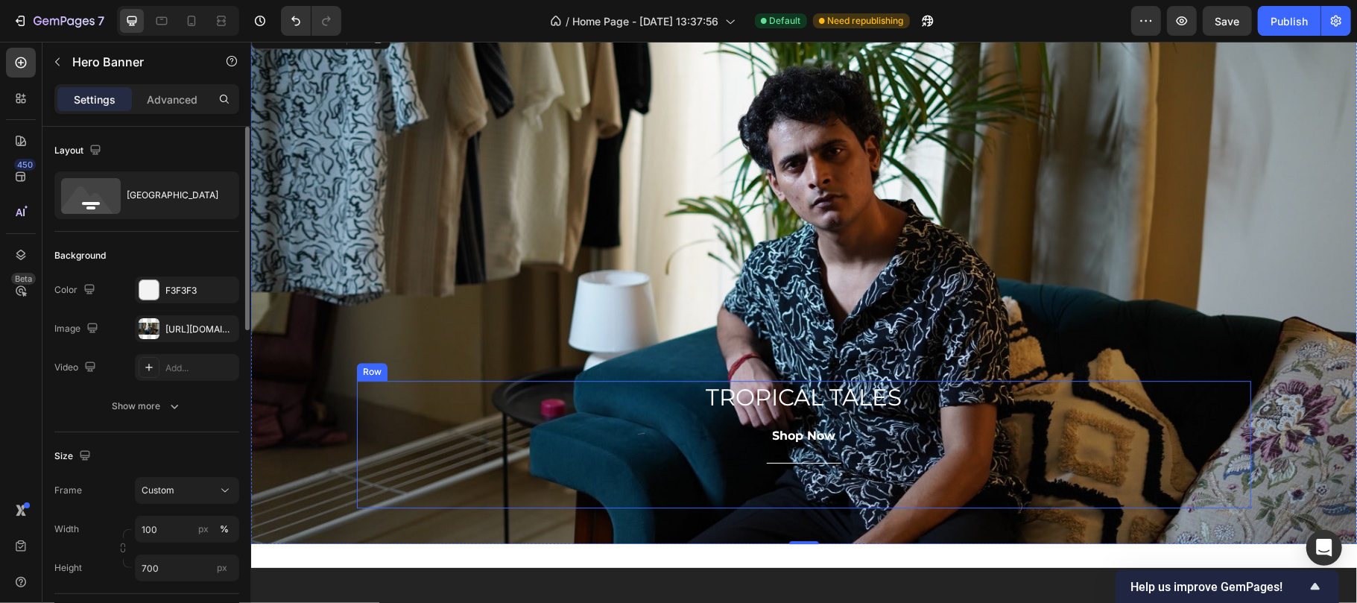
scroll to position [2907, 0]
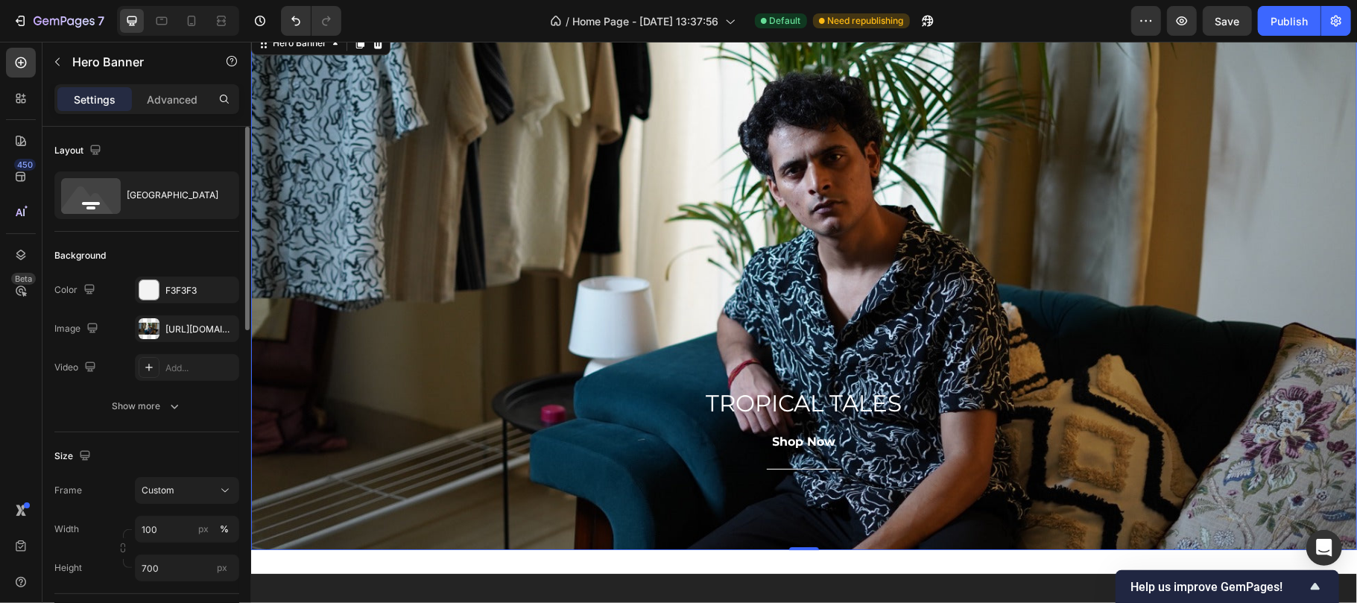
click at [297, 190] on div "Overlay" at bounding box center [803, 289] width 1106 height 522
click at [177, 329] on div "[URL][DOMAIN_NAME]" at bounding box center [186, 329] width 43 height 13
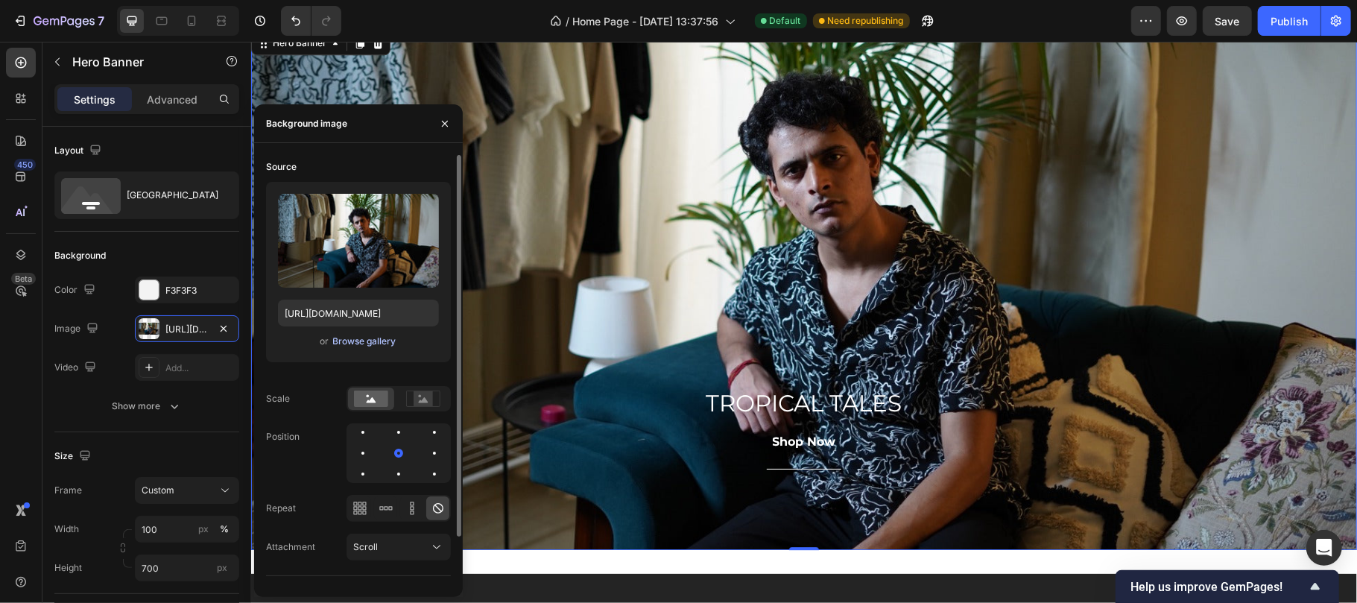
click at [367, 335] on div "Browse gallery" at bounding box center [364, 341] width 63 height 13
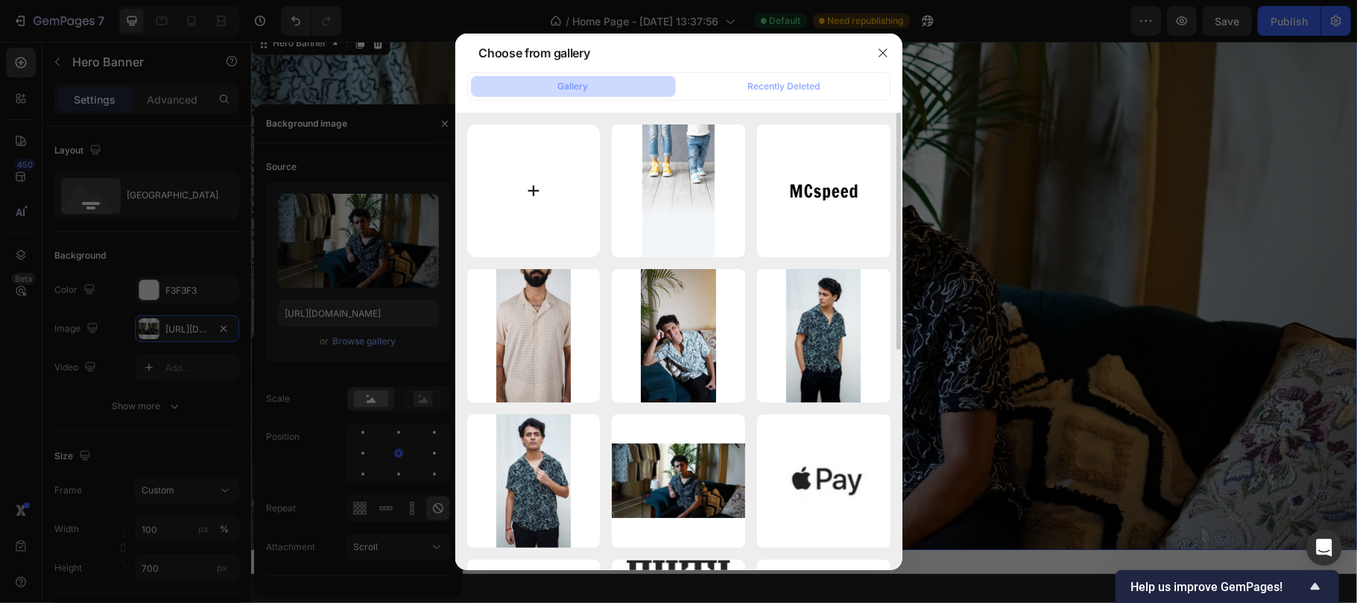
click at [563, 215] on input "file" at bounding box center [533, 190] width 133 height 133
type input "C:\fakepath\WhatsApp Image [DATE] at 15.13.47_80b997ef.jpg"
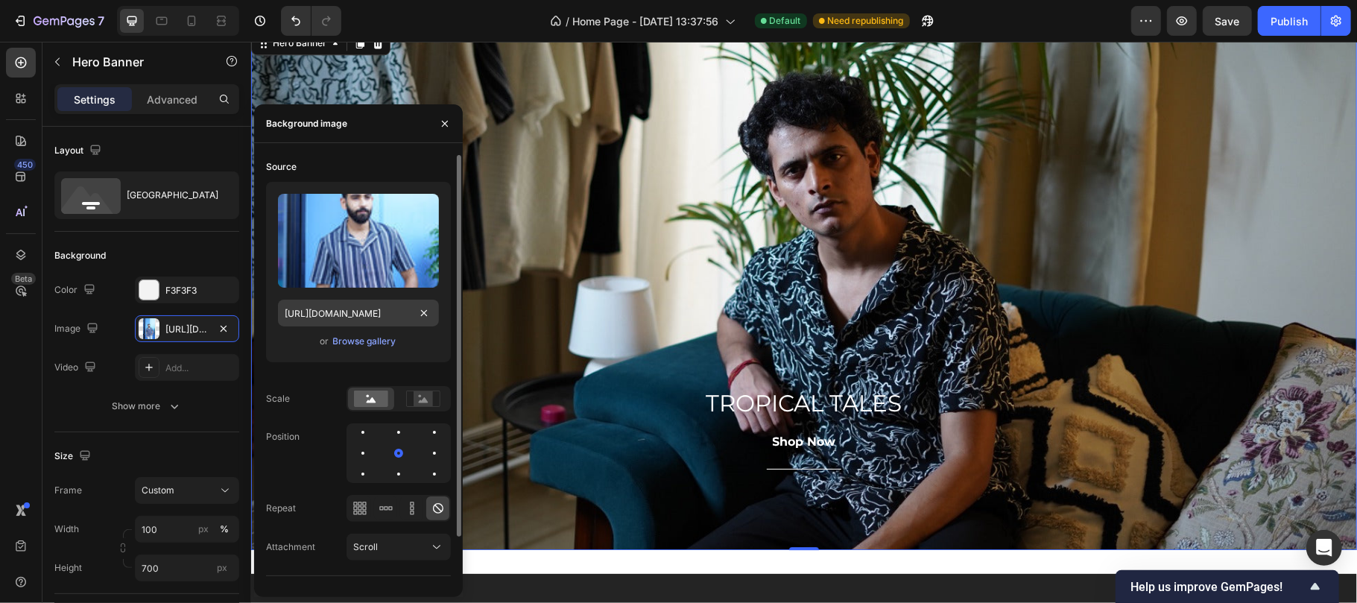
type input "[URL][DOMAIN_NAME]"
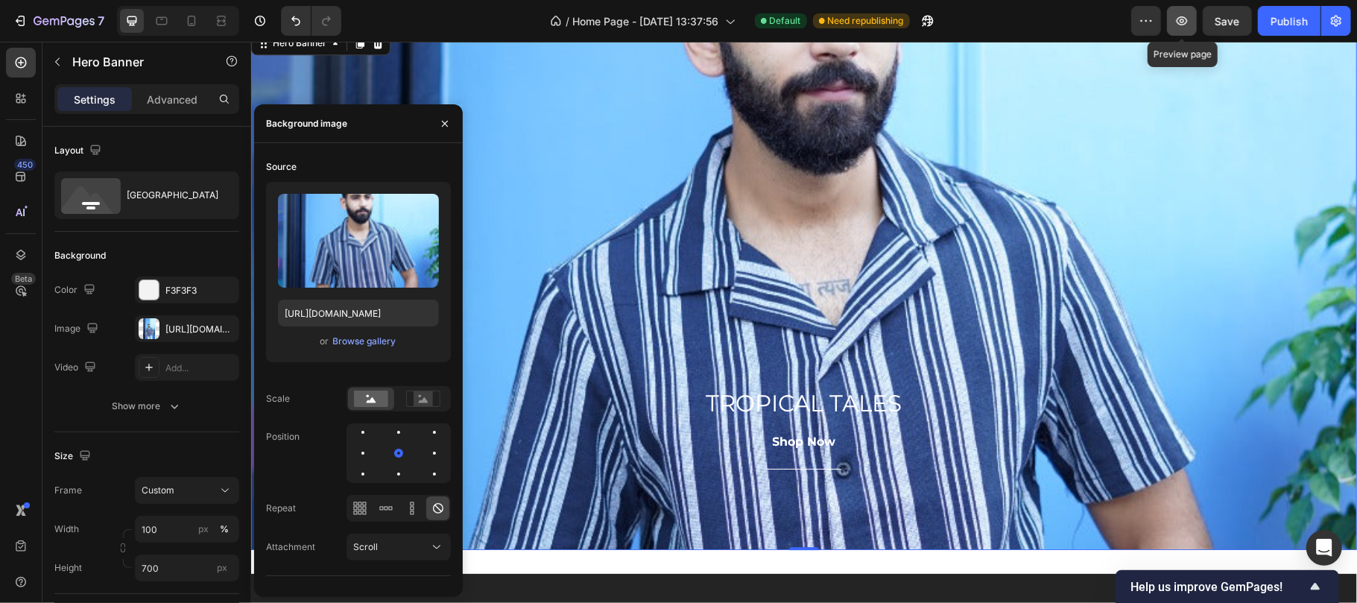
click at [1178, 28] on button "button" at bounding box center [1182, 21] width 30 height 30
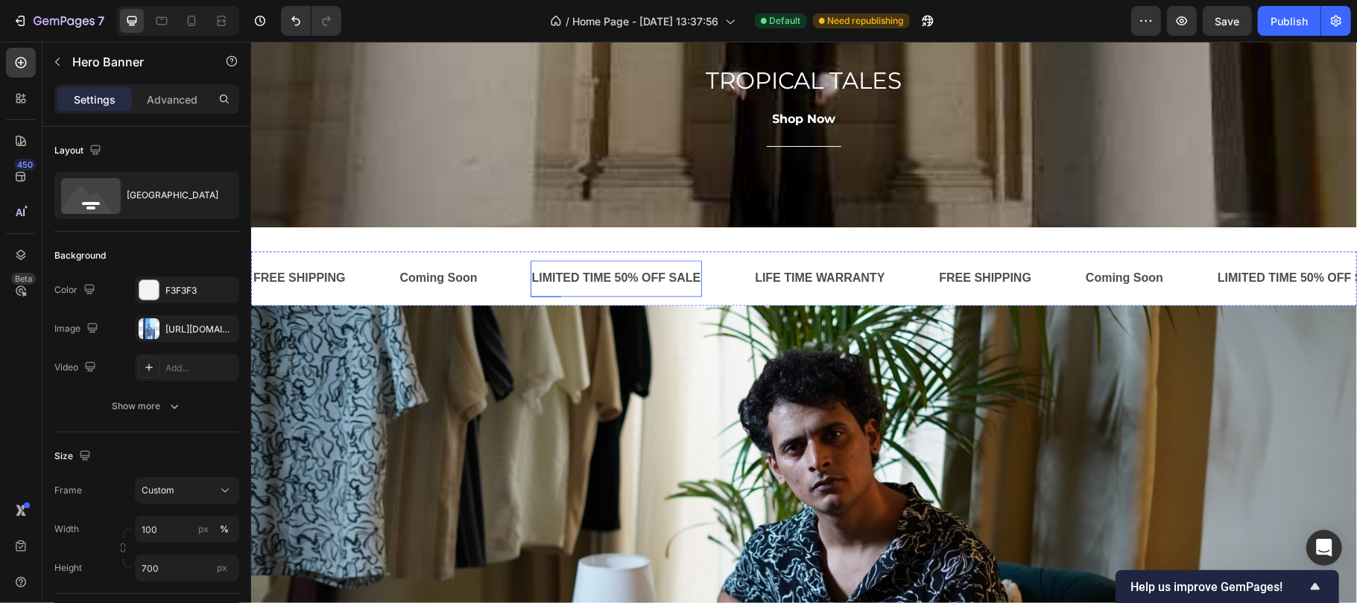
scroll to position [1981, 0]
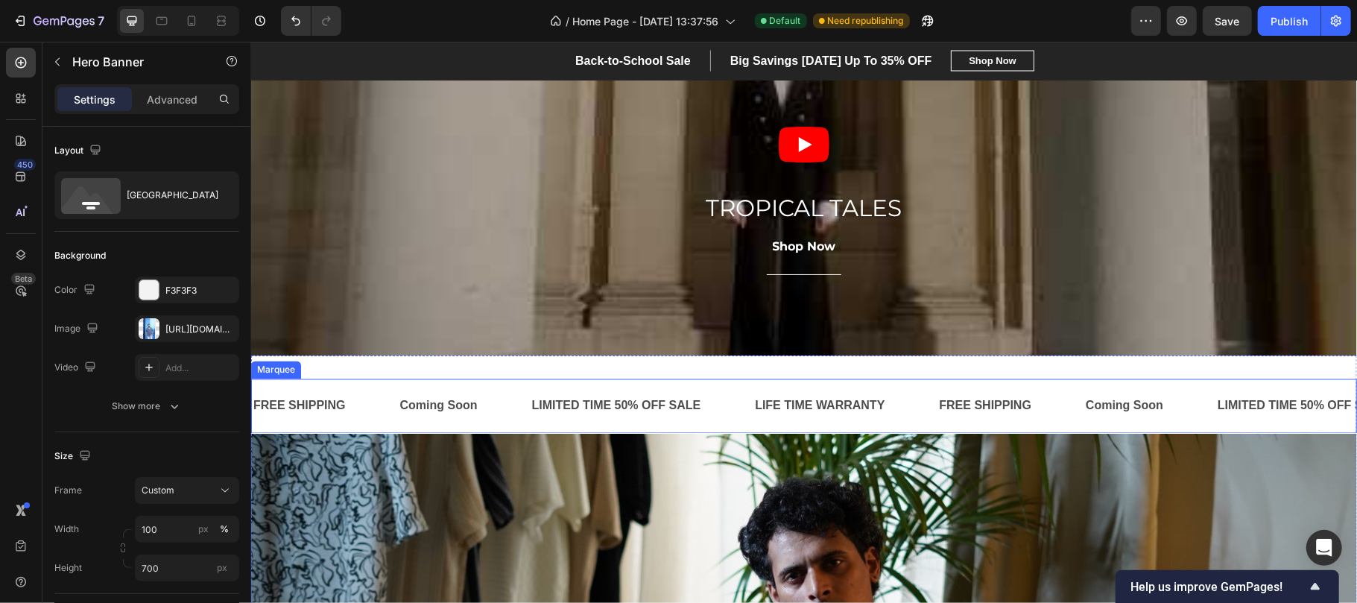
click at [519, 390] on div "Coming Soon Text" at bounding box center [464, 405] width 132 height 37
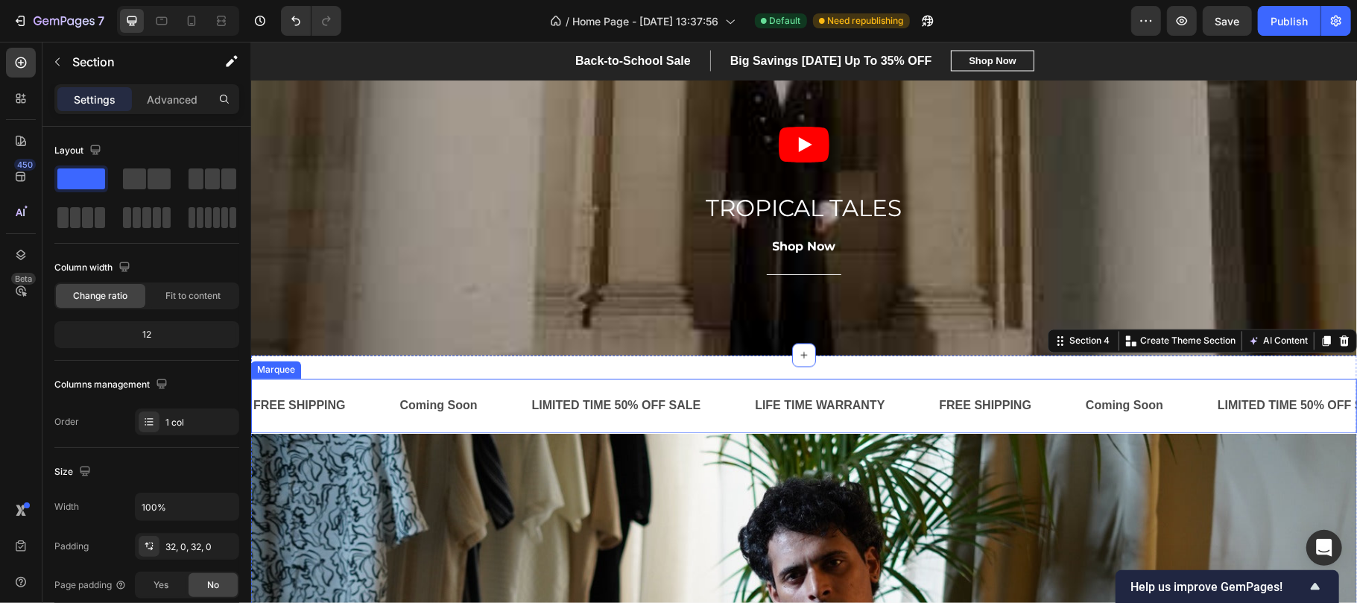
click at [505, 387] on div "Coming Soon Text" at bounding box center [464, 405] width 132 height 37
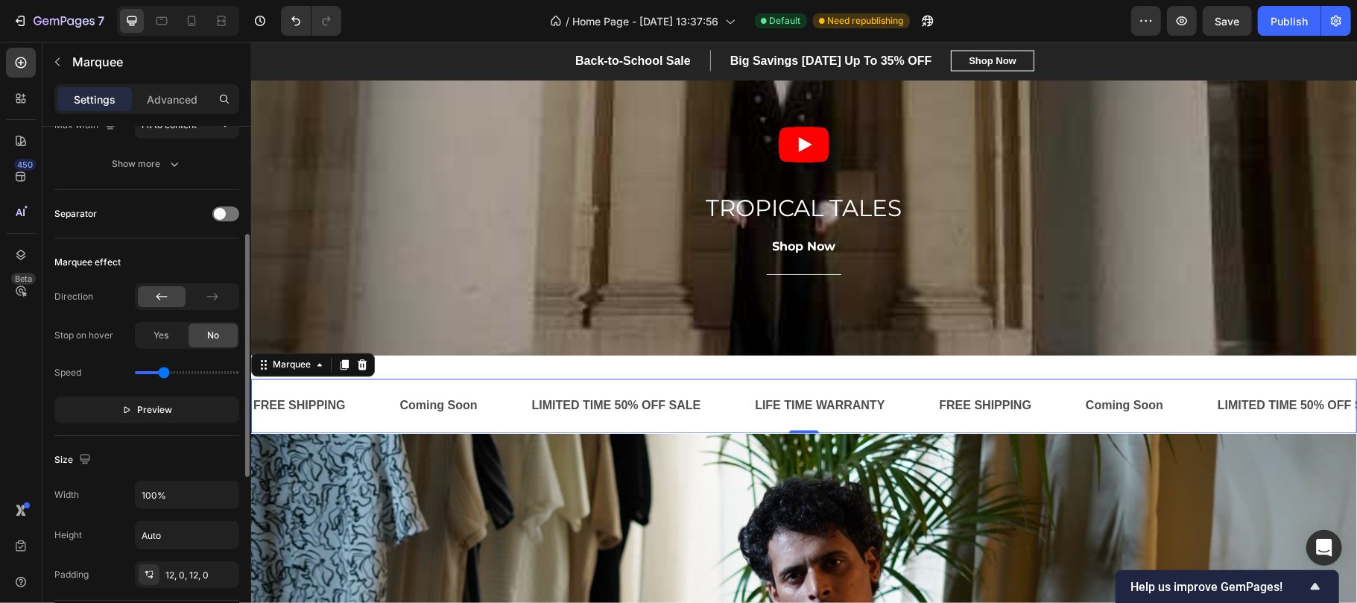
scroll to position [295, 0]
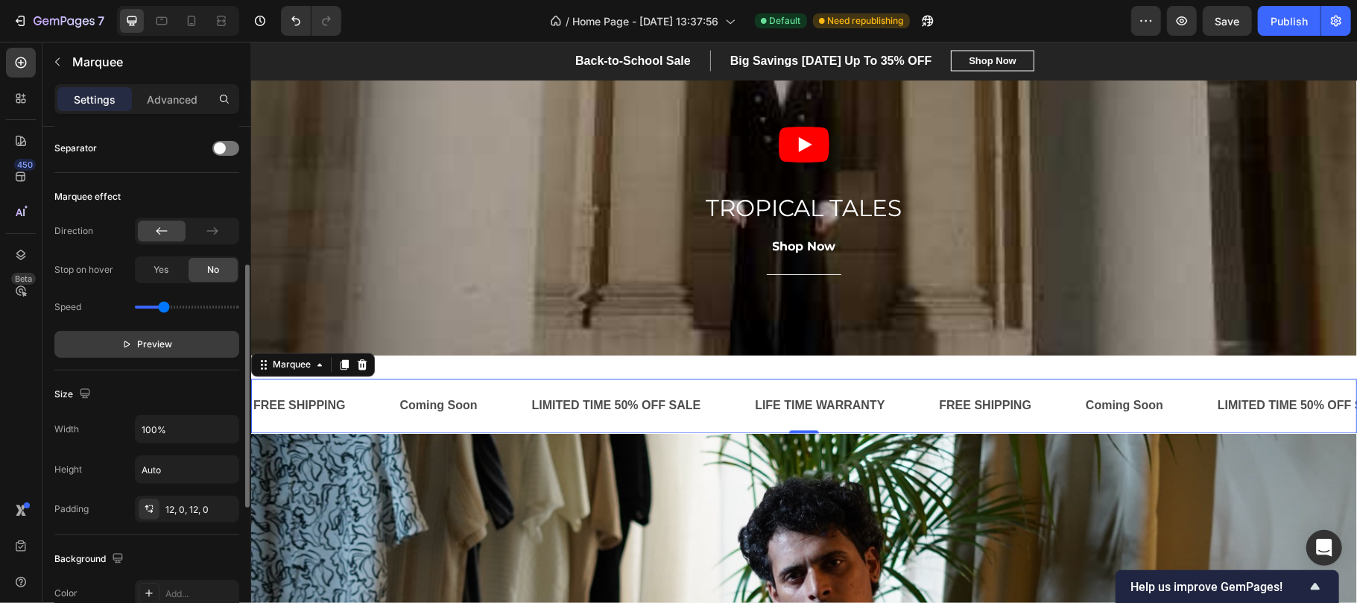
click at [149, 347] on span "Preview" at bounding box center [155, 344] width 35 height 15
click at [149, 347] on span "Pause" at bounding box center [155, 344] width 26 height 15
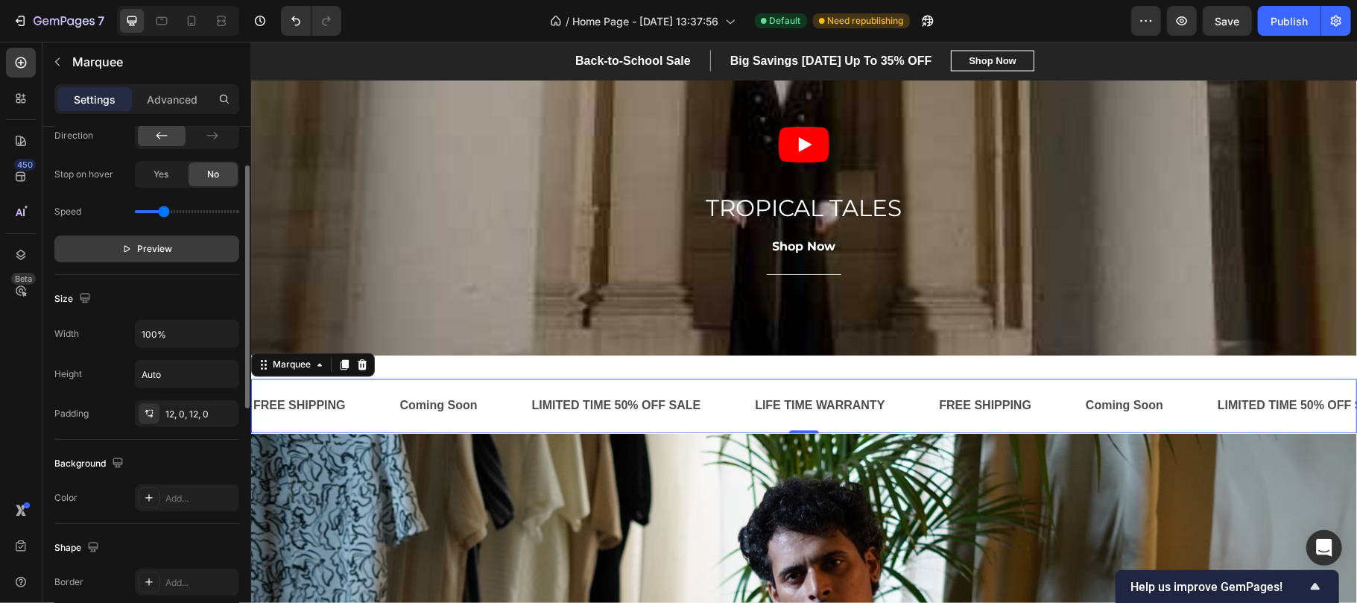
scroll to position [227, 0]
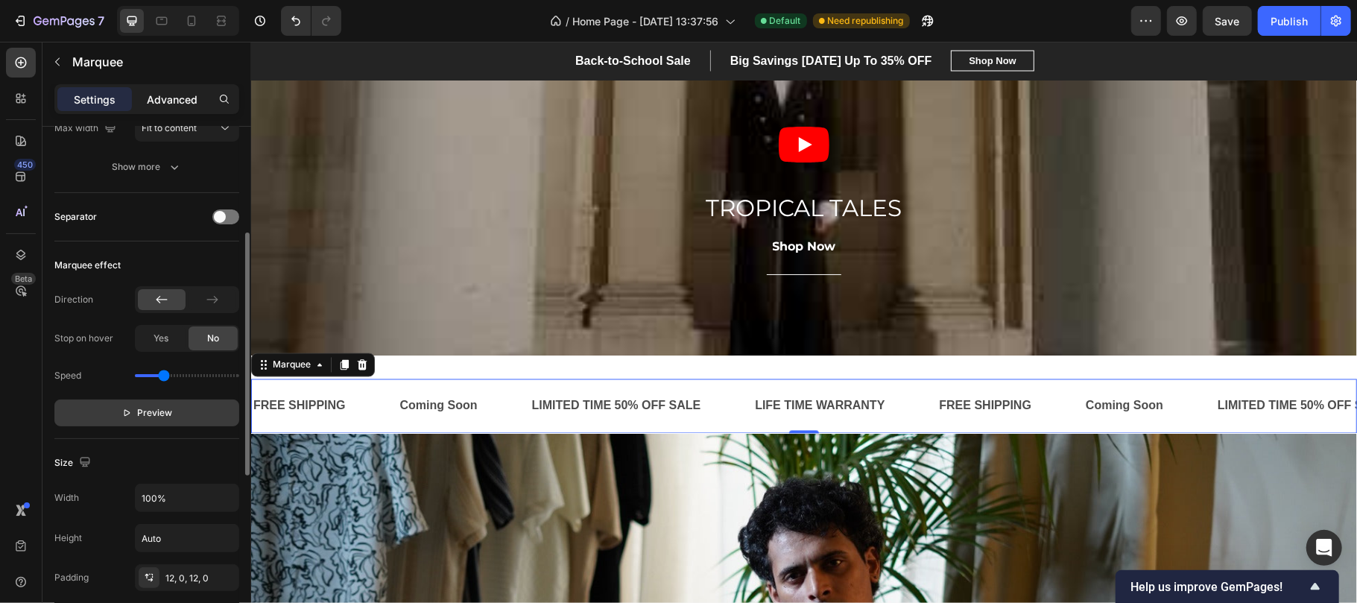
click at [174, 97] on p "Advanced" at bounding box center [172, 100] width 51 height 16
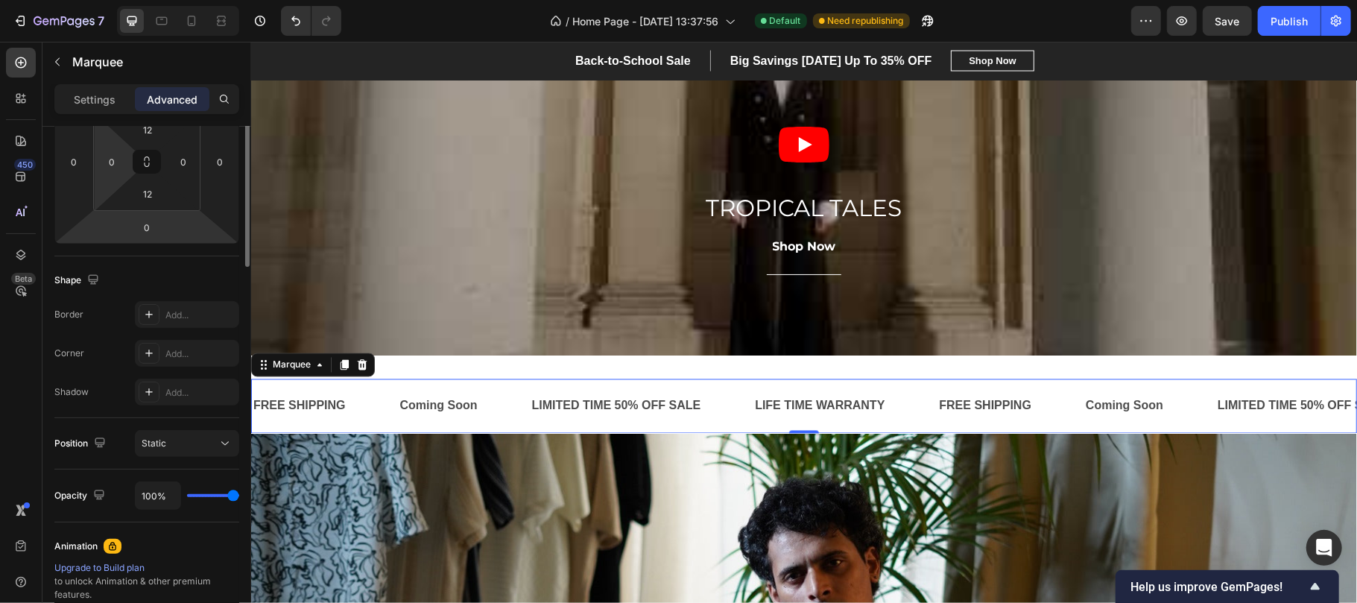
scroll to position [89, 0]
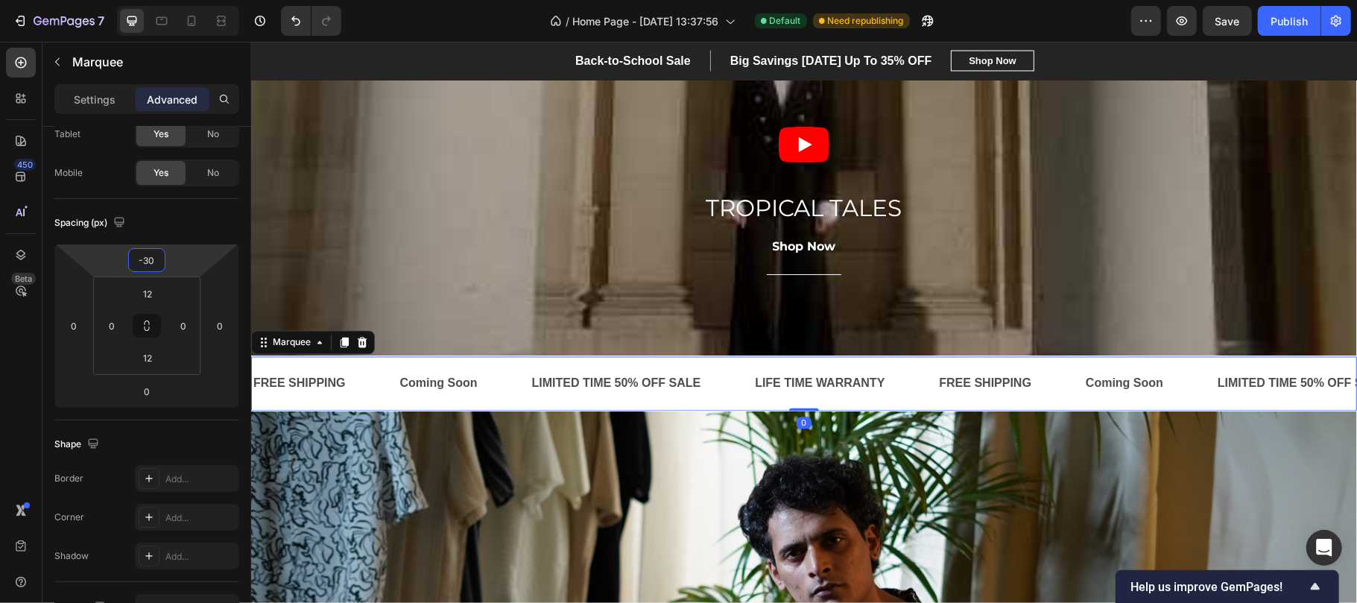
type input "-34"
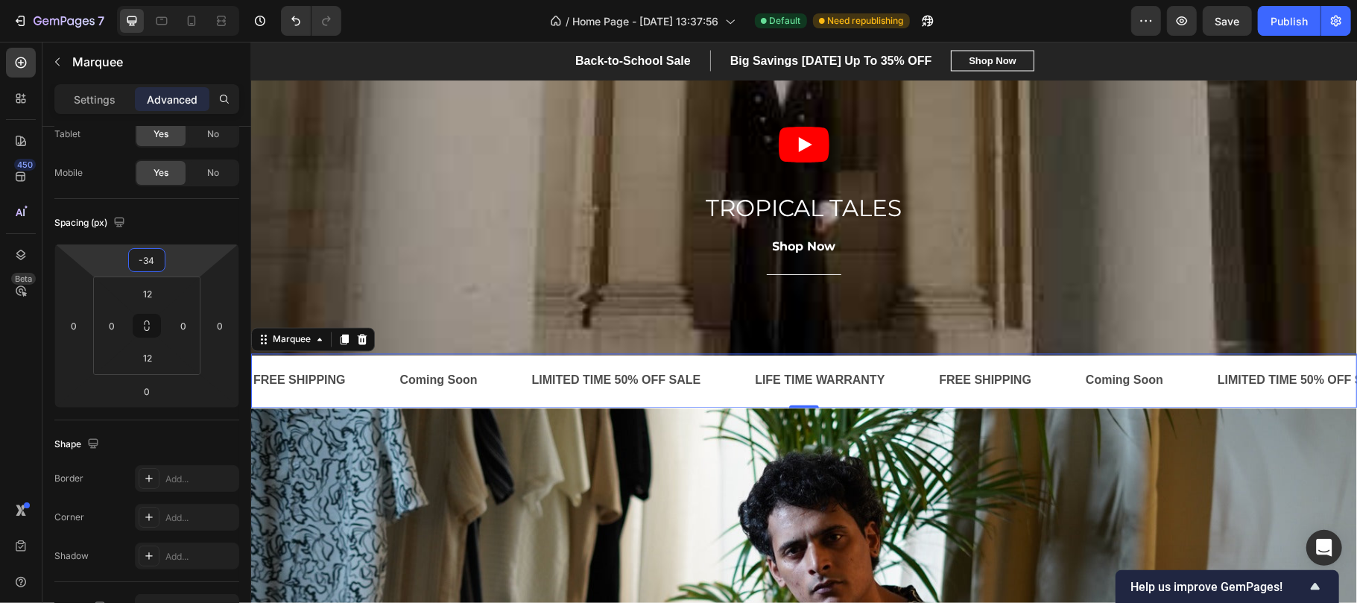
drag, startPoint x: 144, startPoint y: 276, endPoint x: 147, endPoint y: 293, distance: 17.4
click at [147, 0] on html "7 / Home Page - [DATE] 13:37:56 Default Need republishing Preview Save Publish …" at bounding box center [678, 0] width 1357 height 0
click at [192, 19] on icon at bounding box center [191, 20] width 15 height 15
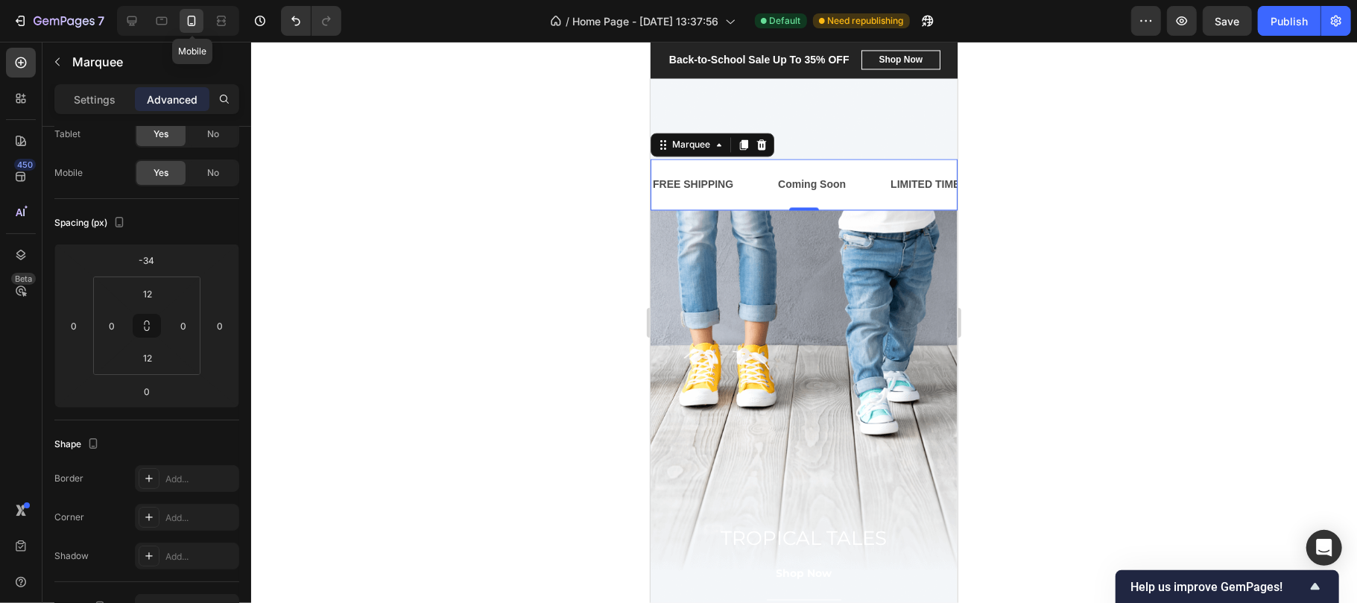
scroll to position [2250, 0]
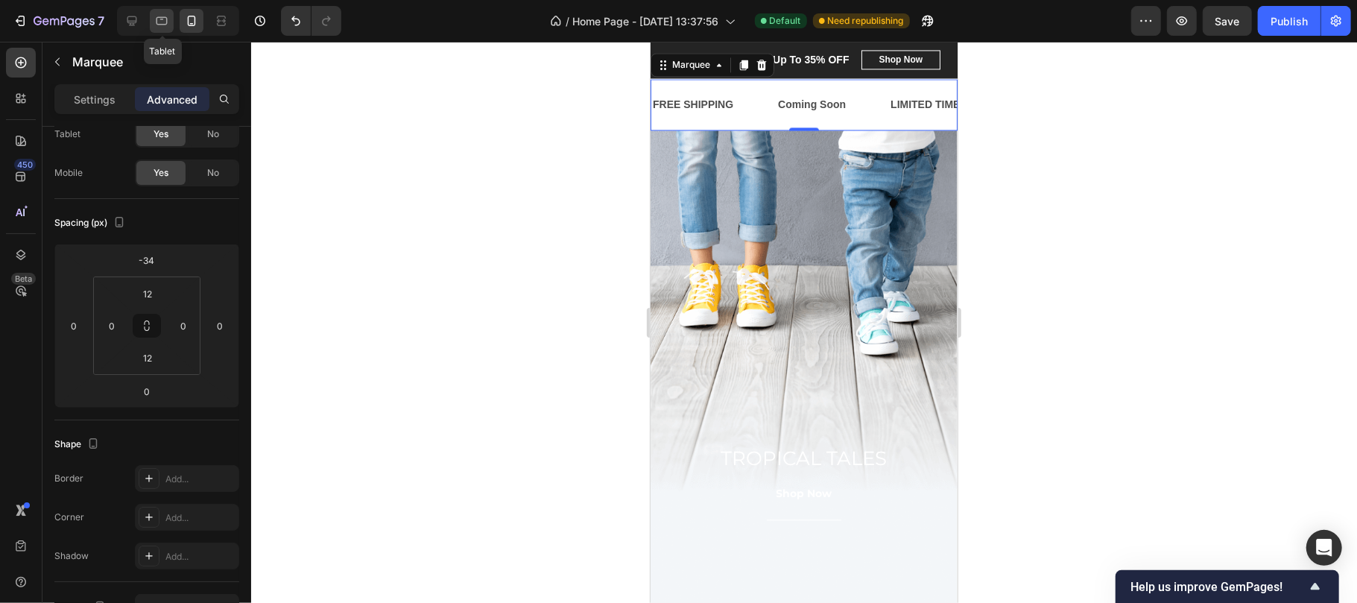
click at [165, 25] on icon at bounding box center [161, 20] width 15 height 15
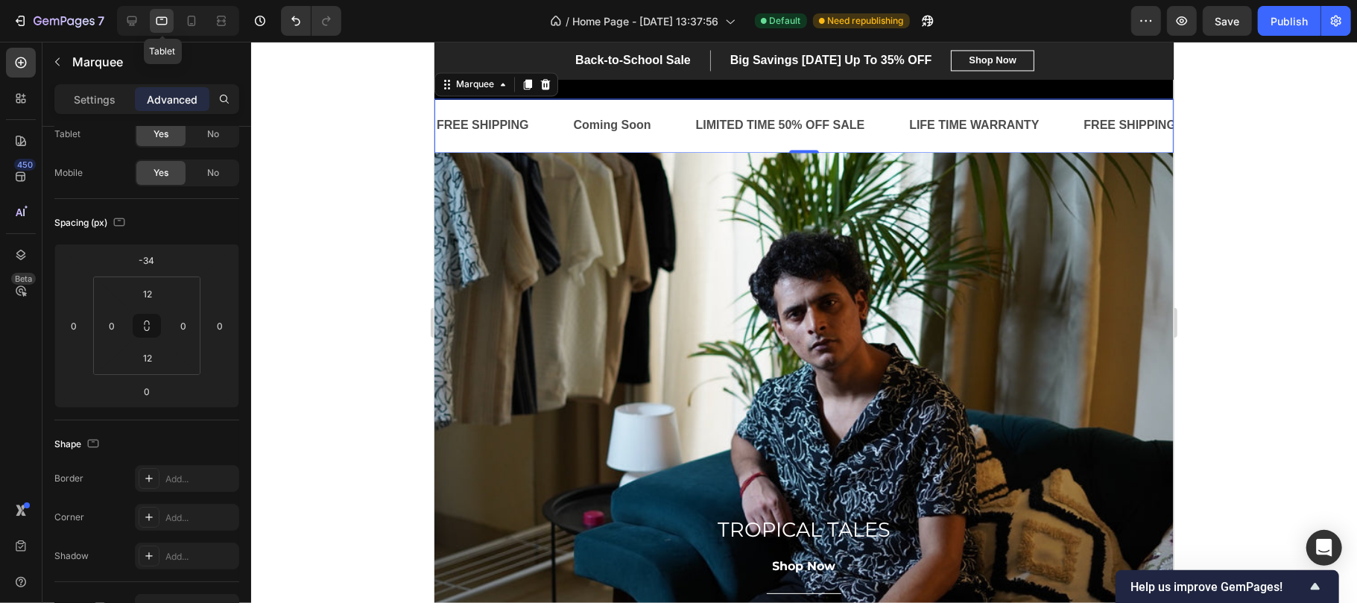
scroll to position [2241, 0]
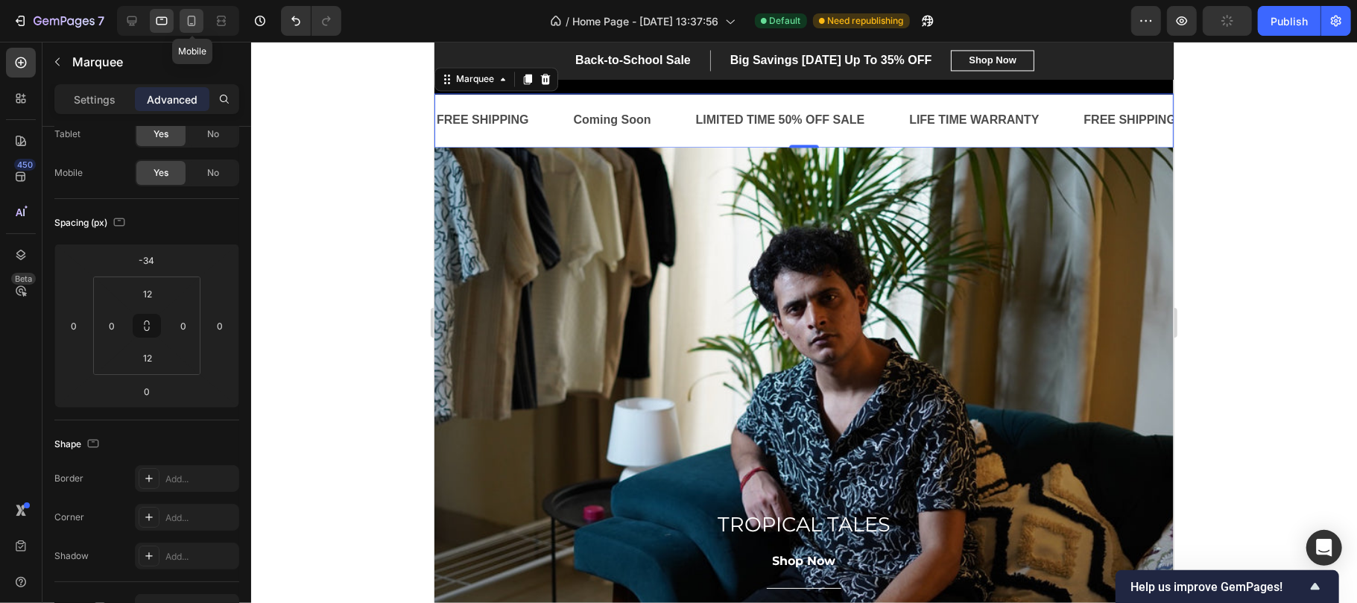
click at [194, 25] on icon at bounding box center [192, 21] width 8 height 10
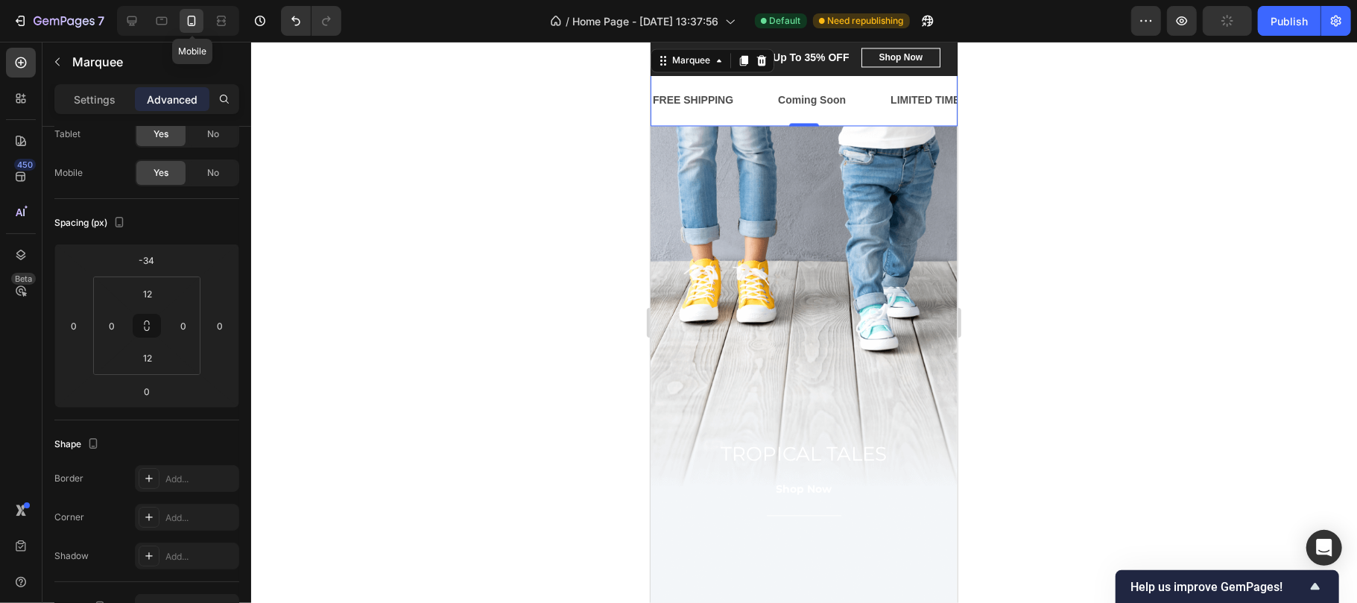
scroll to position [2250, 0]
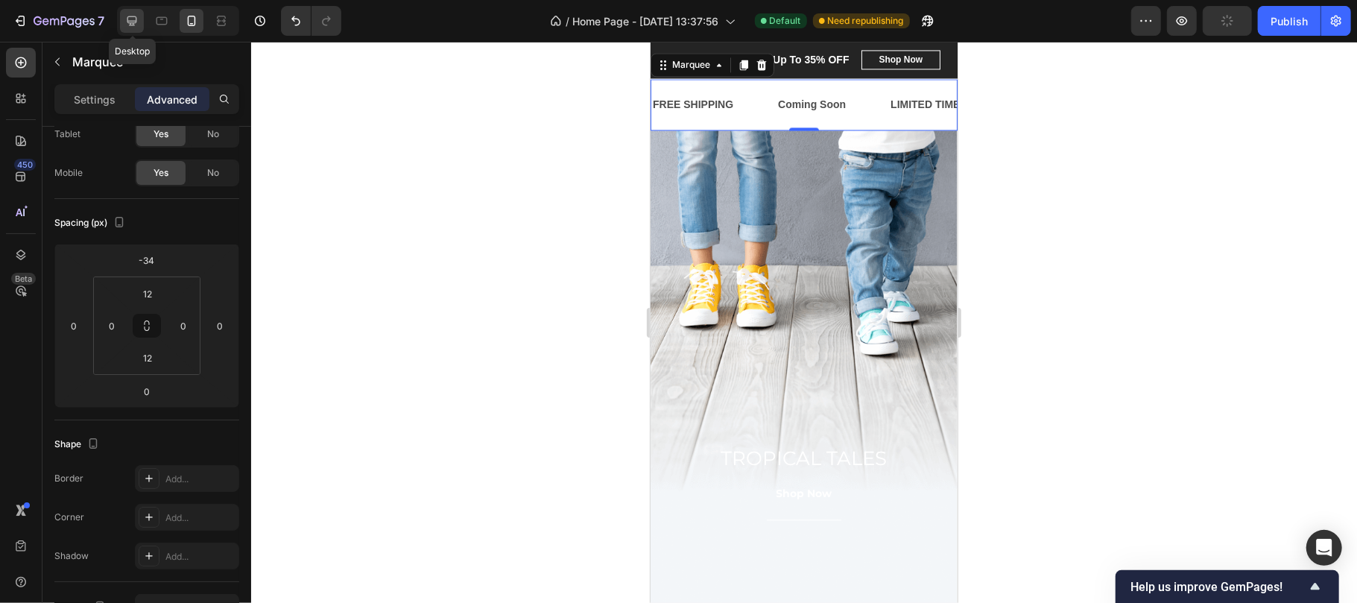
click at [129, 25] on icon at bounding box center [131, 20] width 15 height 15
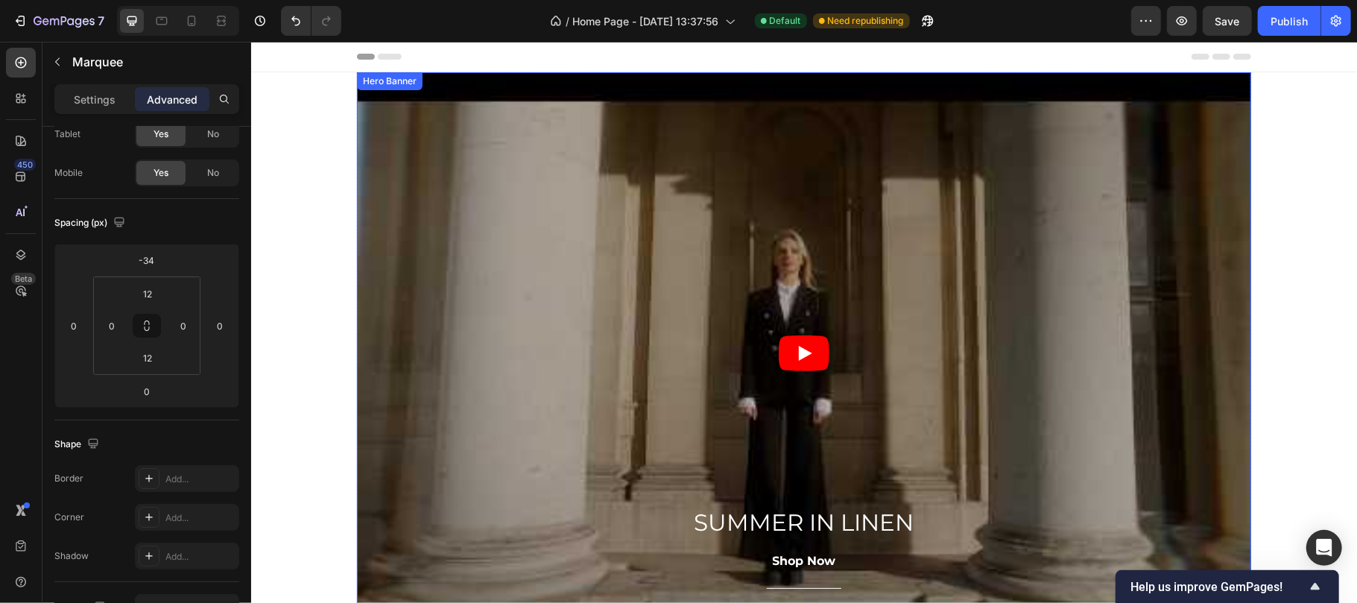
click at [562, 135] on div "Overlay" at bounding box center [803, 352] width 894 height 561
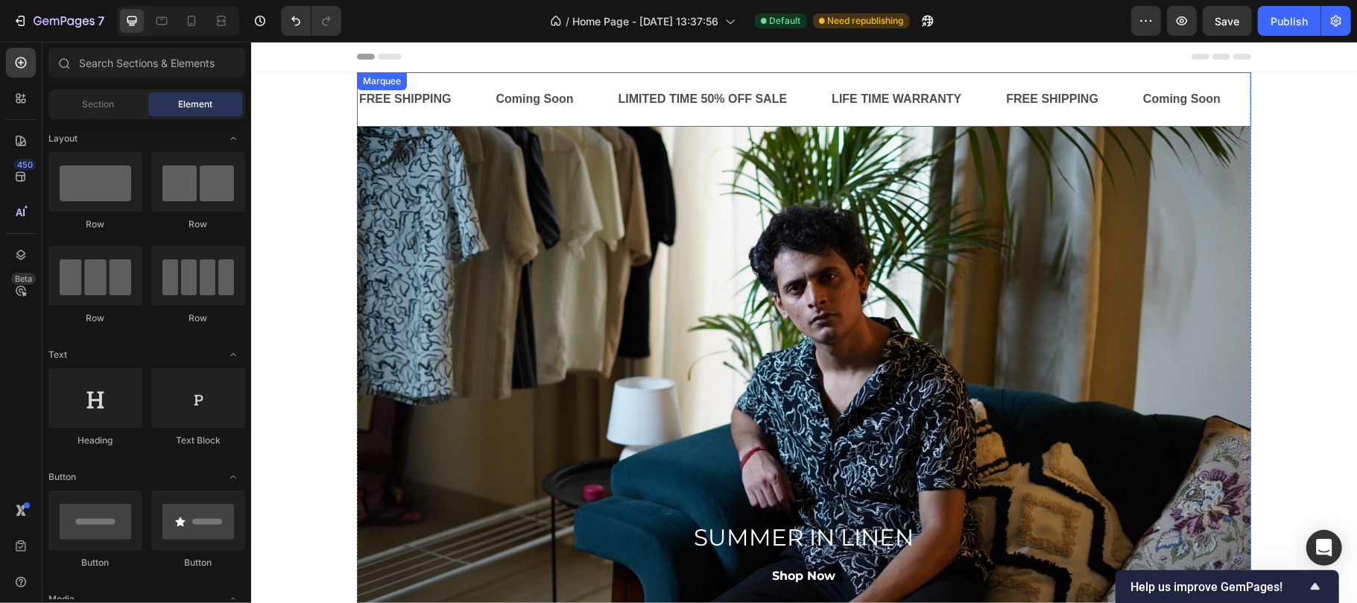
click at [468, 75] on div "FREE SHIPPING Text Coming Soon Text LIMITED TIME 50% OFF SALE Text LIFE TIME WA…" at bounding box center [803, 99] width 894 height 54
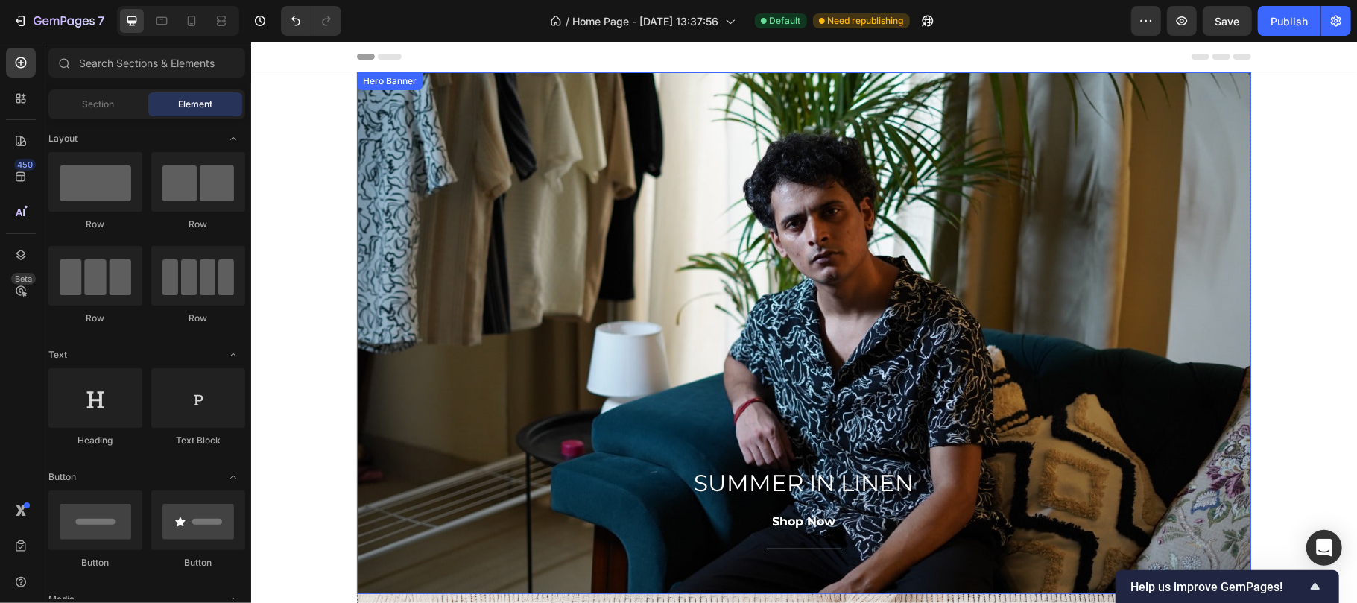
click at [478, 89] on div "Overlay" at bounding box center [803, 333] width 894 height 522
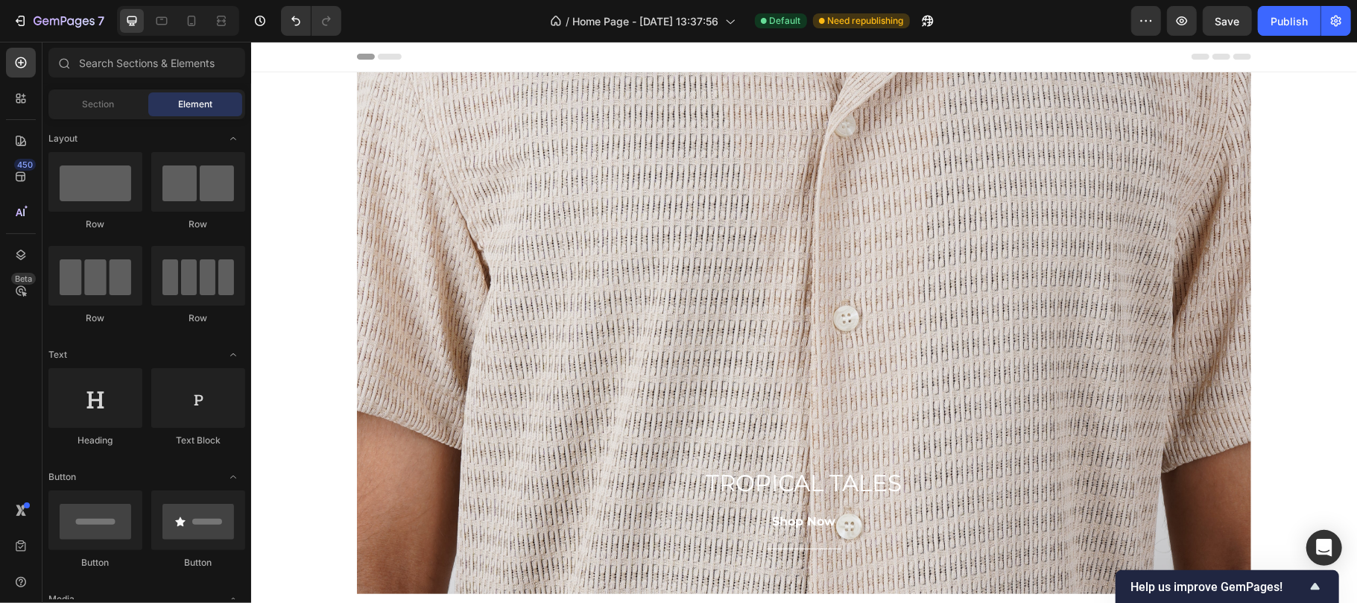
click at [481, 89] on div "Overlay" at bounding box center [803, 333] width 894 height 522
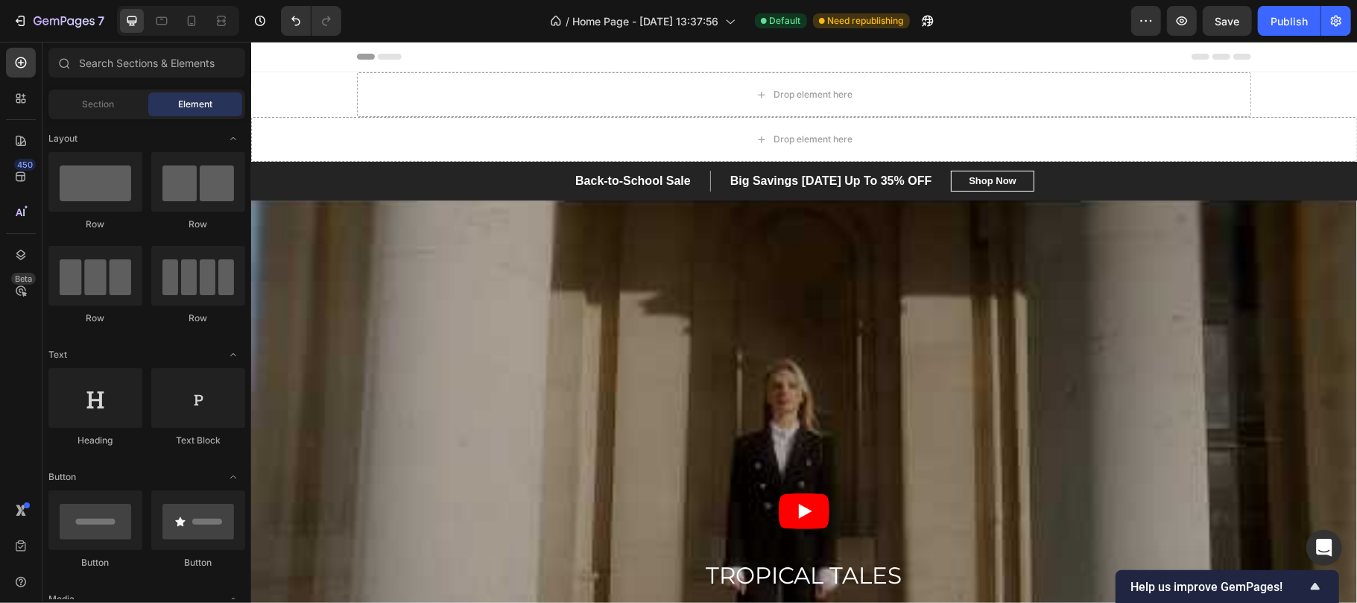
click at [317, 134] on div "Drop element here" at bounding box center [803, 138] width 1106 height 45
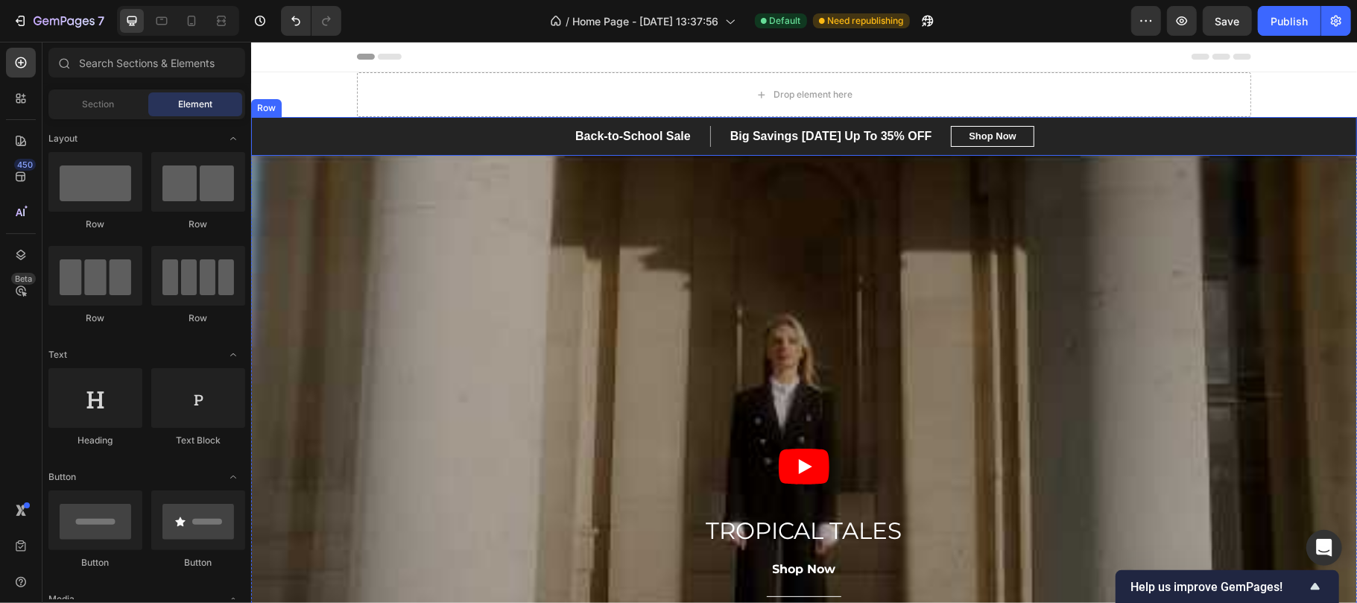
click at [356, 123] on div "Back-to-School Sale Text block Big Savings [DATE] Up To 35% OFF Text block Row …" at bounding box center [803, 135] width 1106 height 39
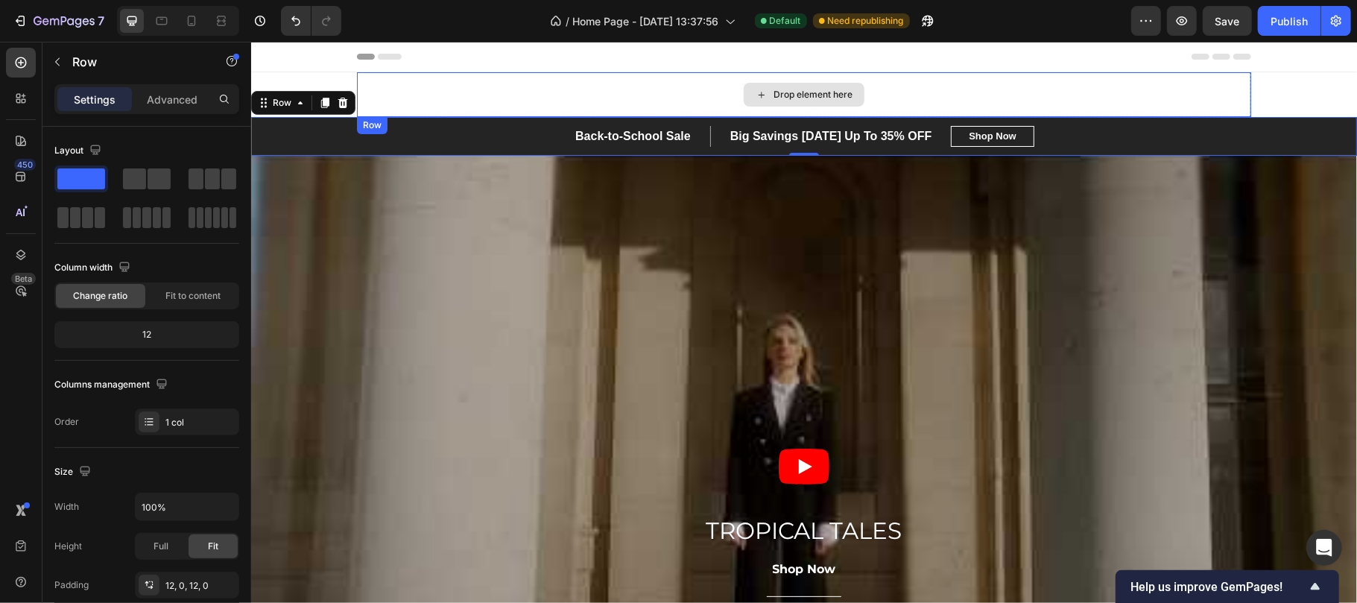
click at [365, 80] on div "Drop element here" at bounding box center [803, 94] width 894 height 45
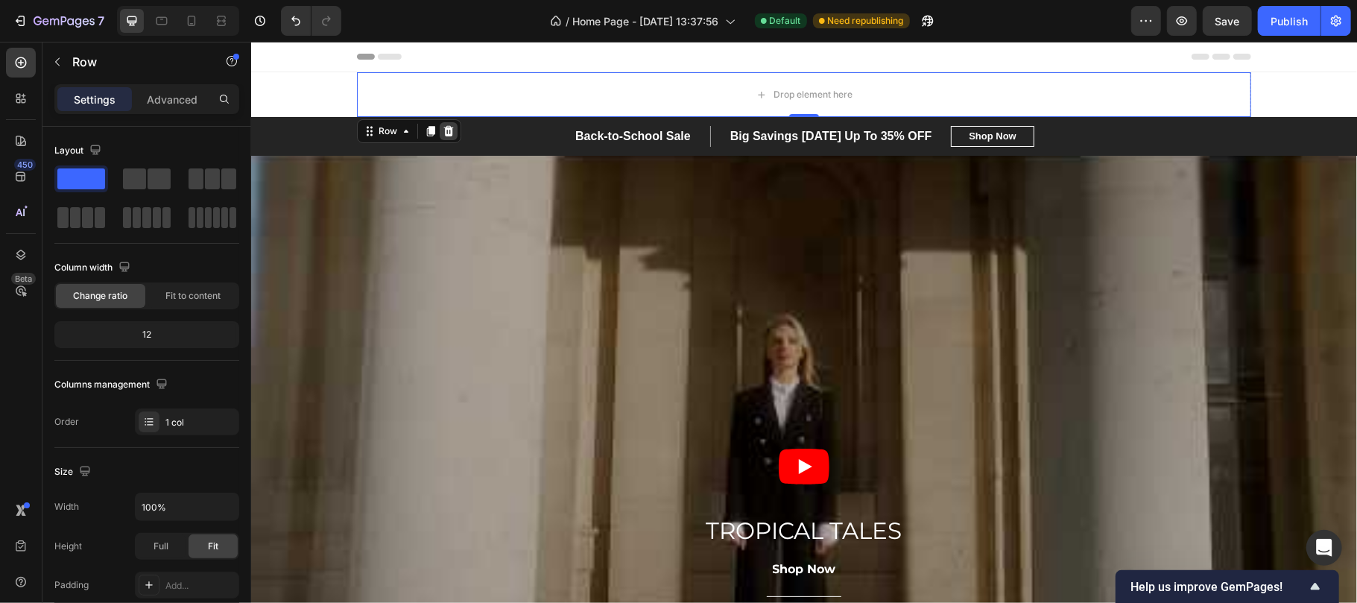
click at [443, 133] on icon at bounding box center [448, 130] width 10 height 10
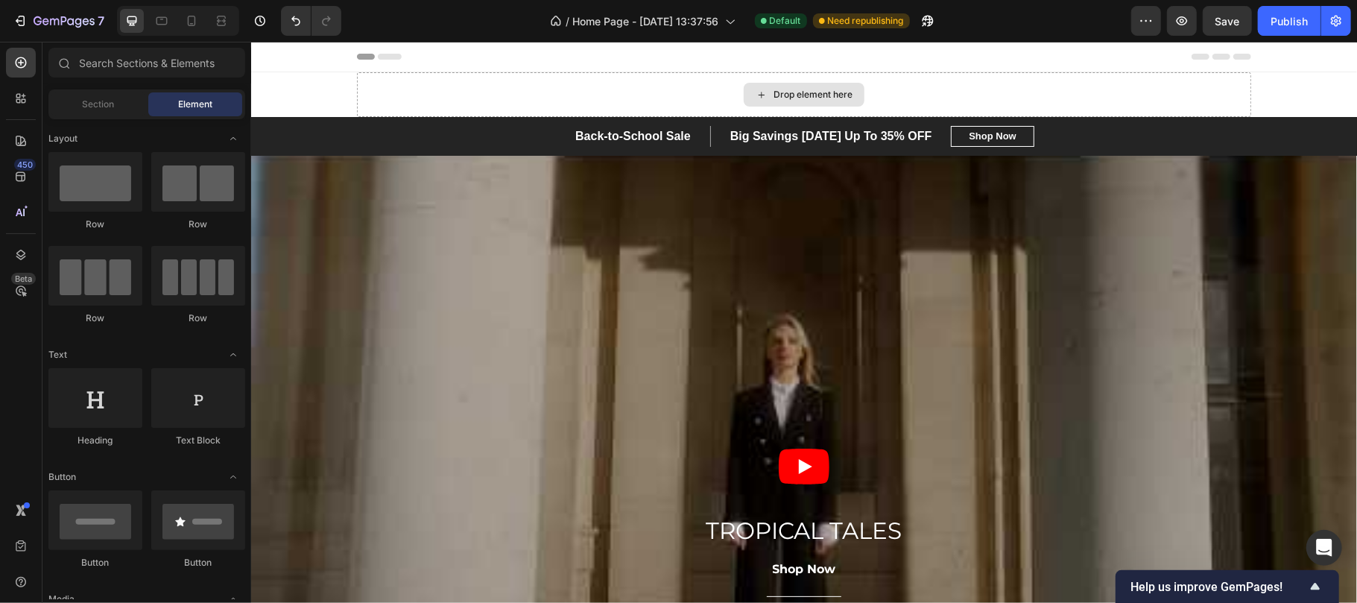
click at [364, 90] on div "Drop element here" at bounding box center [803, 94] width 894 height 45
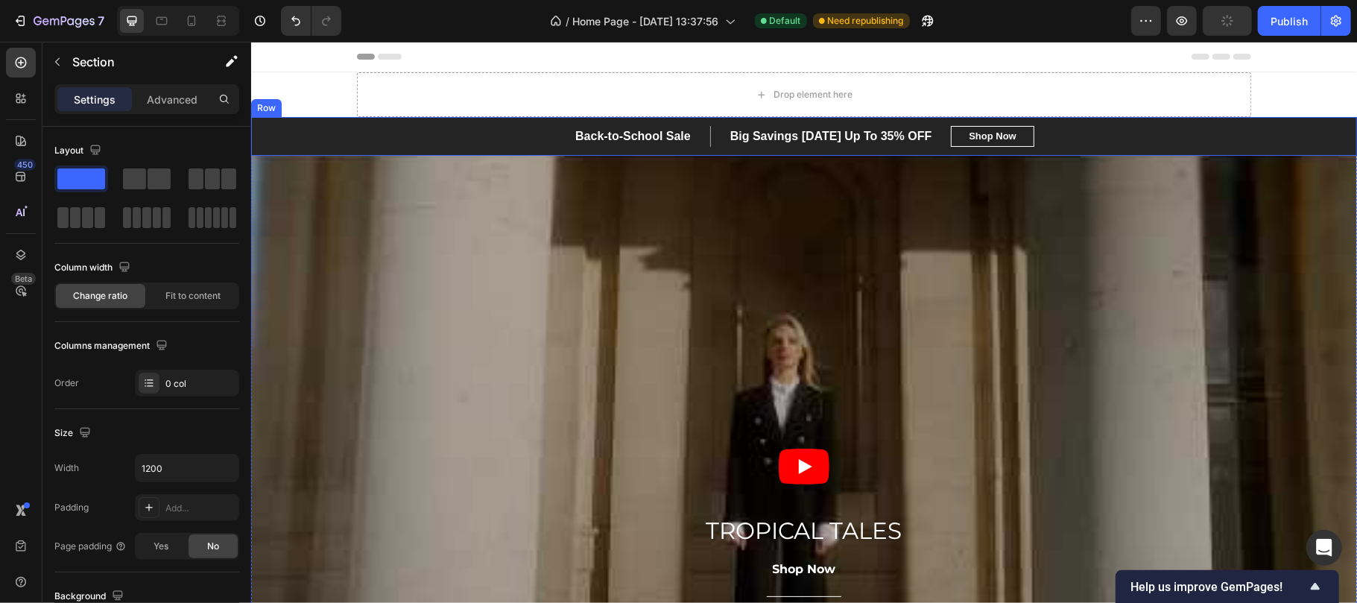
click at [389, 123] on div "Back-to-School Sale Text block Big Savings [DATE] Up To 35% OFF Text block Row …" at bounding box center [803, 135] width 1106 height 39
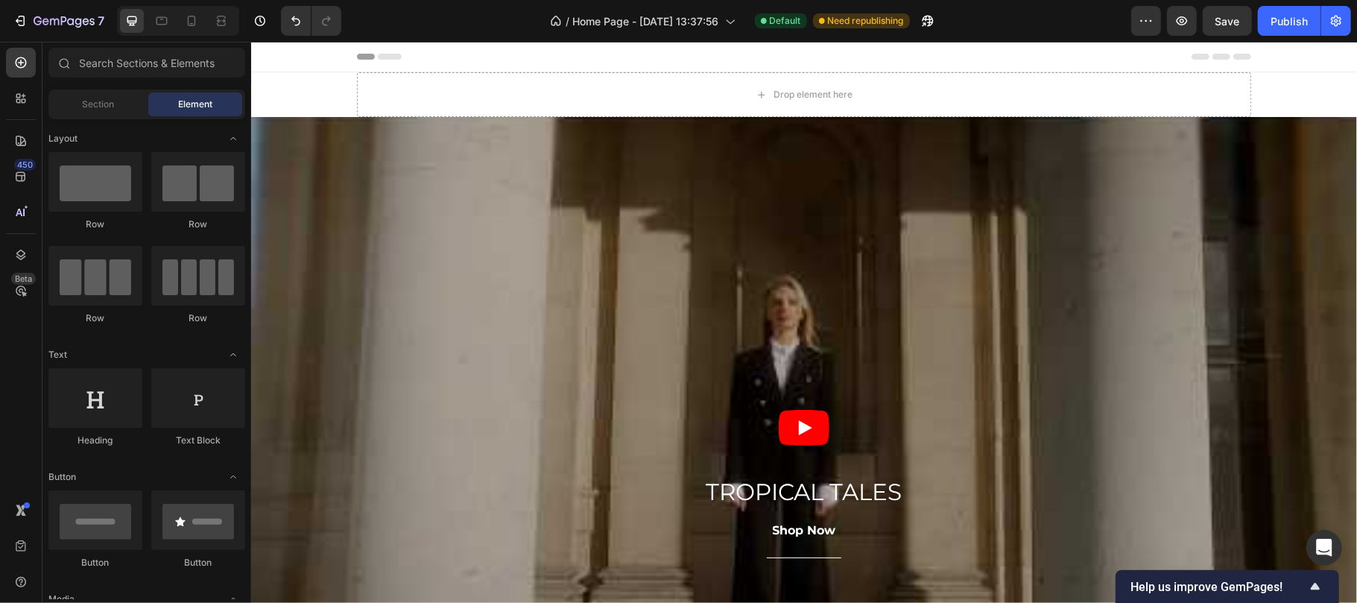
click at [1232, 28] on button "button" at bounding box center [1227, 21] width 49 height 30
click at [1299, 25] on div "Publish" at bounding box center [1288, 21] width 37 height 16
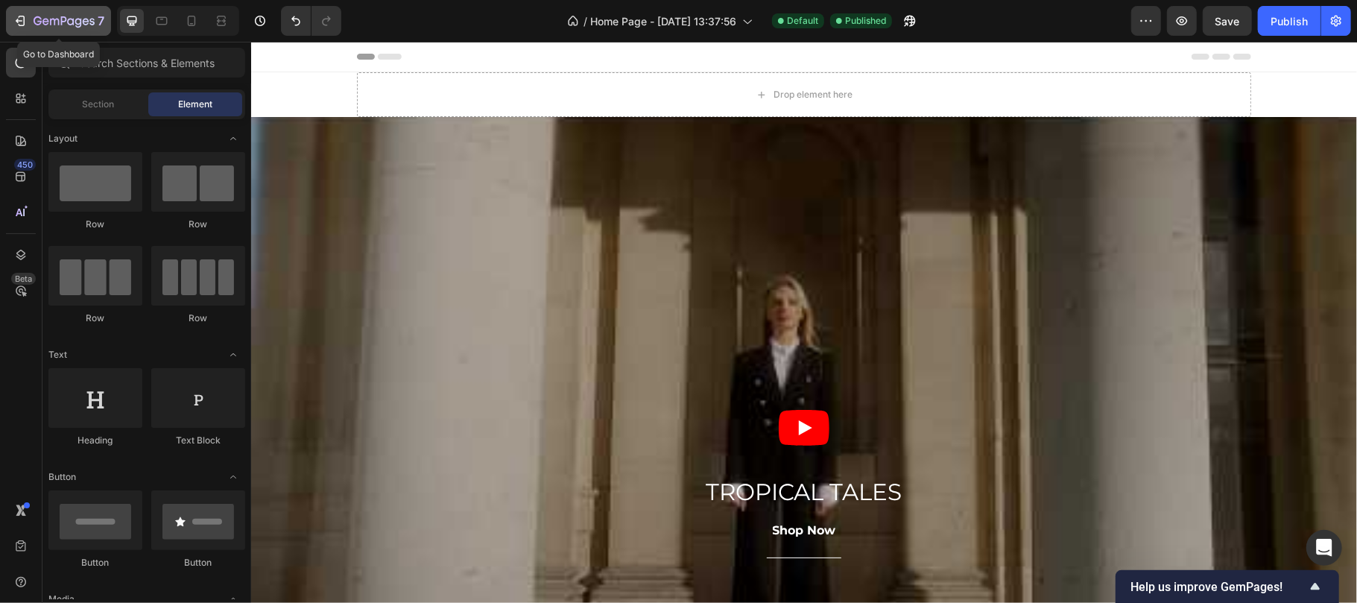
click at [45, 28] on icon "button" at bounding box center [64, 22] width 61 height 13
